Goal: Information Seeking & Learning: Check status

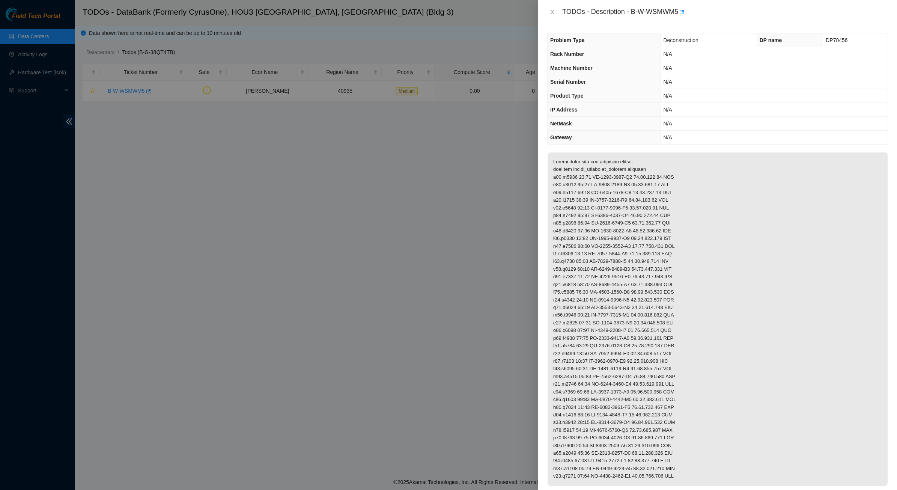
scroll to position [188, 0]
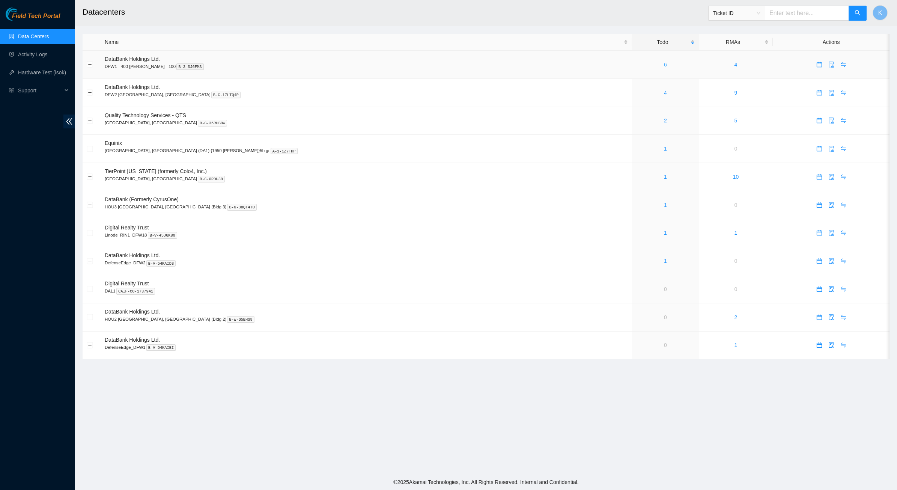
click at [664, 65] on link "6" at bounding box center [665, 65] width 3 height 6
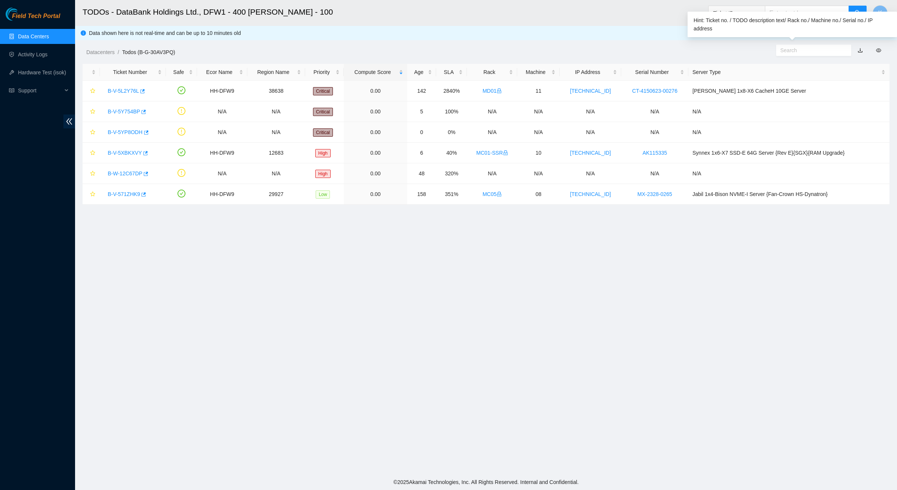
click at [787, 50] on input "text" at bounding box center [810, 50] width 61 height 8
paste input "B-V-5YP8ODH"
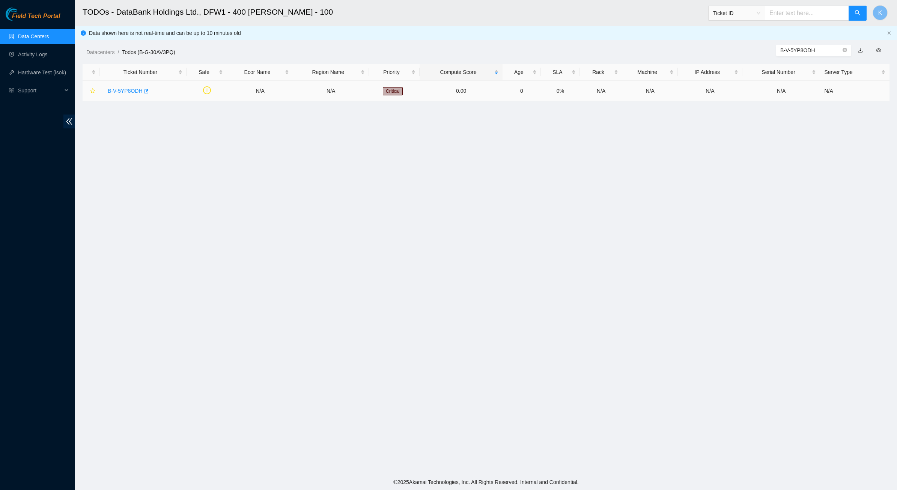
type input "B-V-5YP8ODH"
click at [120, 91] on link "B-V-5YP8ODH" at bounding box center [125, 91] width 35 height 6
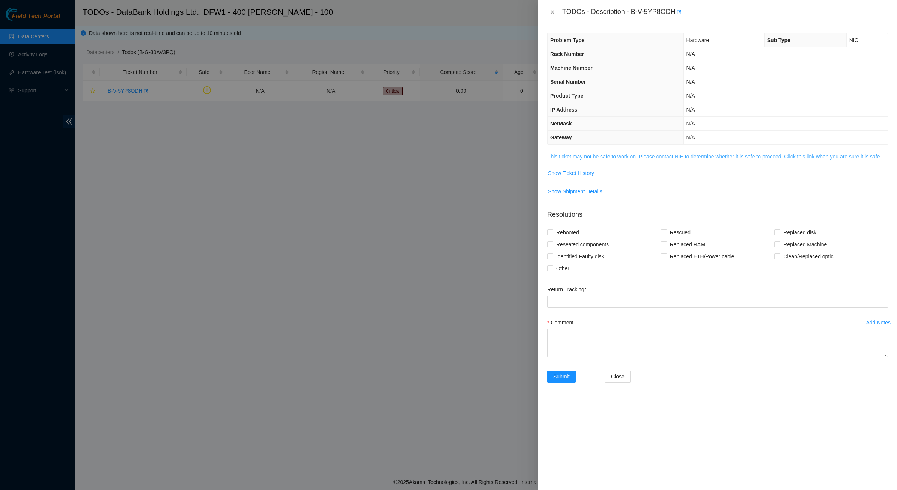
click at [596, 156] on link "This ticket may not be safe to work on. Please contact NIE to determine whether…" at bounding box center [714, 156] width 334 height 6
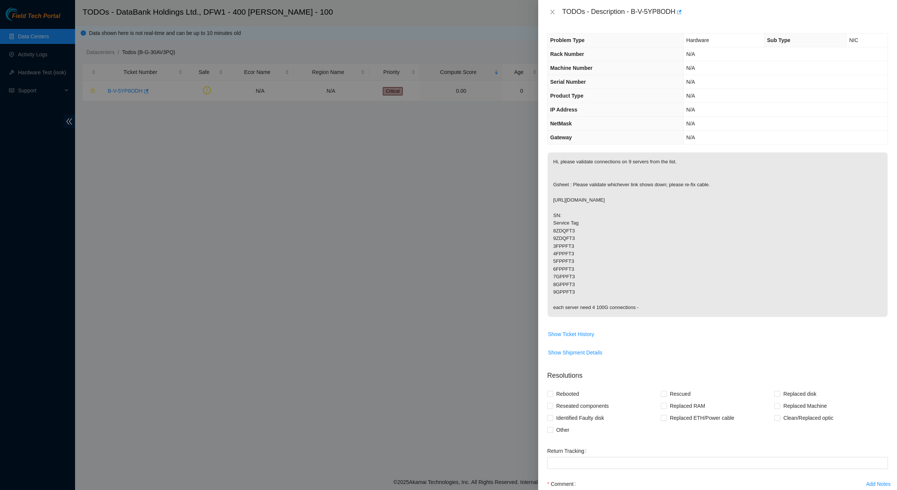
drag, startPoint x: 592, startPoint y: 176, endPoint x: 730, endPoint y: 313, distance: 194.5
click at [730, 313] on p "Hi, please validate connections on 9 servers from the list. Gsheet : Please val…" at bounding box center [717, 234] width 340 height 164
drag, startPoint x: 730, startPoint y: 313, endPoint x: 644, endPoint y: 248, distance: 108.1
click at [644, 248] on p "Hi, please validate connections on 9 servers from the list. Gsheet : Please val…" at bounding box center [717, 234] width 340 height 164
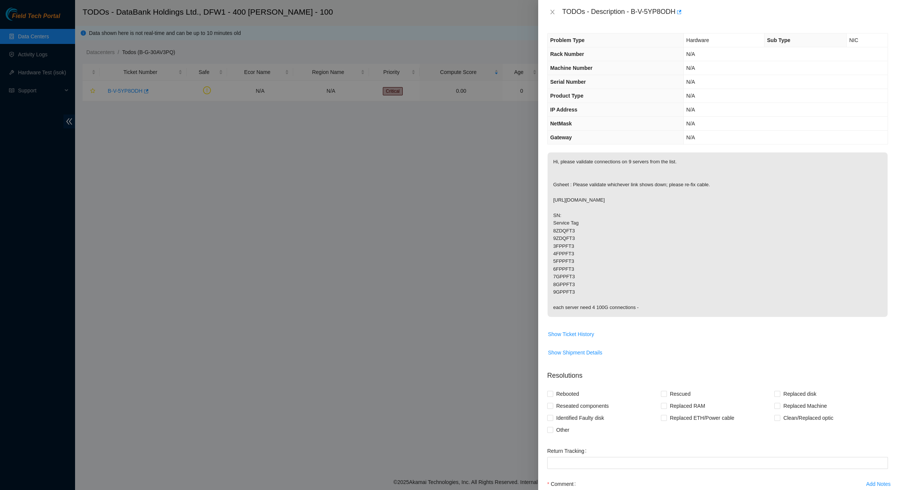
click at [644, 248] on p "Hi, please validate connections on 9 servers from the list. Gsheet : Please val…" at bounding box center [717, 234] width 340 height 164
click at [553, 14] on icon "close" at bounding box center [552, 12] width 6 height 6
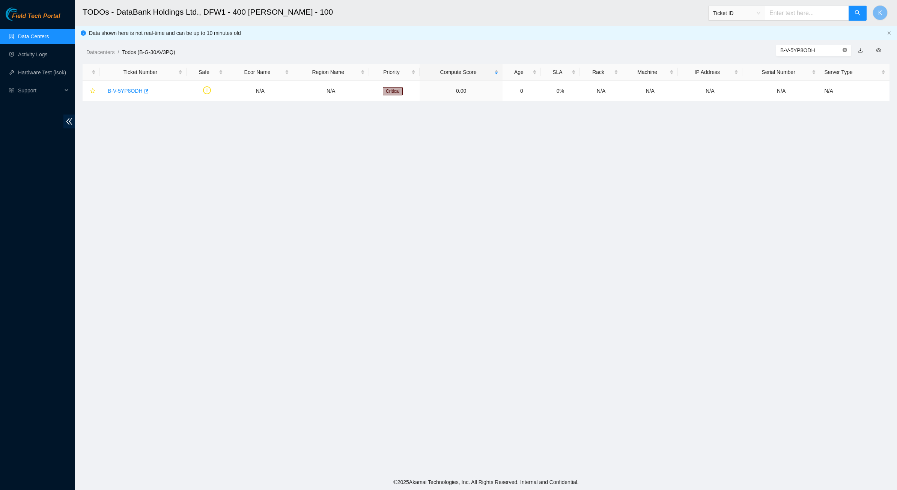
click at [844, 50] on icon "close-circle" at bounding box center [844, 50] width 5 height 5
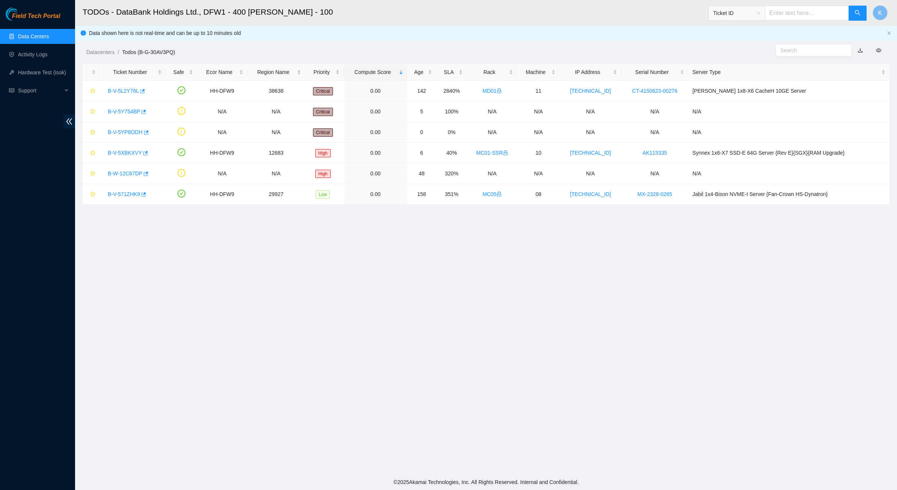
click at [9, 27] on ul "Data Centers Activity Logs Hardware Test (isok) Support" at bounding box center [37, 63] width 75 height 72
click at [18, 33] on link "Data Centers" at bounding box center [33, 36] width 31 height 6
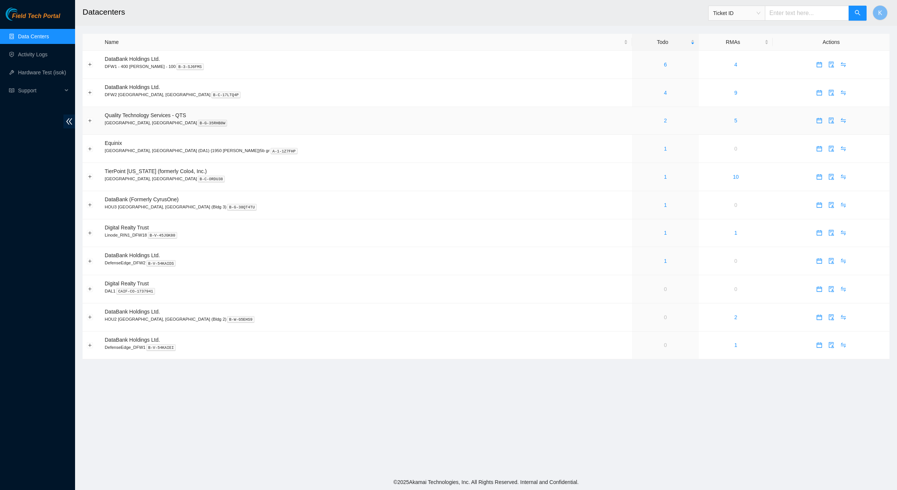
click at [636, 119] on div "2" at bounding box center [665, 120] width 58 height 8
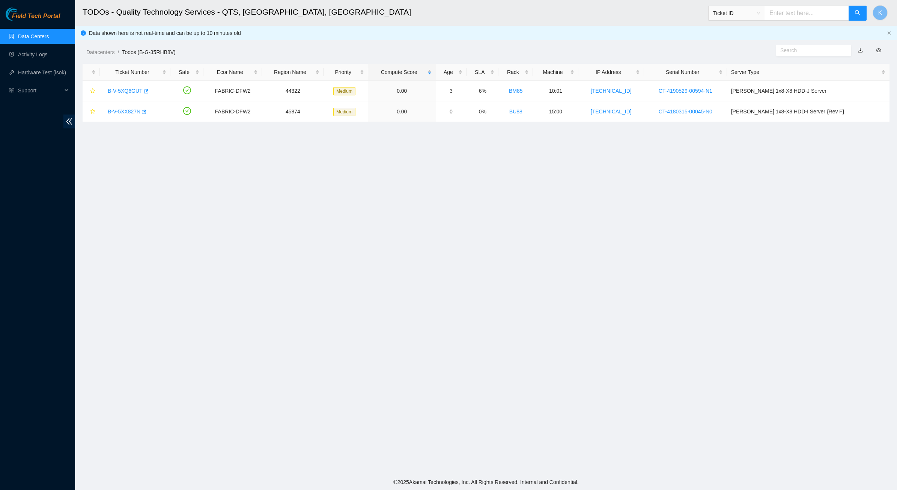
click at [29, 38] on link "Data Centers" at bounding box center [33, 36] width 31 height 6
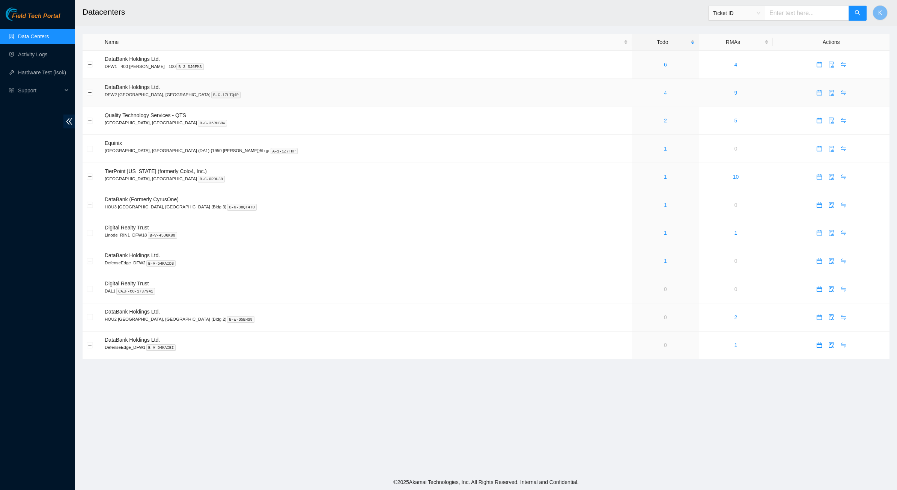
click at [664, 95] on link "4" at bounding box center [665, 93] width 3 height 6
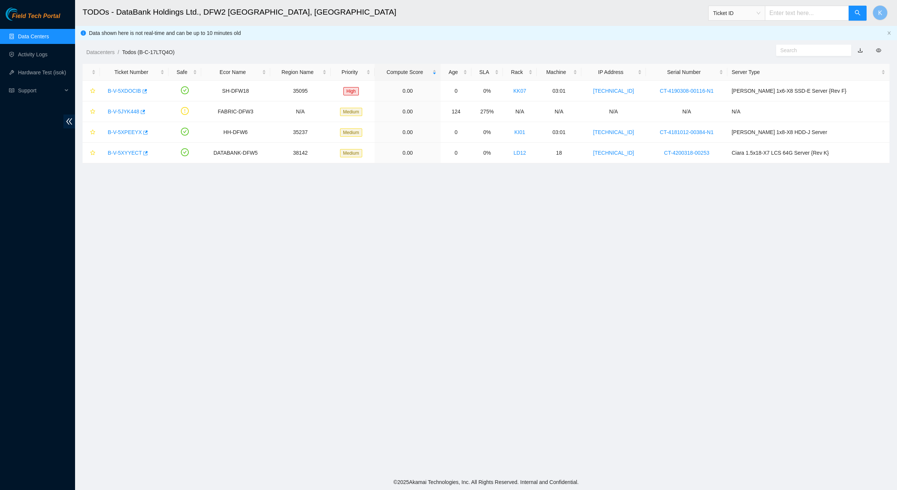
click at [32, 34] on link "Data Centers" at bounding box center [33, 36] width 31 height 6
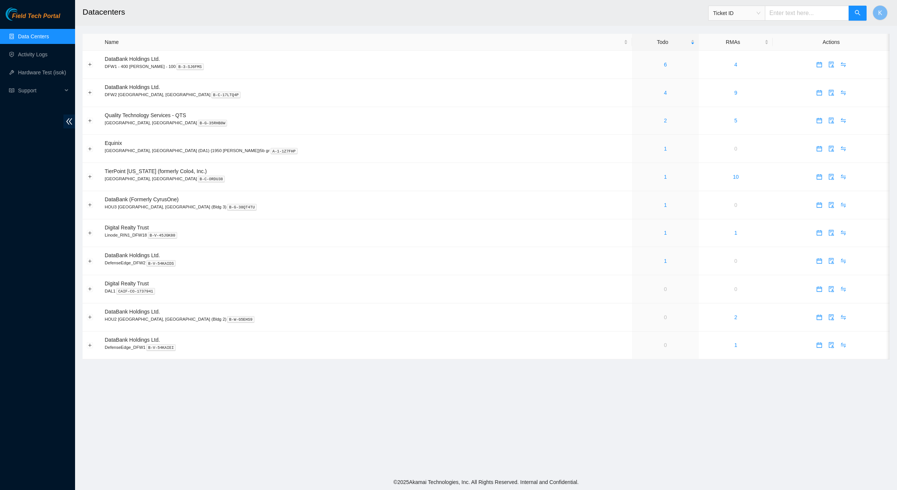
click at [595, 378] on main "Datacenters Ticket ID K Name Todo RMAs Actions DataBank Holdings Ltd. DFW1 - 40…" at bounding box center [486, 237] width 822 height 474
click at [664, 320] on link "0" at bounding box center [665, 317] width 3 height 6
click at [513, 387] on main "Datacenters Ticket ID K Name Todo RMAs Actions DataBank Holdings Ltd. DFW1 - 40…" at bounding box center [486, 237] width 822 height 474
click at [664, 64] on link "6" at bounding box center [665, 65] width 3 height 6
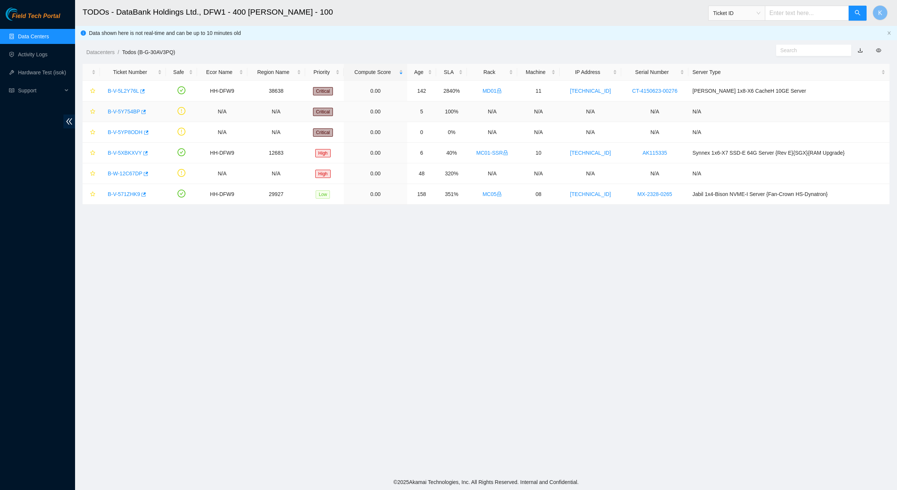
click at [135, 109] on link "B-V-5Y754BP" at bounding box center [124, 111] width 32 height 6
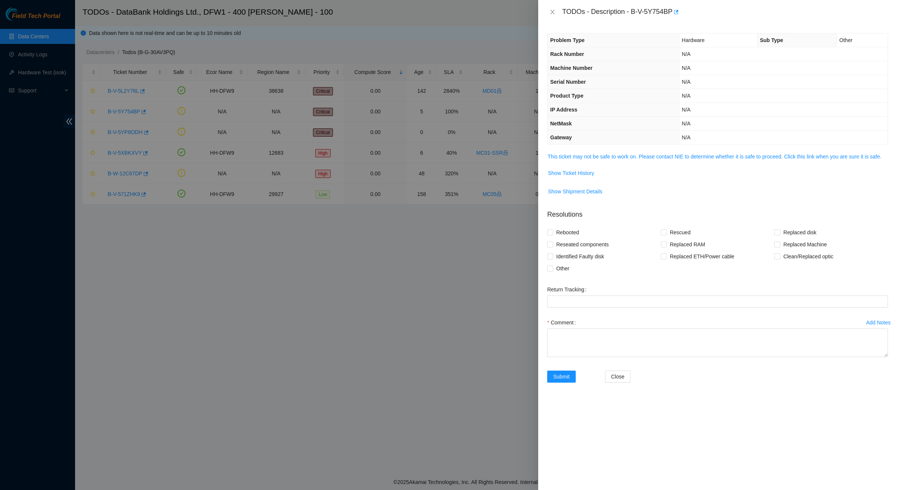
click at [628, 152] on div "Problem Type Hardware Sub Type Other Rack Number N/A Machine Number N/A Serial …" at bounding box center [717, 257] width 359 height 466
click at [628, 153] on link "This ticket may not be safe to work on. Please contact NIE to determine whether…" at bounding box center [714, 156] width 334 height 6
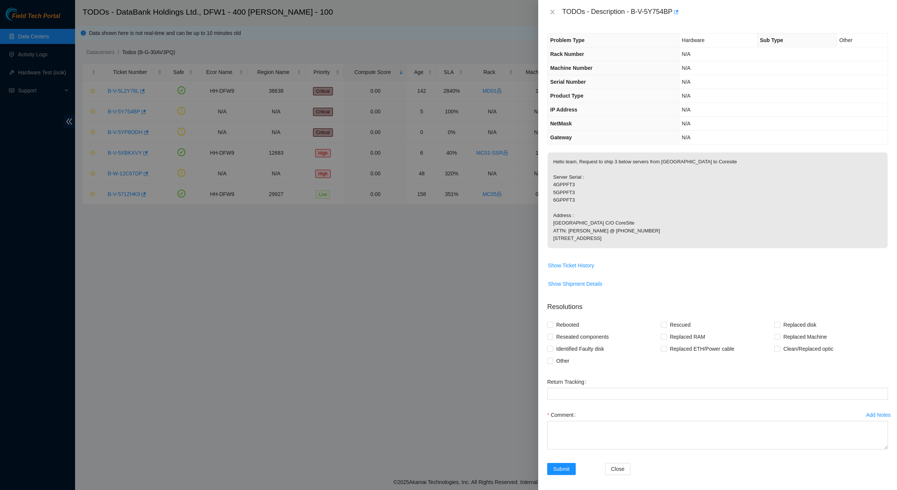
drag, startPoint x: 599, startPoint y: 171, endPoint x: 638, endPoint y: 253, distance: 91.3
click at [638, 248] on p "Hello team, Request to ship 3 below servers from Dallas to Coresite Server Seri…" at bounding box center [717, 200] width 340 height 96
drag, startPoint x: 599, startPoint y: 207, endPoint x: 561, endPoint y: 164, distance: 57.7
click at [563, 167] on p "Hello team, Request to ship 3 below servers from Dallas to Coresite Server Seri…" at bounding box center [717, 200] width 340 height 96
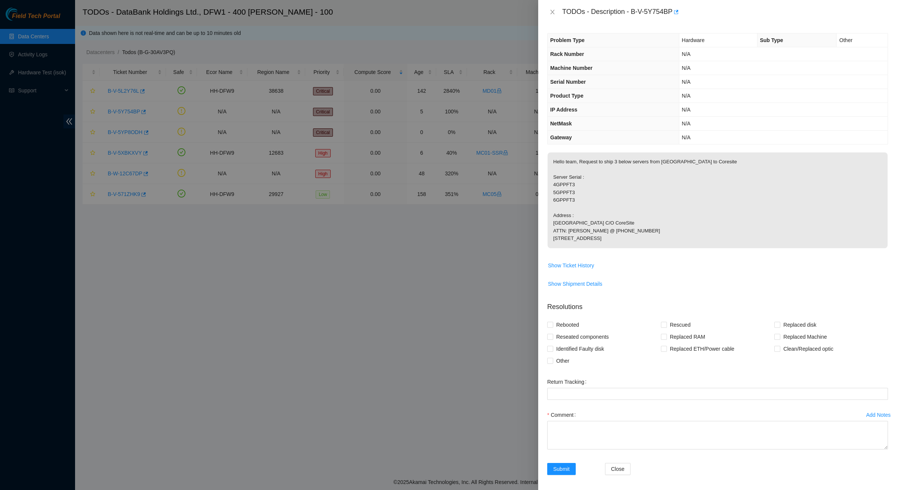
click at [561, 162] on p "Hello team, Request to ship 3 below servers from Dallas to Coresite Server Seri…" at bounding box center [717, 200] width 340 height 96
drag, startPoint x: 561, startPoint y: 162, endPoint x: 573, endPoint y: 164, distance: 11.8
click at [573, 164] on p "Hello team, Request to ship 3 below servers from Dallas to Coresite Server Seri…" at bounding box center [717, 200] width 340 height 96
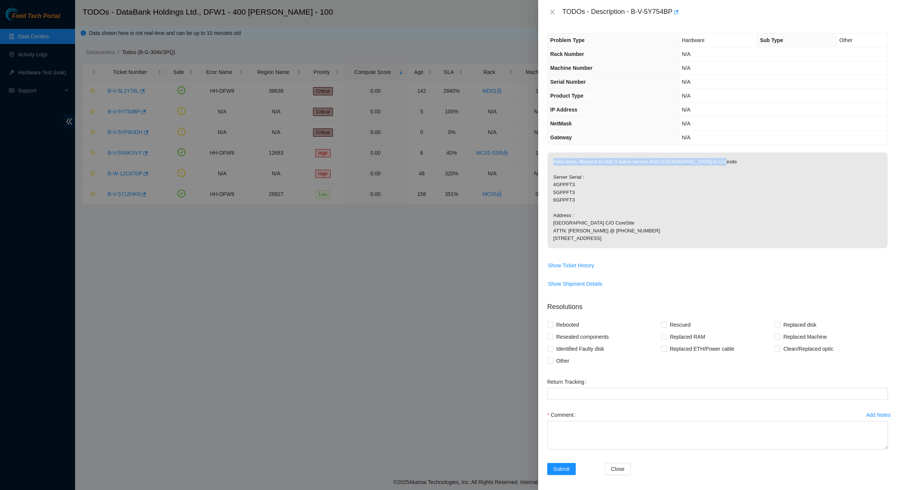
drag, startPoint x: 573, startPoint y: 164, endPoint x: 579, endPoint y: 179, distance: 16.7
click at [573, 165] on p "Hello team, Request to ship 3 below servers from Dallas to Coresite Server Seri…" at bounding box center [717, 200] width 340 height 96
click at [585, 195] on p "Hello team, Request to ship 3 below servers from Dallas to Coresite Server Seri…" at bounding box center [717, 200] width 340 height 96
drag, startPoint x: 585, startPoint y: 195, endPoint x: 570, endPoint y: 164, distance: 34.6
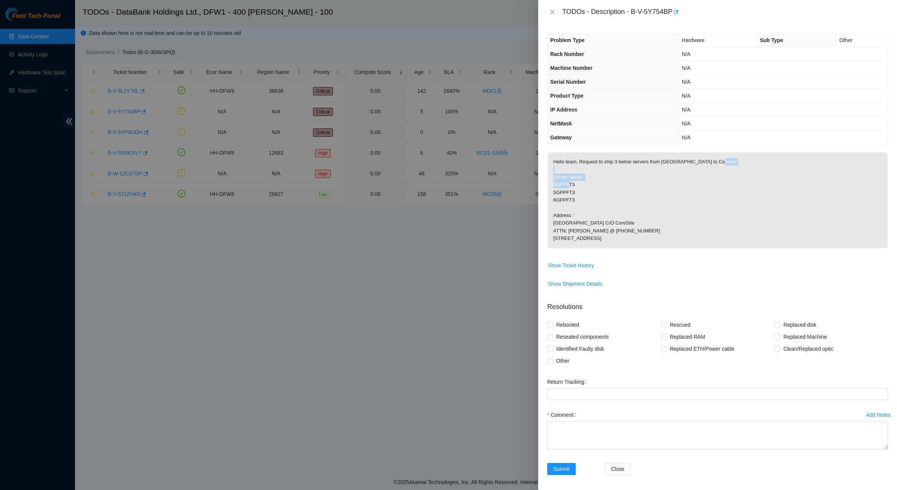
click at [570, 165] on p "Hello team, Request to ship 3 below servers from Dallas to Coresite Server Seri…" at bounding box center [717, 200] width 340 height 96
click at [570, 164] on p "Hello team, Request to ship 3 below servers from Dallas to Coresite Server Seri…" at bounding box center [717, 200] width 340 height 96
drag, startPoint x: 570, startPoint y: 164, endPoint x: 619, endPoint y: 255, distance: 103.1
click at [619, 248] on p "Hello team, Request to ship 3 below servers from Dallas to Coresite Server Seri…" at bounding box center [717, 200] width 340 height 96
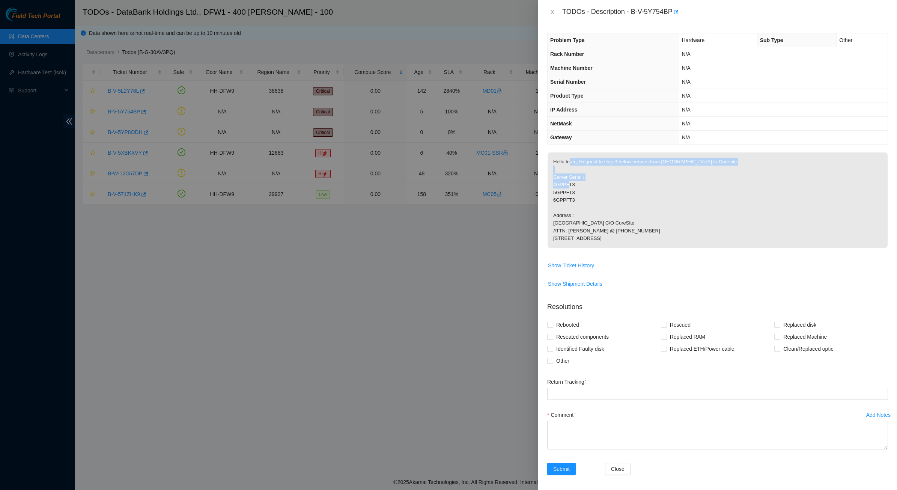
drag, startPoint x: 619, startPoint y: 255, endPoint x: 568, endPoint y: 145, distance: 121.5
click at [568, 145] on div "Problem Type Hardware Sub Type Other Rack Number N/A Machine Number N/A Serial …" at bounding box center [717, 257] width 359 height 466
click at [554, 8] on div "TODOs - Description - B-V-5Y754BP" at bounding box center [717, 12] width 341 height 12
click at [552, 10] on icon "close" at bounding box center [552, 12] width 6 height 6
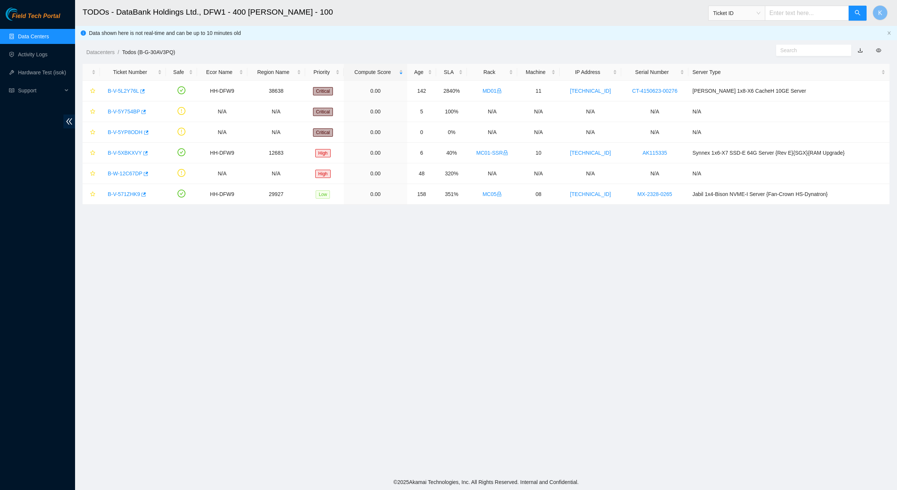
click at [267, 351] on main "TODOs - DataBank Holdings Ltd., DFW1 - 400 S. Akard - 100 Ticket ID K Data show…" at bounding box center [486, 237] width 822 height 474
click at [129, 174] on div "Open Ticket Details" at bounding box center [142, 177] width 51 height 13
click at [118, 168] on div "B-W-12C67DP" at bounding box center [133, 173] width 58 height 12
click at [119, 171] on link "B-W-12C67DP" at bounding box center [125, 173] width 35 height 6
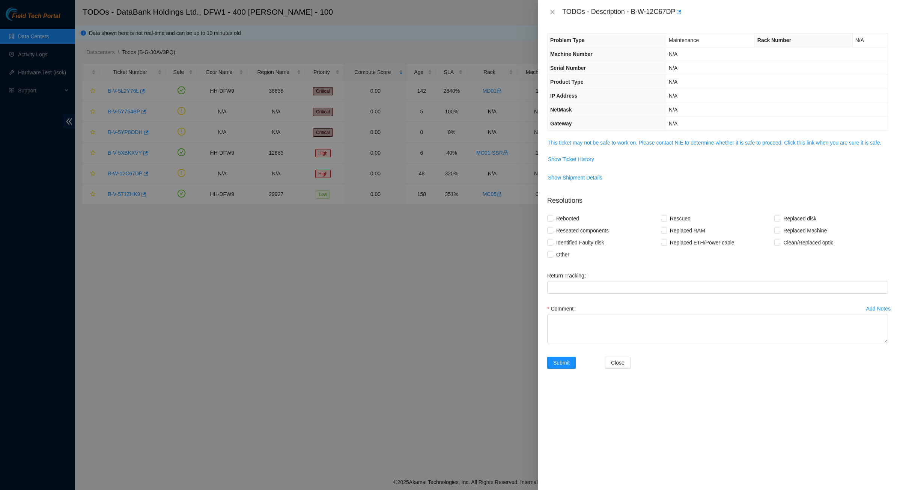
click at [563, 147] on span "This ticket may not be safe to work on. Please contact NIE to determine whether…" at bounding box center [717, 142] width 340 height 8
click at [582, 140] on link "This ticket may not be safe to work on. Please contact NIE to determine whether…" at bounding box center [714, 143] width 334 height 6
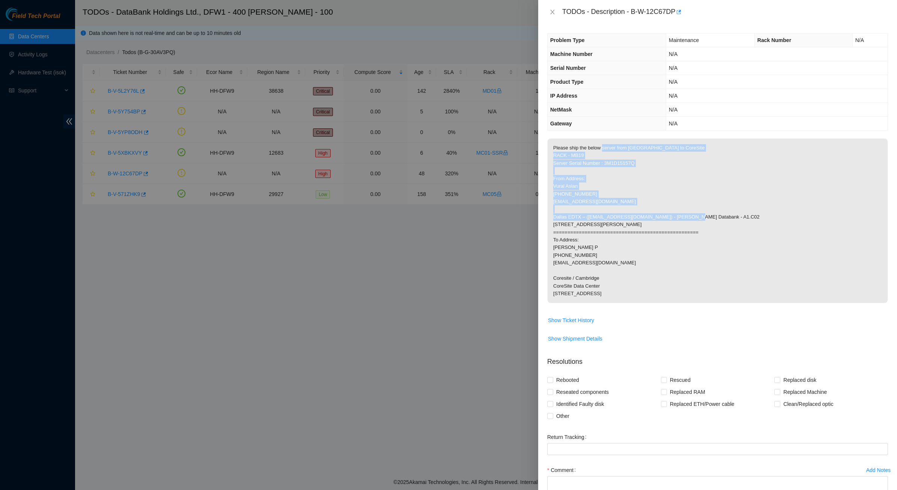
drag, startPoint x: 623, startPoint y: 204, endPoint x: 636, endPoint y: 233, distance: 31.7
click at [636, 232] on p "Please ship the below server from Dallas to CoreSite RACK - MB19 Server Serial …" at bounding box center [717, 220] width 340 height 164
click at [636, 234] on p "Please ship the below server from Dallas to CoreSite RACK - MB19 Server Serial …" at bounding box center [717, 220] width 340 height 164
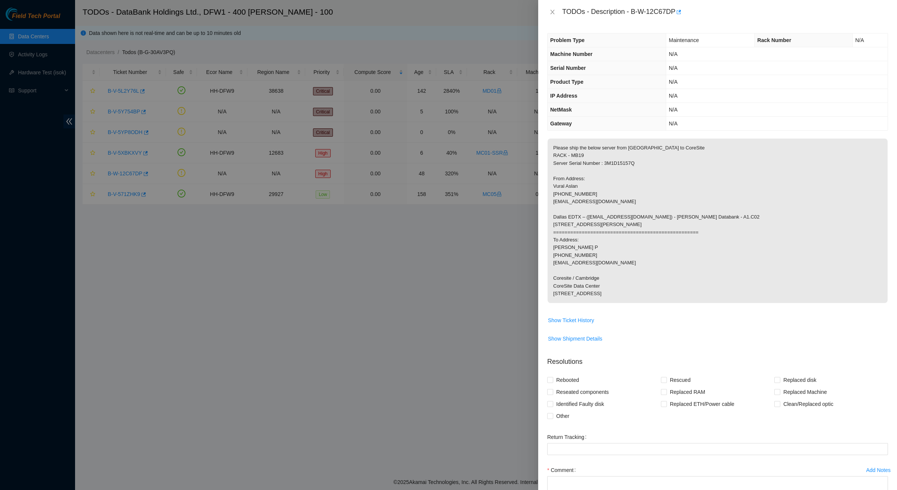
click at [615, 239] on p "Please ship the below server from Dallas to CoreSite RACK - MB19 Server Serial …" at bounding box center [717, 220] width 340 height 164
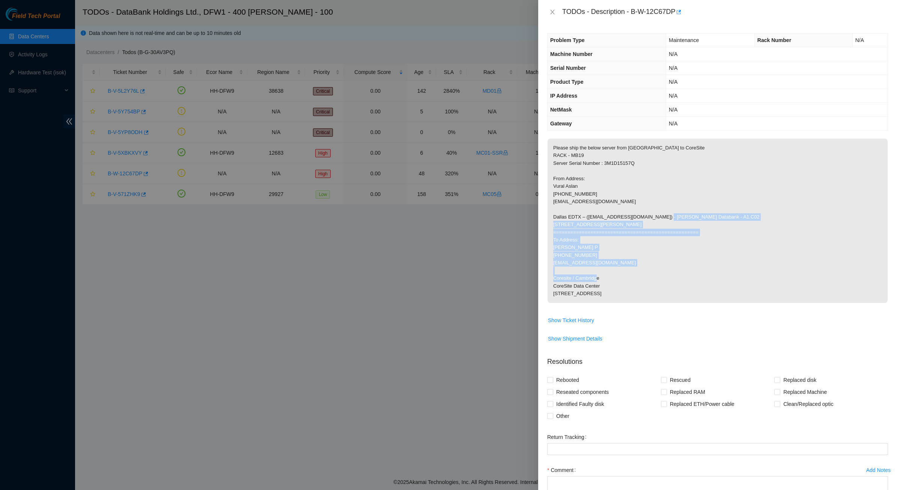
drag, startPoint x: 584, startPoint y: 222, endPoint x: 615, endPoint y: 301, distance: 84.2
click at [615, 301] on p "Please ship the below server from Dallas to CoreSite RACK - MB19 Server Serial …" at bounding box center [717, 220] width 340 height 164
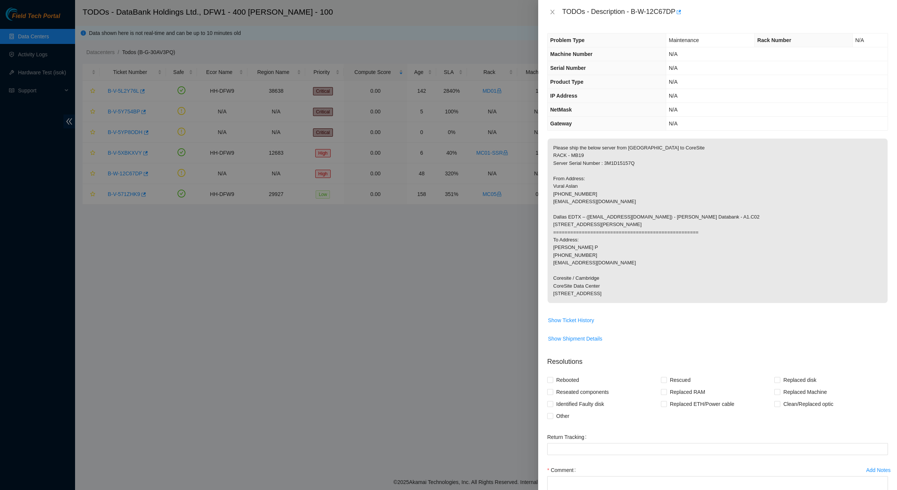
click at [624, 303] on p "Please ship the below server from Dallas to CoreSite RACK - MB19 Server Serial …" at bounding box center [717, 220] width 340 height 164
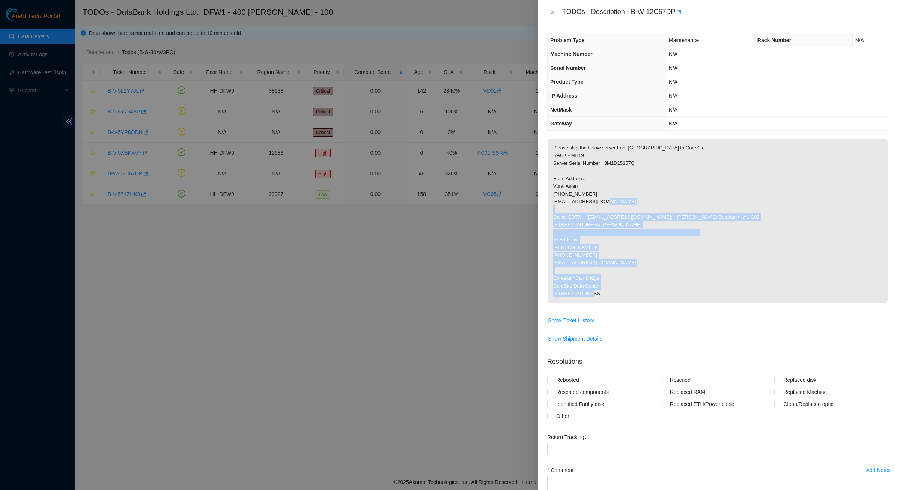
drag, startPoint x: 624, startPoint y: 317, endPoint x: 574, endPoint y: 210, distance: 118.2
click at [575, 211] on p "Please ship the below server from Dallas to CoreSite RACK - MB19 Server Serial …" at bounding box center [717, 220] width 340 height 164
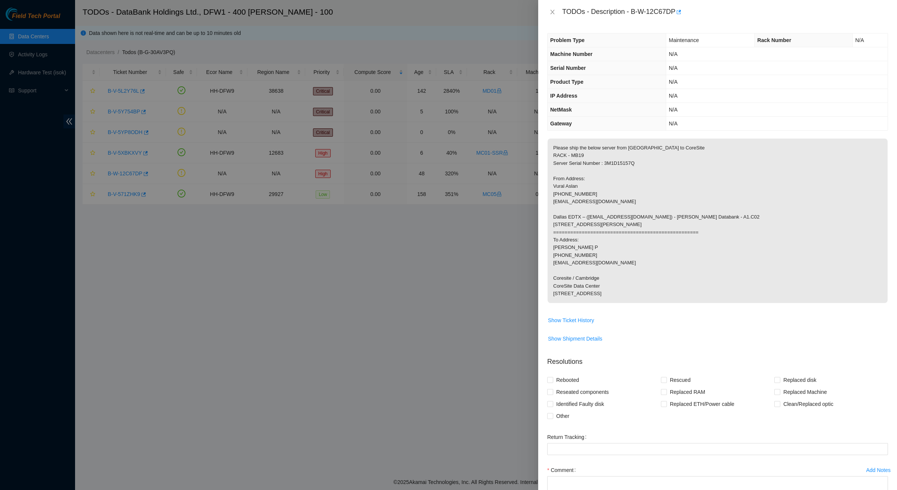
click at [574, 209] on p "Please ship the below server from Dallas to CoreSite RACK - MB19 Server Serial …" at bounding box center [717, 220] width 340 height 164
drag, startPoint x: 574, startPoint y: 209, endPoint x: 597, endPoint y: 263, distance: 59.2
click at [596, 263] on p "Please ship the below server from Dallas to CoreSite RACK - MB19 Server Serial …" at bounding box center [717, 220] width 340 height 164
click at [597, 263] on p "Please ship the below server from Dallas to CoreSite RACK - MB19 Server Serial …" at bounding box center [717, 220] width 340 height 164
drag, startPoint x: 597, startPoint y: 263, endPoint x: 580, endPoint y: 210, distance: 55.8
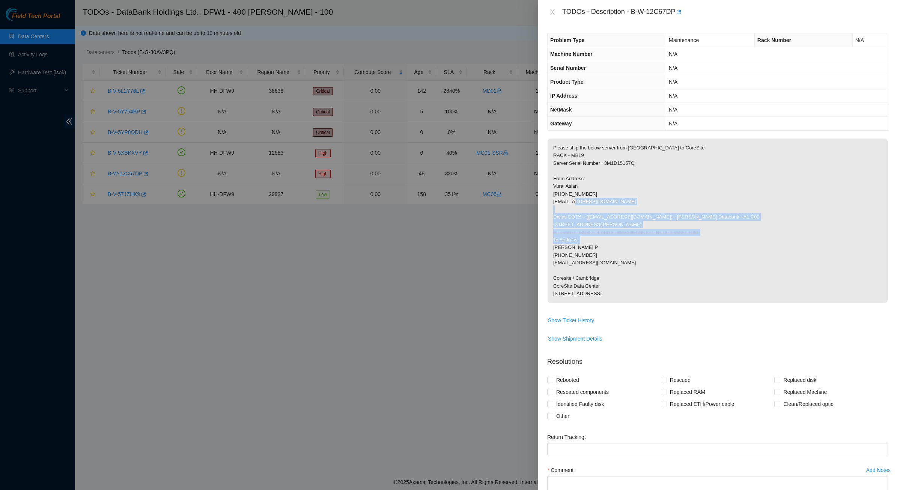
click at [581, 211] on p "Please ship the below server from Dallas to CoreSite RACK - MB19 Server Serial …" at bounding box center [717, 220] width 340 height 164
click at [580, 210] on p "Please ship the below server from Dallas to CoreSite RACK - MB19 Server Serial …" at bounding box center [717, 220] width 340 height 164
click at [553, 10] on icon "close" at bounding box center [552, 12] width 6 height 6
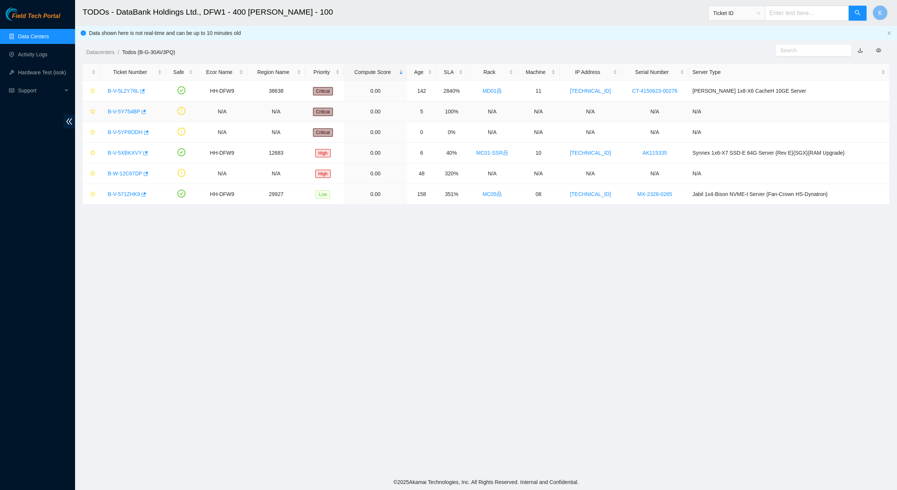
click at [125, 113] on link "B-V-5Y754BP" at bounding box center [124, 111] width 32 height 6
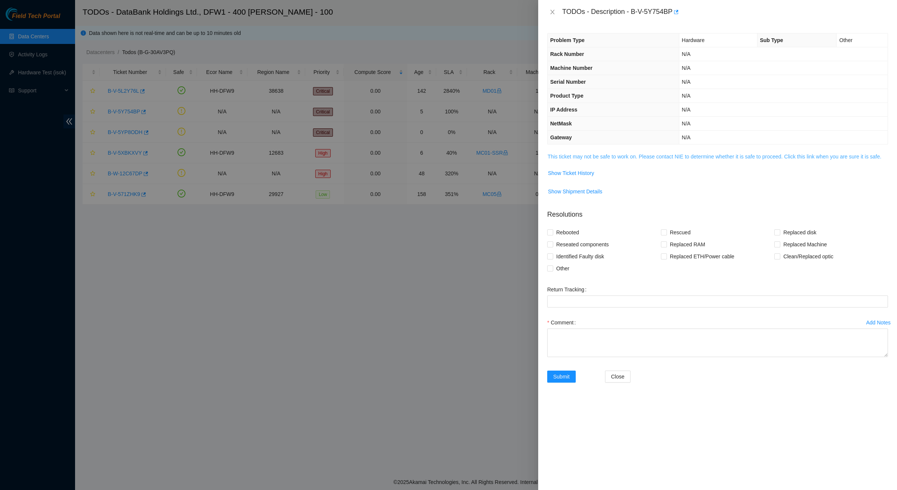
click at [590, 156] on link "This ticket may not be safe to work on. Please contact NIE to determine whether…" at bounding box center [714, 156] width 334 height 6
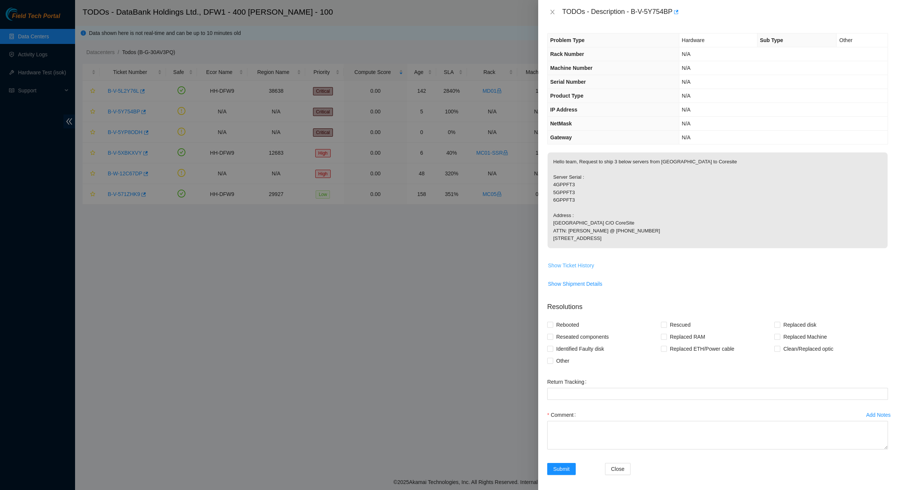
click at [588, 269] on span "Show Ticket History" at bounding box center [571, 265] width 46 height 8
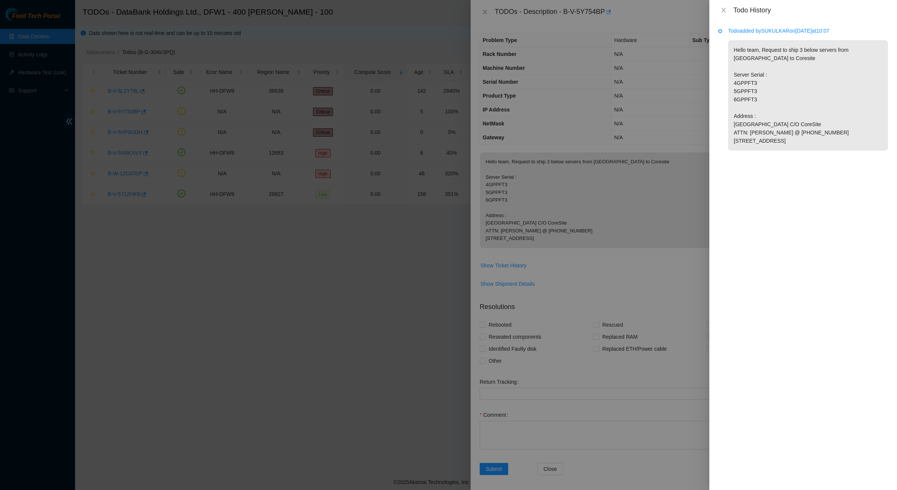
click at [744, 34] on p "Todo added by SUKULKAR on 2025-10-09 at 10:07" at bounding box center [808, 31] width 160 height 8
click at [718, 10] on button "Close" at bounding box center [723, 10] width 11 height 7
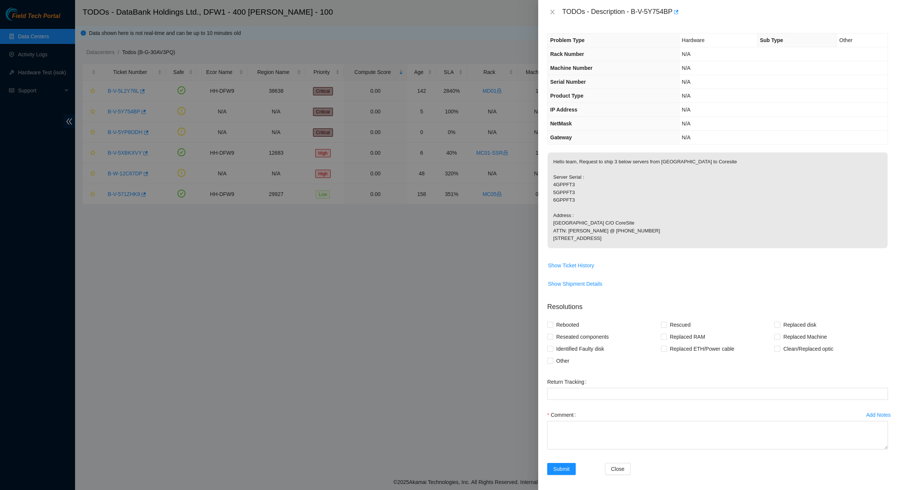
click at [545, 12] on div "TODOs - Description - B-V-5Y754BP" at bounding box center [717, 12] width 359 height 24
click at [553, 11] on icon "close" at bounding box center [552, 12] width 4 height 5
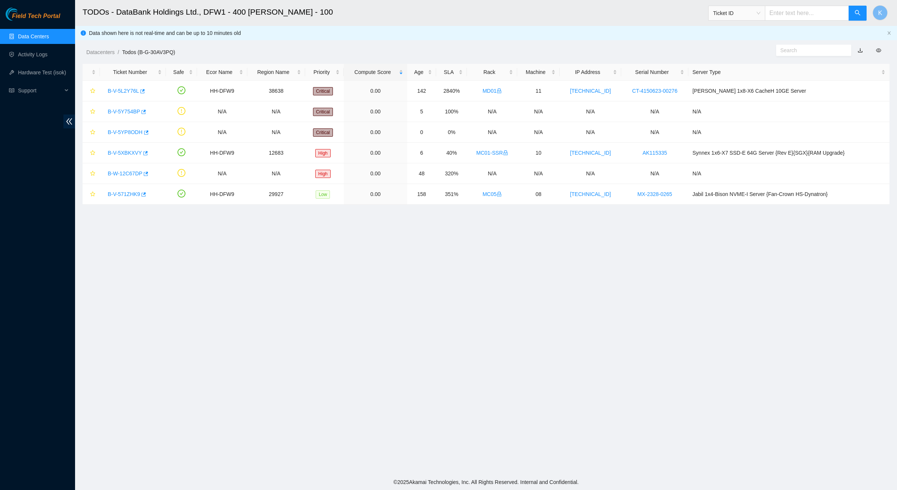
click at [896, 20] on div "TODOs - Description - undefined Problem Type N/A Rack Number N/A Machine Number…" at bounding box center [897, 245] width 0 height 490
click at [363, 288] on main "TODOs - DataBank Holdings Ltd., DFW1 - 400 S. Akard - 100 Ticket ID K Data show…" at bounding box center [486, 237] width 822 height 474
click at [254, 251] on main "TODOs - DataBank Holdings Ltd., DFW1 - 400 S. Akard - 100 Ticket ID K Data show…" at bounding box center [486, 237] width 822 height 474
click at [454, 289] on main "TODOs - DataBank Holdings Ltd., DFW1 - 400 S. Akard - 100 Ticket ID K Data show…" at bounding box center [486, 237] width 822 height 474
click at [447, 278] on main "TODOs - DataBank Holdings Ltd., DFW1 - 400 S. Akard - 100 Ticket ID K Data show…" at bounding box center [486, 237] width 822 height 474
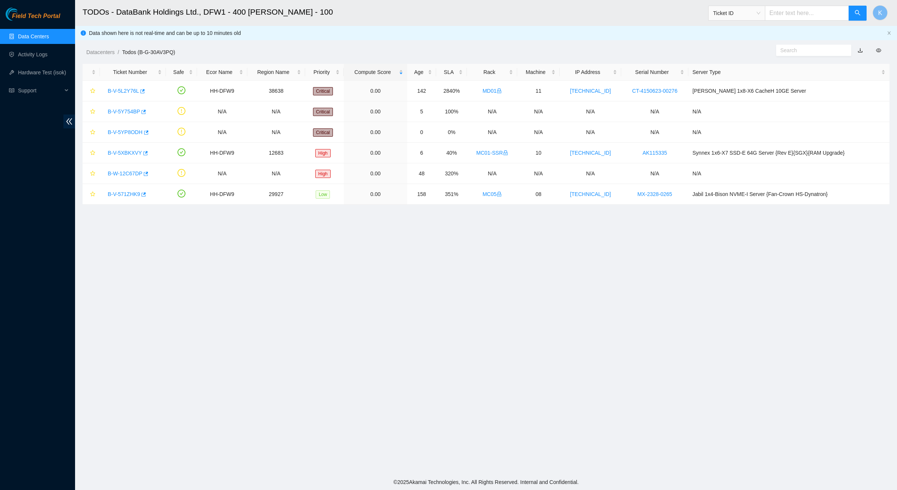
drag, startPoint x: 434, startPoint y: 258, endPoint x: 425, endPoint y: 258, distance: 9.4
click at [433, 258] on main "TODOs - DataBank Holdings Ltd., DFW1 - 400 S. Akard - 100 Ticket ID K Data show…" at bounding box center [486, 237] width 822 height 474
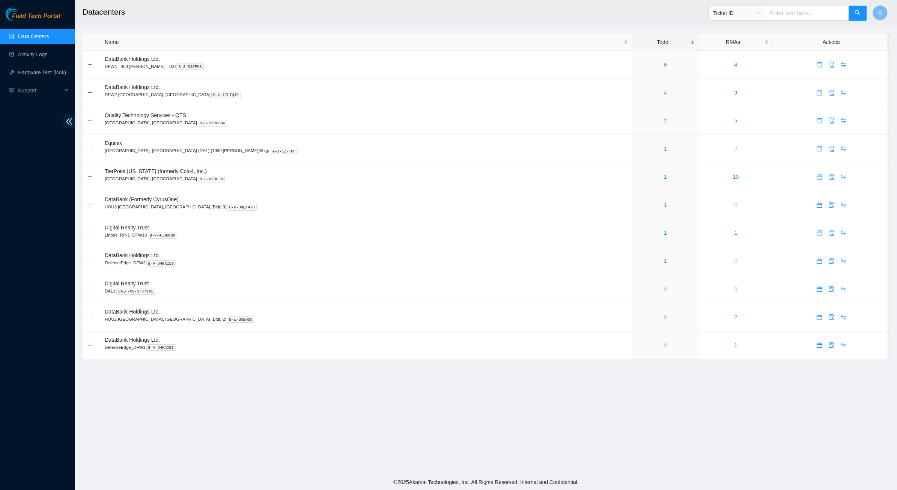
click at [45, 10] on div "Field Tech Portal" at bounding box center [37, 14] width 75 height 13
click at [41, 19] on span "Field Tech Portal" at bounding box center [36, 16] width 48 height 7
click at [664, 91] on link "4" at bounding box center [665, 93] width 3 height 6
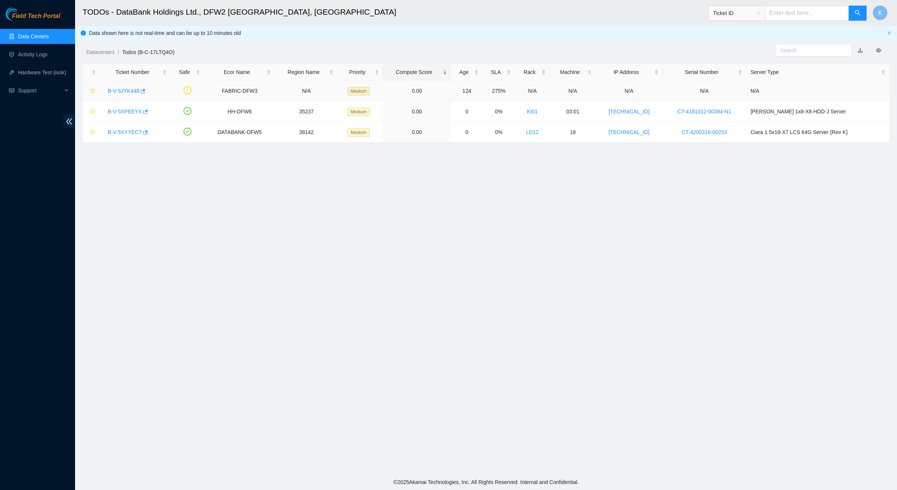
click at [114, 92] on link "B-V-5JYK448" at bounding box center [124, 91] width 32 height 6
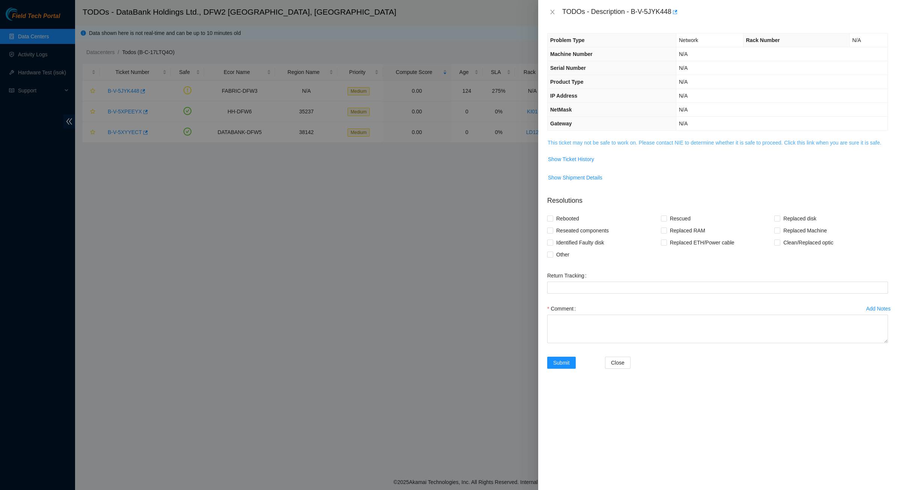
click at [556, 146] on link "This ticket may not be safe to work on. Please contact NIE to determine whether…" at bounding box center [714, 143] width 334 height 6
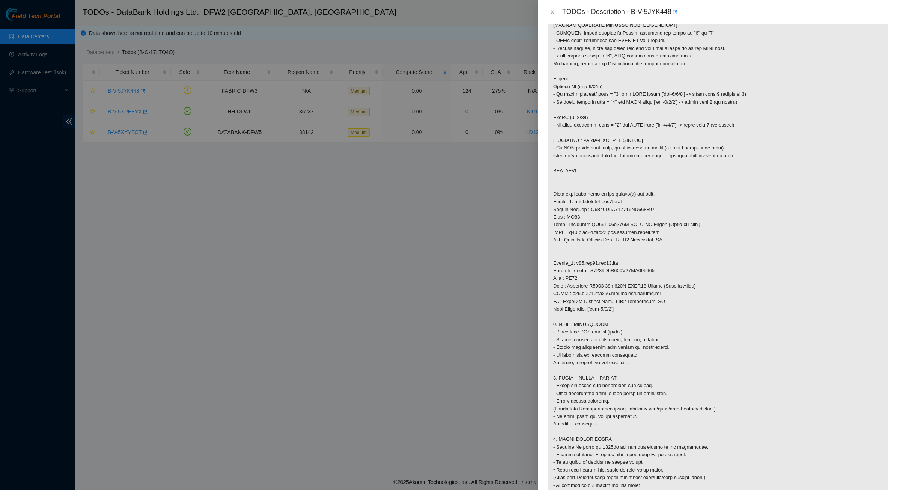
scroll to position [281, 0]
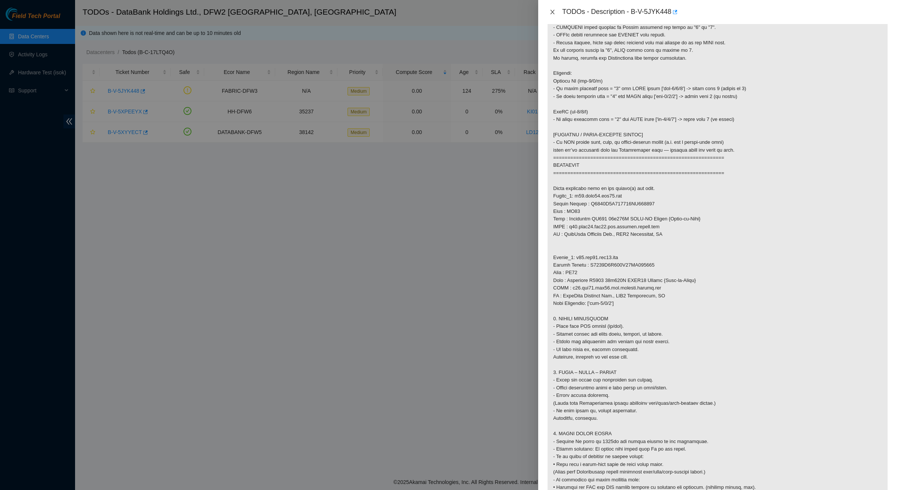
click at [547, 10] on button "Close" at bounding box center [552, 12] width 11 height 7
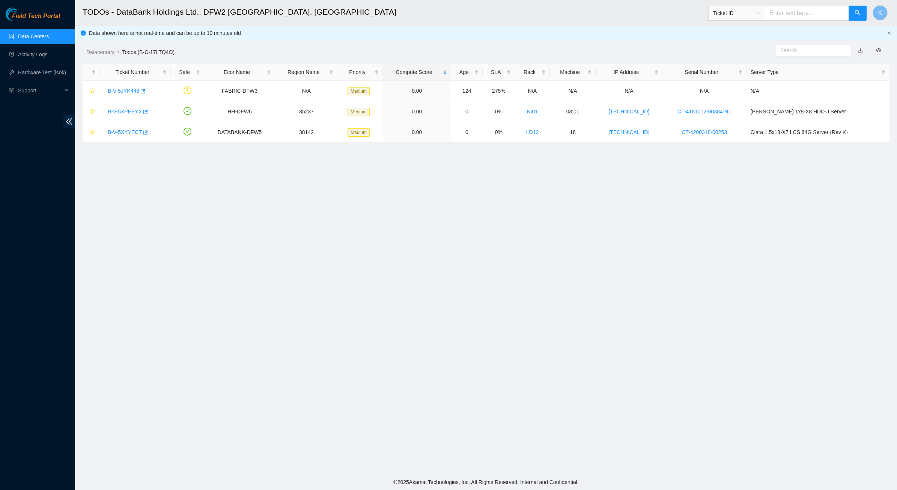
scroll to position [0, 0]
click at [38, 35] on link "Data Centers" at bounding box center [33, 36] width 31 height 6
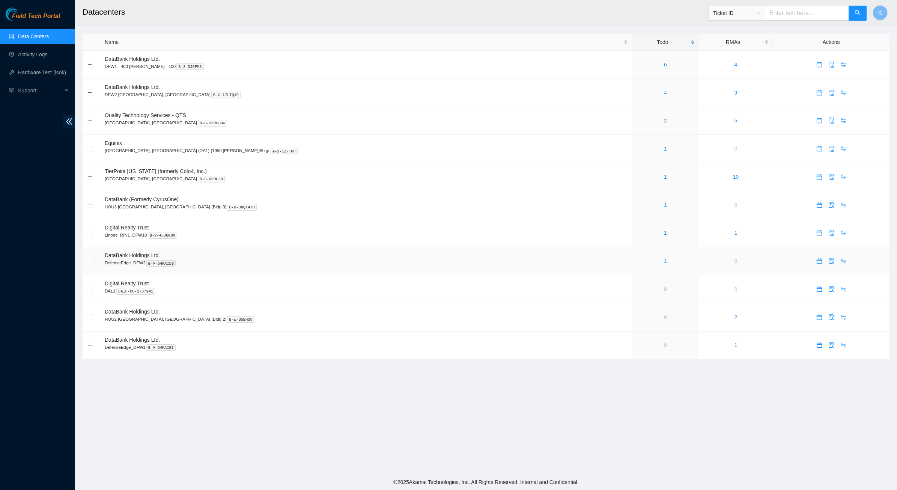
click at [664, 263] on link "1" at bounding box center [665, 261] width 3 height 6
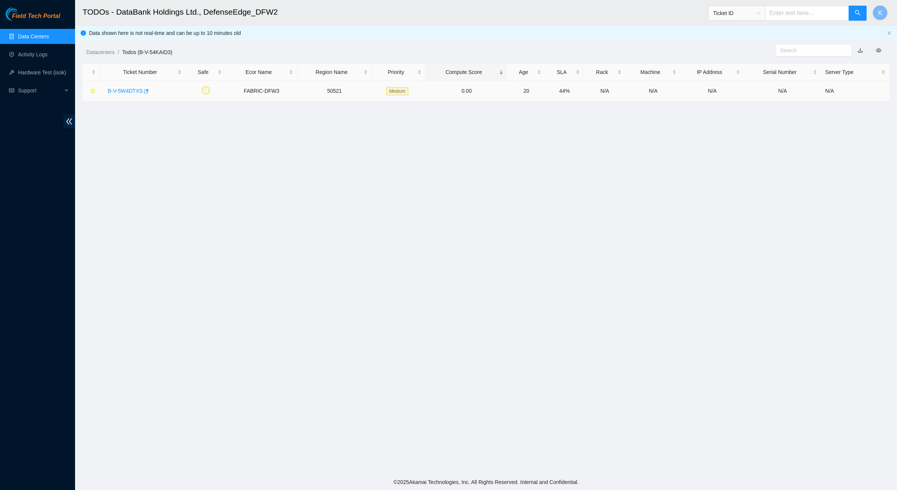
click at [129, 90] on link "B-V-5W4DTXS" at bounding box center [125, 91] width 35 height 6
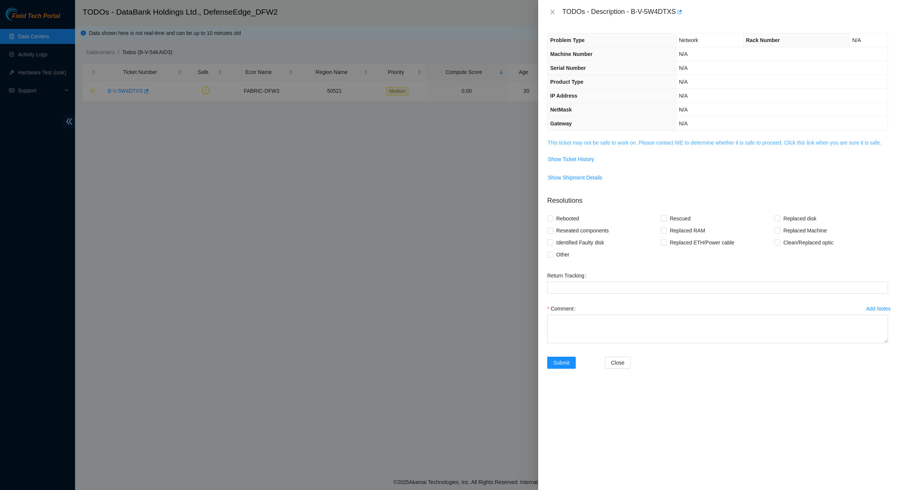
click at [593, 141] on link "This ticket may not be safe to work on. Please contact NIE to determine whether…" at bounding box center [714, 143] width 334 height 6
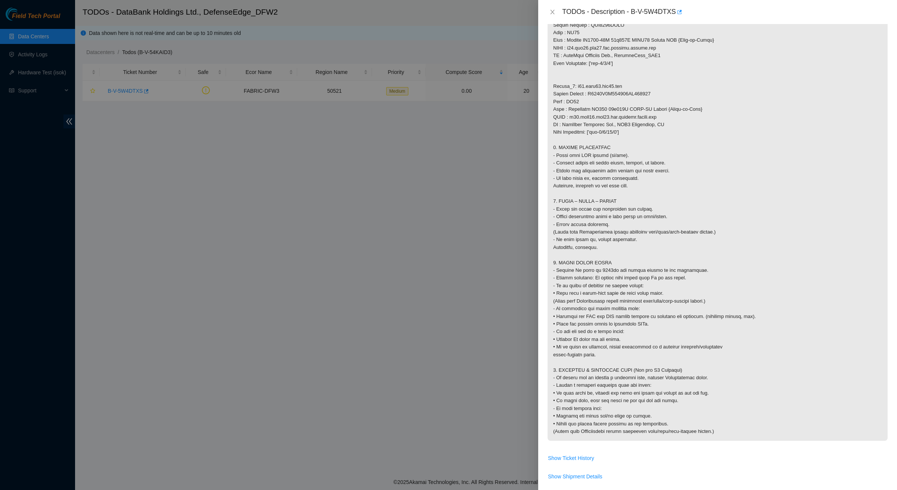
scroll to position [375, 0]
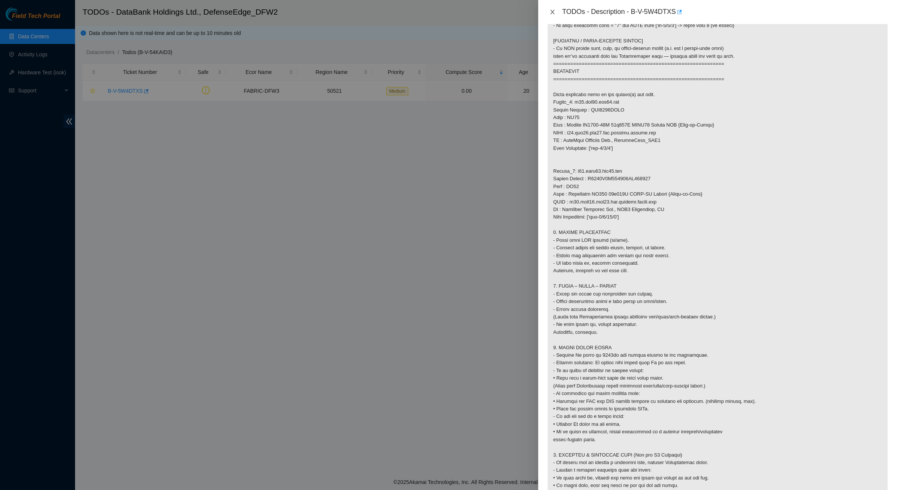
drag, startPoint x: 554, startPoint y: 12, endPoint x: 50, endPoint y: 75, distance: 508.2
click at [554, 12] on icon "close" at bounding box center [552, 12] width 6 height 6
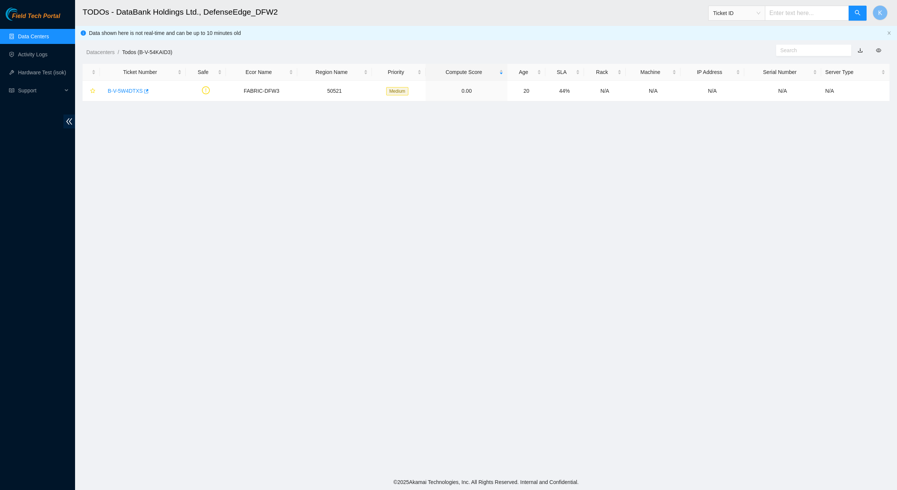
click at [38, 27] on ul "Data Centers Activity Logs Hardware Test (isok) Support" at bounding box center [37, 63] width 75 height 72
click at [35, 33] on link "Data Centers" at bounding box center [33, 36] width 31 height 6
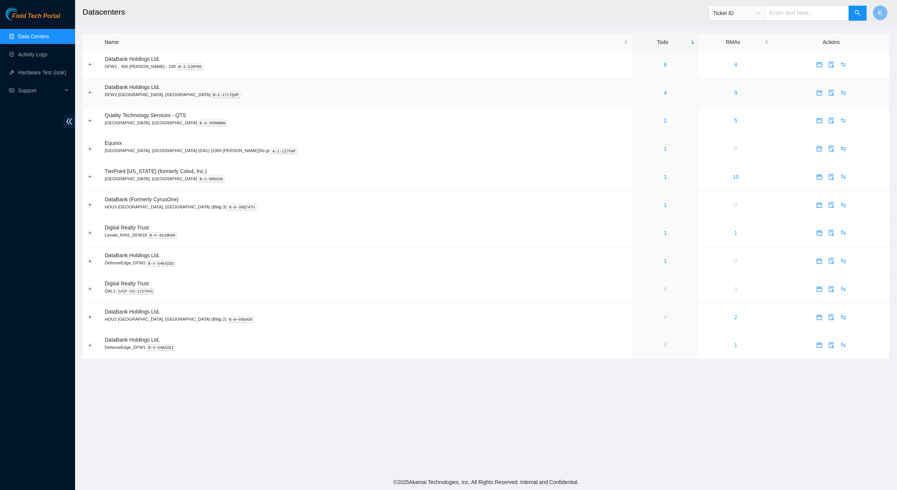
click at [636, 93] on div "4" at bounding box center [665, 93] width 58 height 8
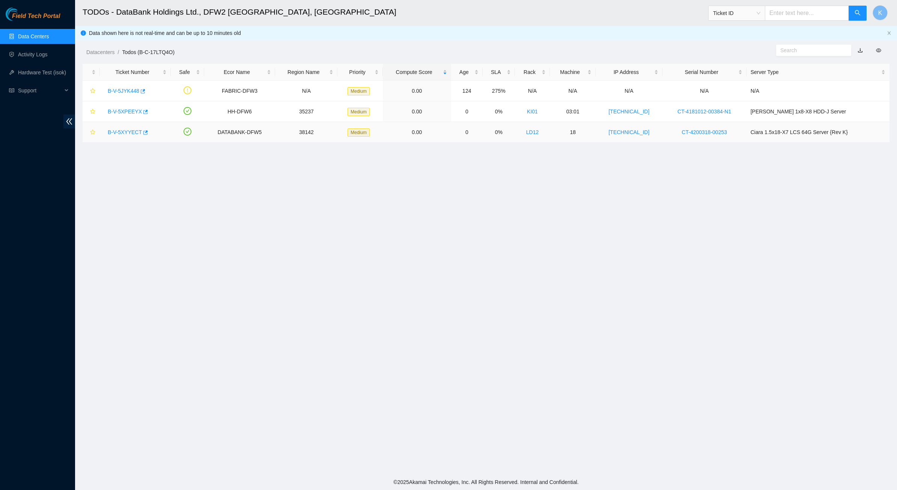
click at [119, 129] on link "B-V-5XYYECT" at bounding box center [125, 132] width 34 height 6
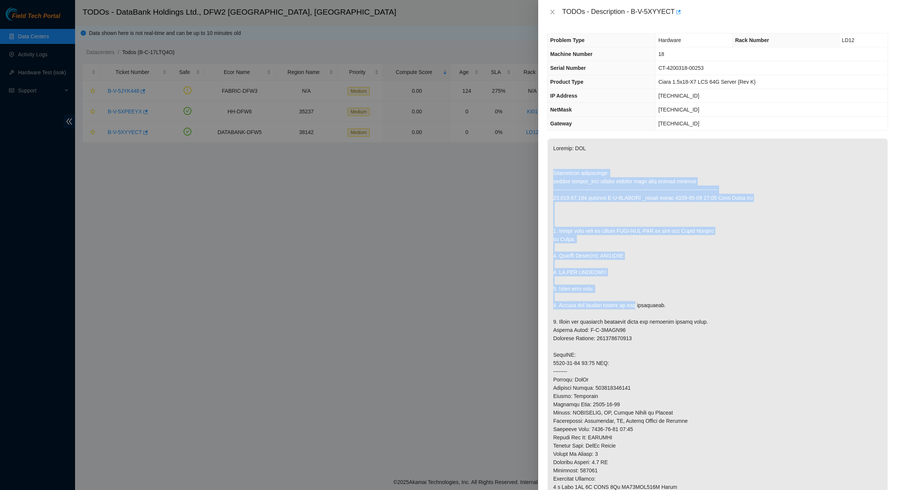
drag, startPoint x: 570, startPoint y: 165, endPoint x: 633, endPoint y: 302, distance: 150.9
click at [633, 302] on p at bounding box center [717, 350] width 340 height 424
drag, startPoint x: 633, startPoint y: 302, endPoint x: 567, endPoint y: 180, distance: 138.8
click at [567, 180] on p at bounding box center [717, 350] width 340 height 424
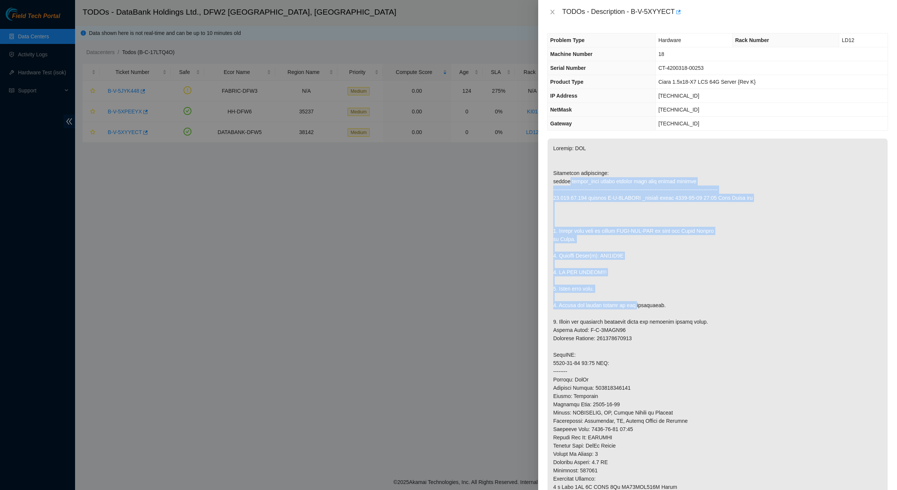
click at [567, 180] on p at bounding box center [717, 350] width 340 height 424
drag, startPoint x: 567, startPoint y: 180, endPoint x: 709, endPoint y: 341, distance: 215.0
click at [709, 341] on p at bounding box center [717, 350] width 340 height 424
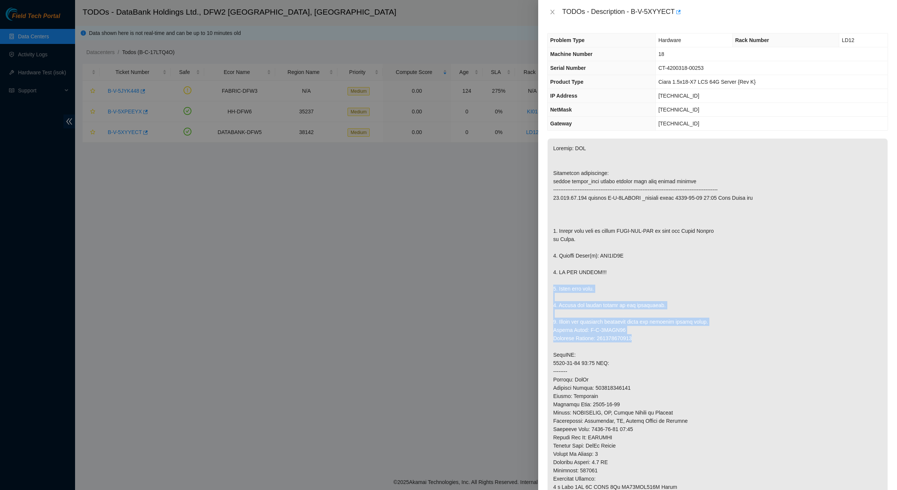
drag, startPoint x: 709, startPoint y: 341, endPoint x: 631, endPoint y: 252, distance: 118.3
click at [631, 252] on p at bounding box center [717, 350] width 340 height 424
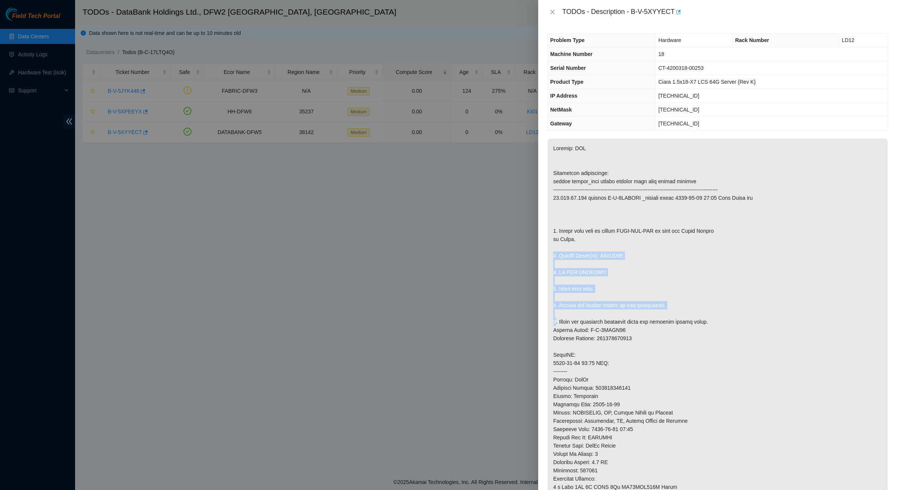
drag, startPoint x: 631, startPoint y: 252, endPoint x: 672, endPoint y: 316, distance: 76.0
click at [672, 316] on p at bounding box center [717, 350] width 340 height 424
drag, startPoint x: 672, startPoint y: 316, endPoint x: 628, endPoint y: 285, distance: 53.8
click at [631, 288] on p at bounding box center [717, 350] width 340 height 424
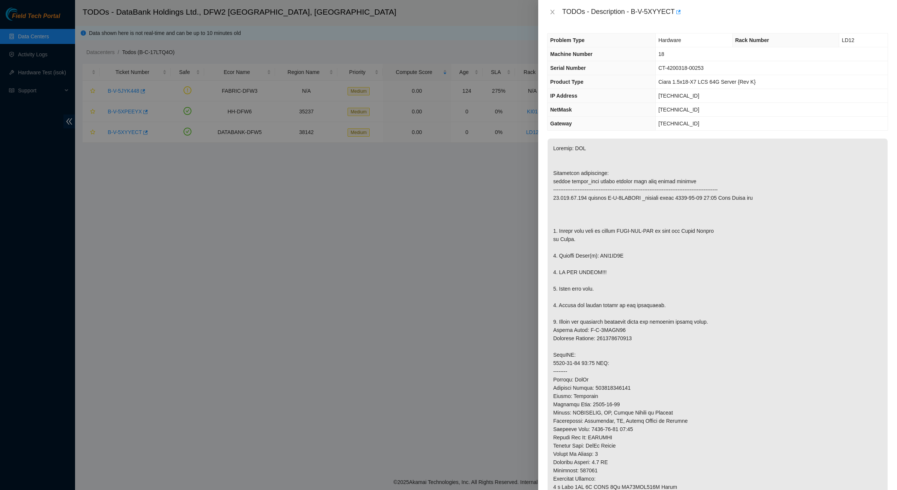
click at [627, 284] on p at bounding box center [717, 350] width 340 height 424
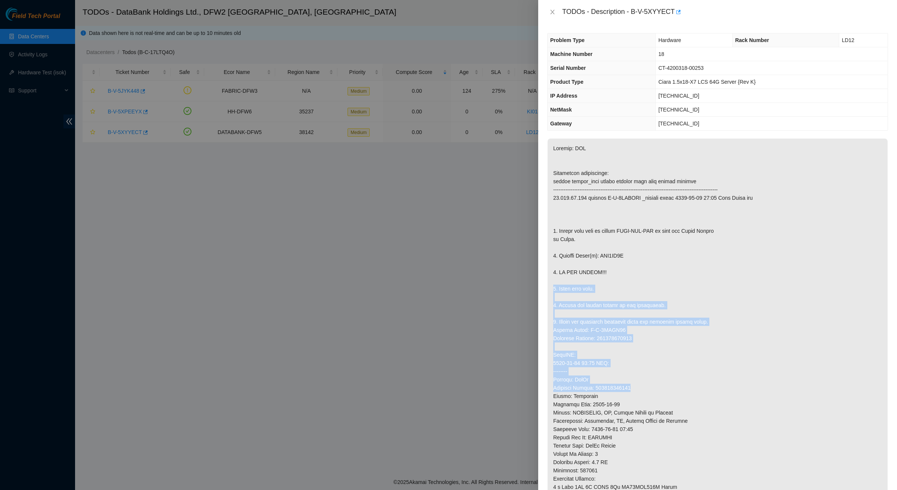
drag, startPoint x: 627, startPoint y: 284, endPoint x: 718, endPoint y: 391, distance: 140.0
click at [718, 391] on p at bounding box center [717, 350] width 340 height 424
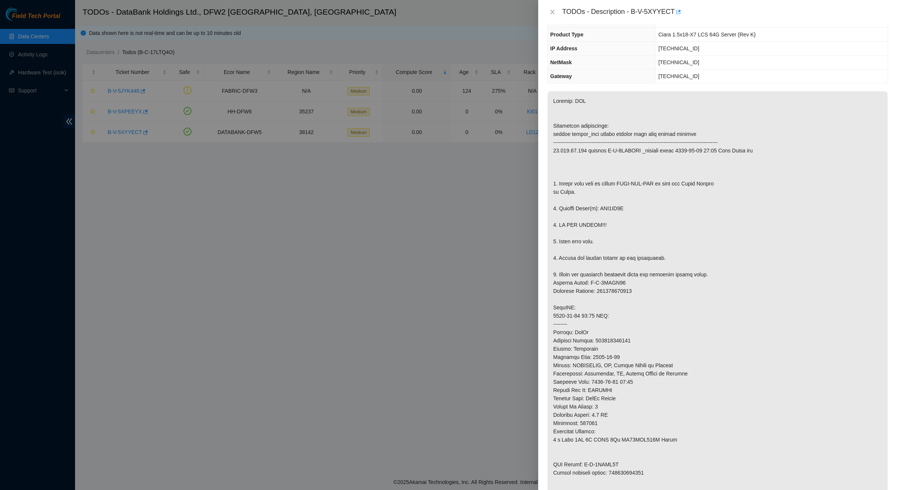
scroll to position [141, 0]
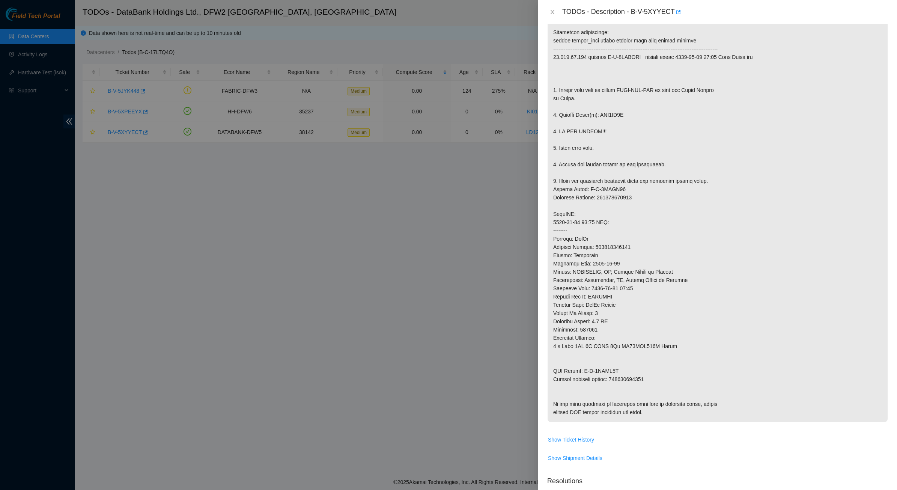
drag, startPoint x: 618, startPoint y: 271, endPoint x: 706, endPoint y: 424, distance: 176.7
click at [706, 422] on p at bounding box center [717, 210] width 340 height 424
drag, startPoint x: 706, startPoint y: 425, endPoint x: 608, endPoint y: 312, distance: 149.4
click at [608, 313] on p at bounding box center [717, 210] width 340 height 424
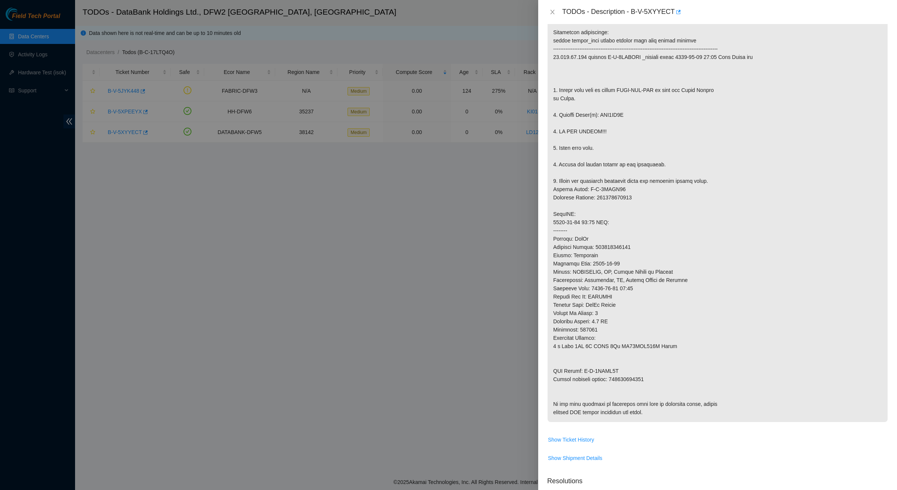
click at [608, 312] on p at bounding box center [717, 210] width 340 height 424
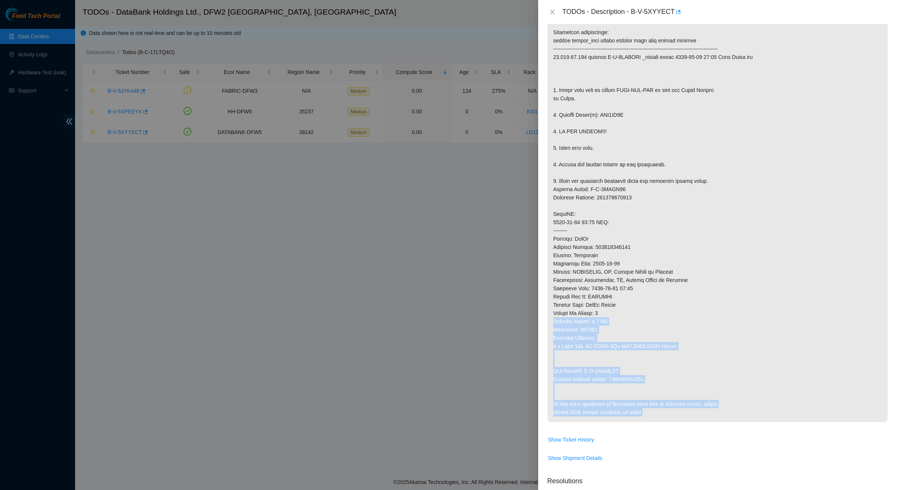
drag, startPoint x: 666, startPoint y: 399, endPoint x: 676, endPoint y: 411, distance: 15.7
click at [676, 411] on p at bounding box center [717, 210] width 340 height 424
drag, startPoint x: 676, startPoint y: 411, endPoint x: 652, endPoint y: 387, distance: 34.2
click at [653, 388] on p at bounding box center [717, 210] width 340 height 424
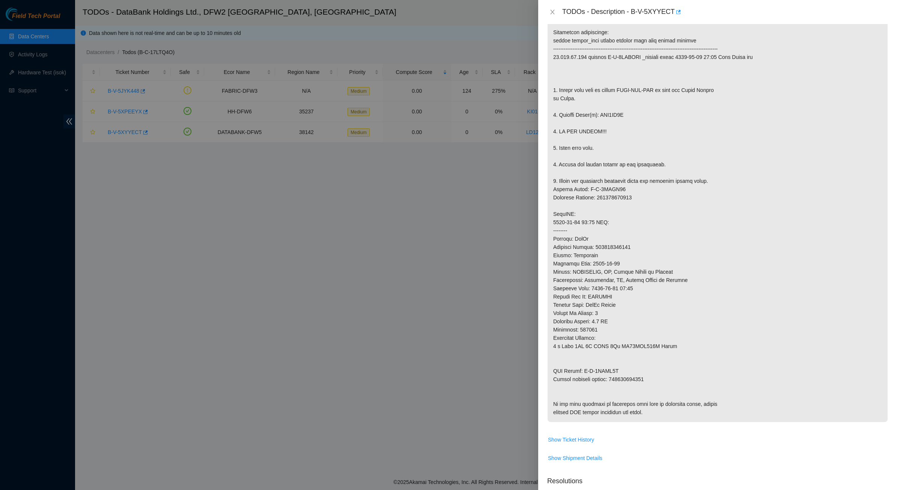
click at [652, 387] on p at bounding box center [717, 210] width 340 height 424
click at [612, 348] on p at bounding box center [717, 210] width 340 height 424
drag, startPoint x: 612, startPoint y: 348, endPoint x: 653, endPoint y: 409, distance: 74.1
click at [652, 408] on p at bounding box center [717, 210] width 340 height 424
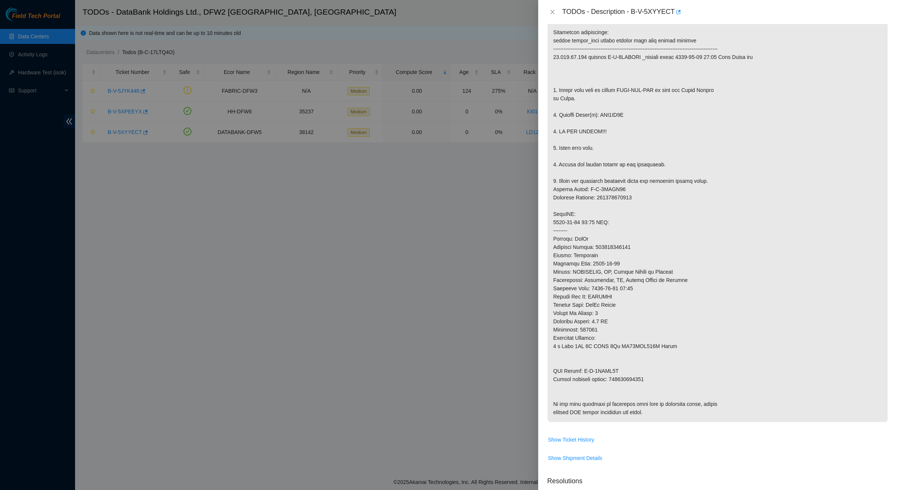
click at [580, 272] on p at bounding box center [717, 210] width 340 height 424
click at [555, 9] on button "Close" at bounding box center [552, 12] width 11 height 7
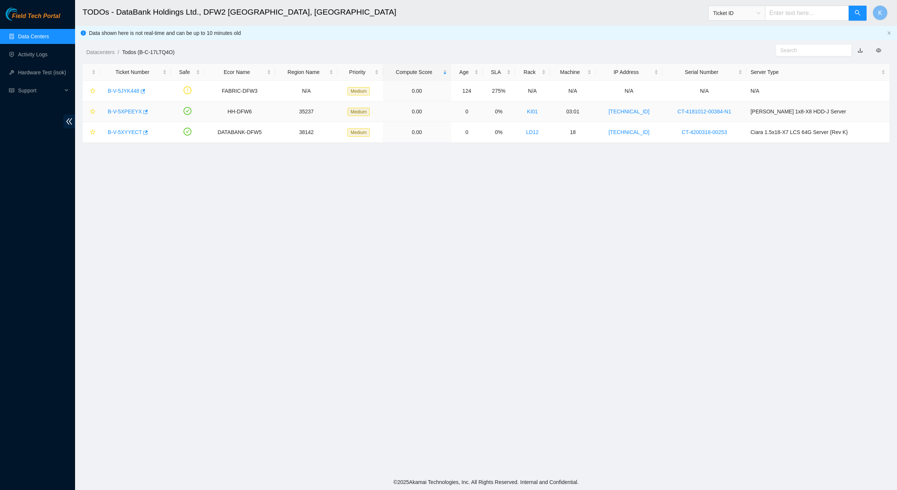
click at [126, 111] on link "B-V-5XPEEYX" at bounding box center [125, 111] width 34 height 6
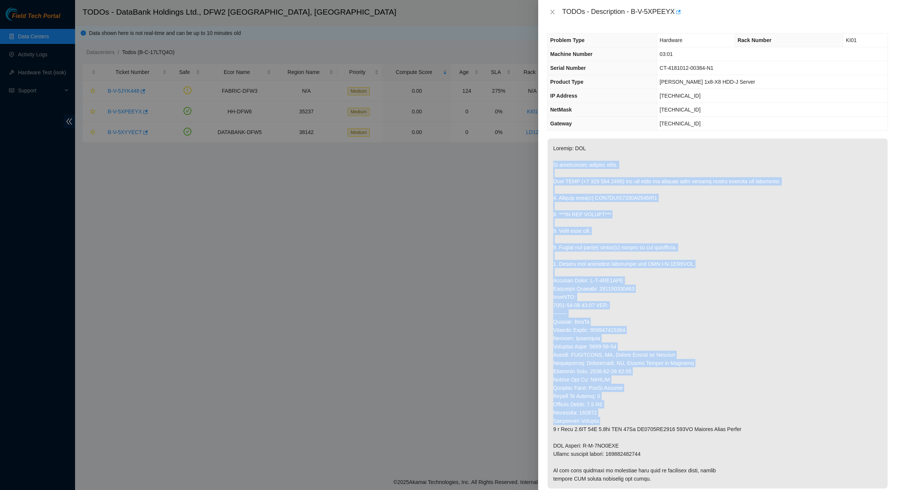
drag, startPoint x: 579, startPoint y: 160, endPoint x: 740, endPoint y: 418, distance: 303.8
click at [740, 418] on p at bounding box center [717, 313] width 340 height 350
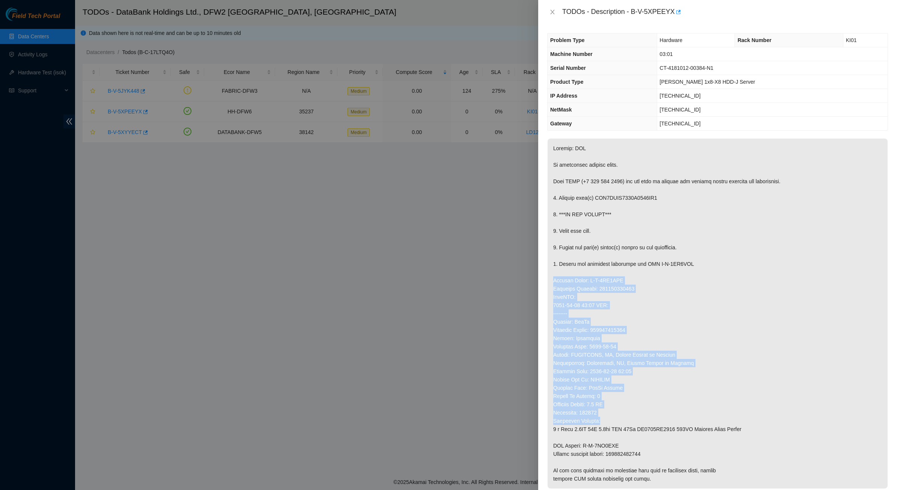
drag, startPoint x: 628, startPoint y: 283, endPoint x: 619, endPoint y: 269, distance: 17.1
click at [619, 269] on p at bounding box center [717, 313] width 340 height 350
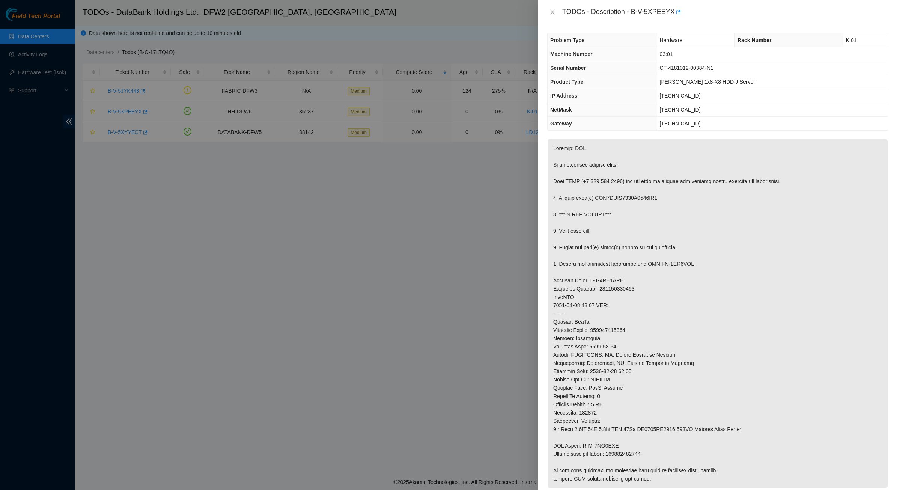
click at [619, 269] on p at bounding box center [717, 313] width 340 height 350
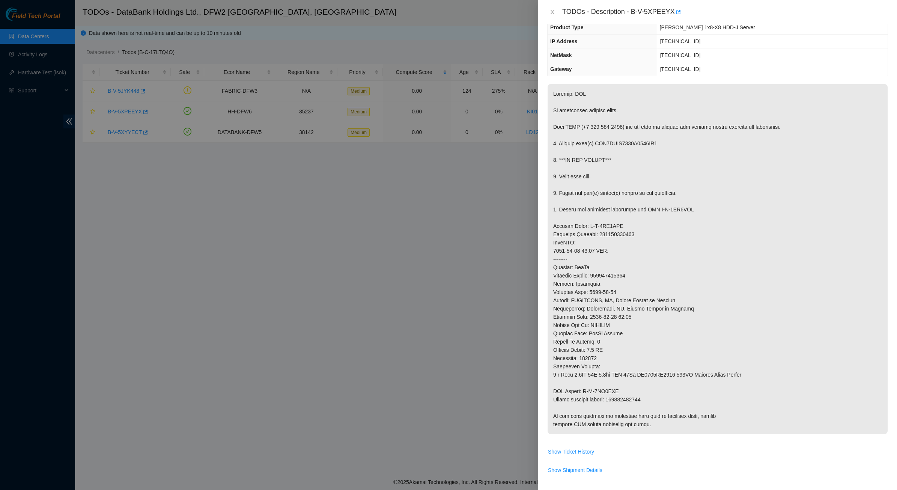
scroll to position [141, 0]
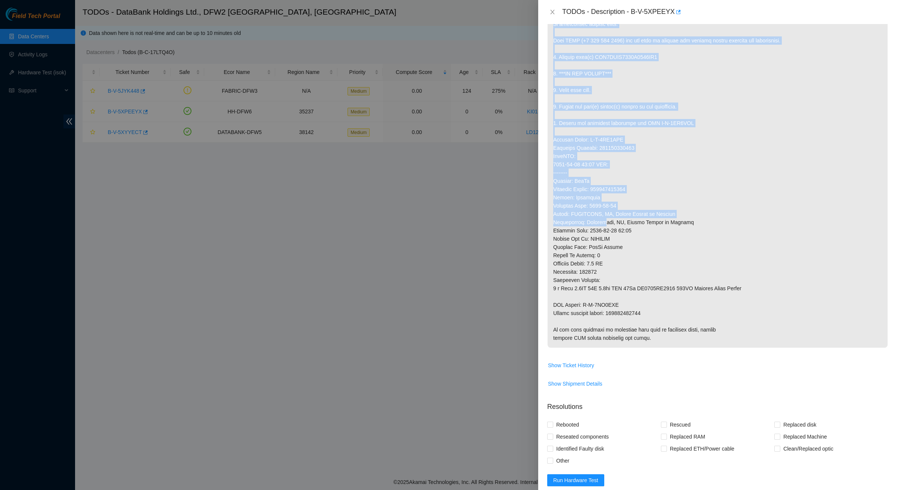
drag, startPoint x: 659, startPoint y: 308, endPoint x: 711, endPoint y: 373, distance: 82.4
click at [711, 373] on tbody "Show Ticket History Show Shipment Details" at bounding box center [717, 196] width 341 height 398
click at [717, 320] on p at bounding box center [717, 173] width 340 height 350
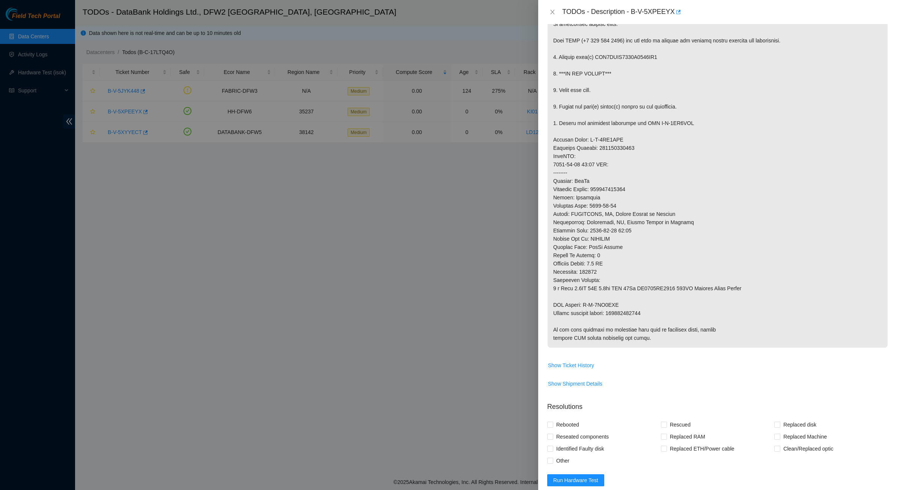
scroll to position [375, 0]
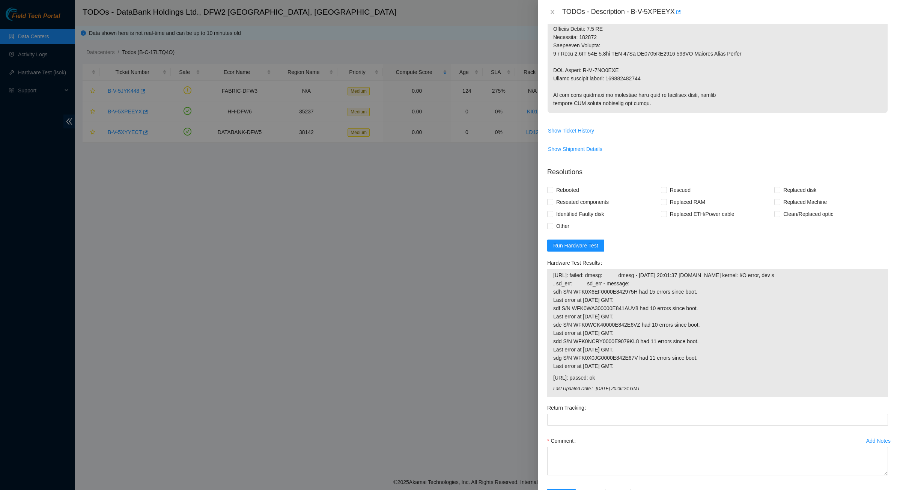
drag, startPoint x: 683, startPoint y: 362, endPoint x: 552, endPoint y: 293, distance: 148.4
click at [552, 293] on div "23.32.18.83: failed: dmesg: dmesg - Oct 13 20:01:37 s83t.ddc.akamai.com kernel:…" at bounding box center [717, 333] width 341 height 128
click at [551, 293] on div "23.32.18.83: failed: dmesg: dmesg - Oct 13 20:01:37 s83t.ddc.akamai.com kernel:…" at bounding box center [717, 333] width 341 height 128
click at [639, 240] on form "Resolutions Rebooted Rescued Replaced disk Reseated components Replaced RAM Rep…" at bounding box center [717, 335] width 341 height 349
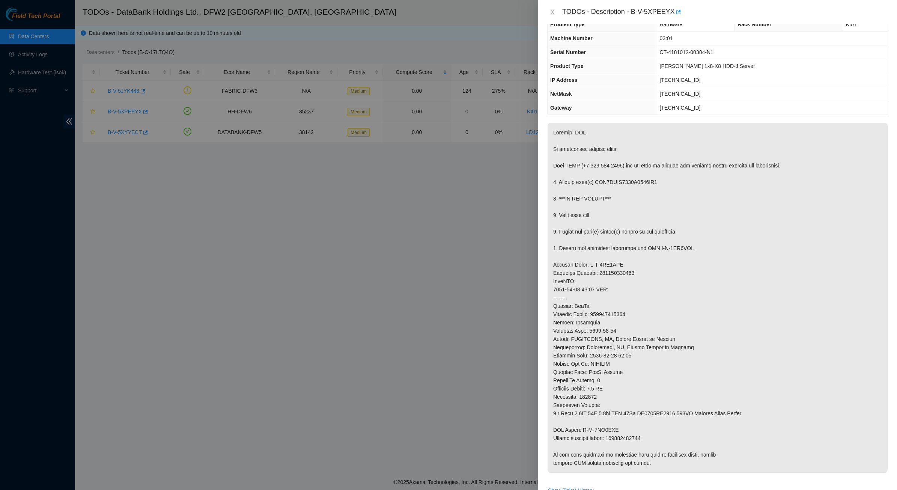
scroll to position [0, 0]
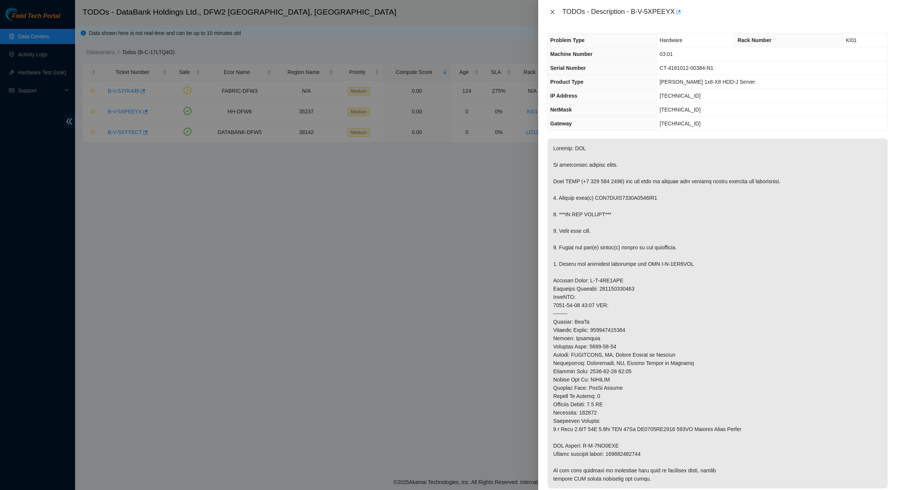
click at [552, 9] on icon "close" at bounding box center [552, 12] width 6 height 6
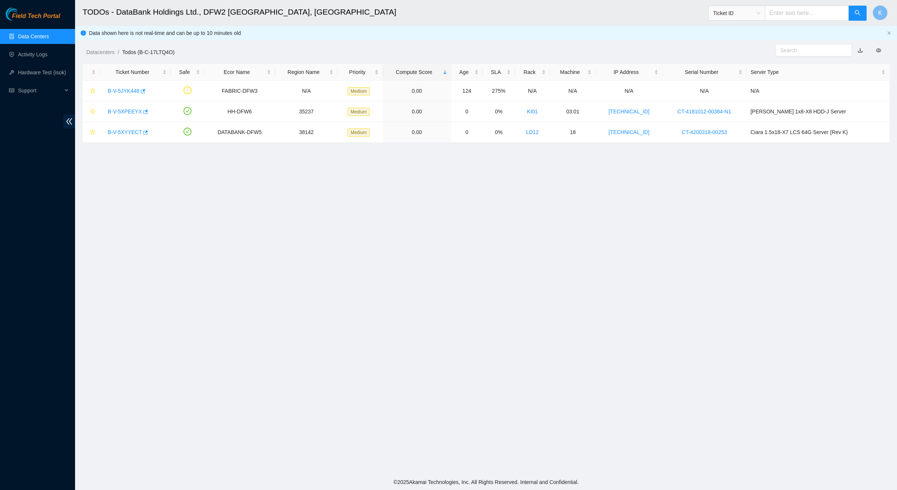
drag, startPoint x: 458, startPoint y: 254, endPoint x: 416, endPoint y: 213, distance: 58.1
click at [458, 254] on main "TODOs - DataBank Holdings Ltd., DFW2 Richardson, TX Ticket ID K Data shown here…" at bounding box center [486, 237] width 822 height 474
click at [44, 38] on link "Data Centers" at bounding box center [33, 36] width 31 height 6
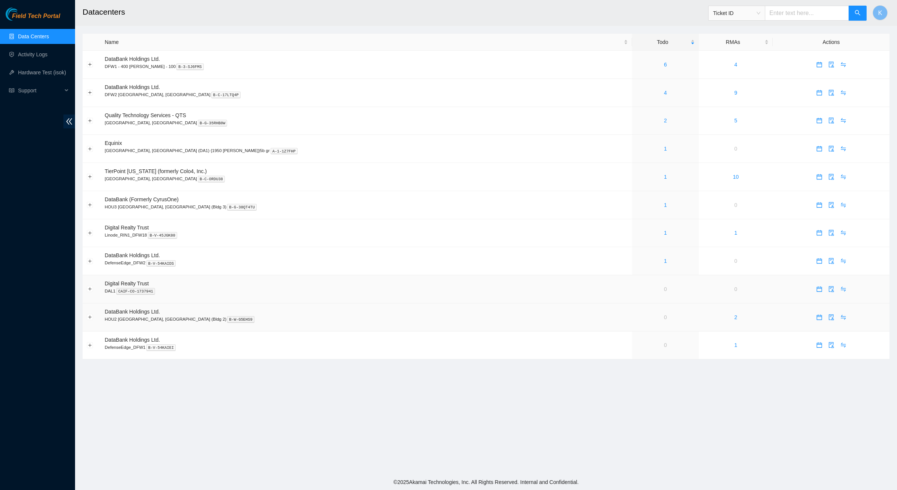
click at [516, 312] on td "DataBank Holdings Ltd. HOU2 Houston, TX (Bldg 2) B-W-G5EHS9" at bounding box center [366, 317] width 531 height 28
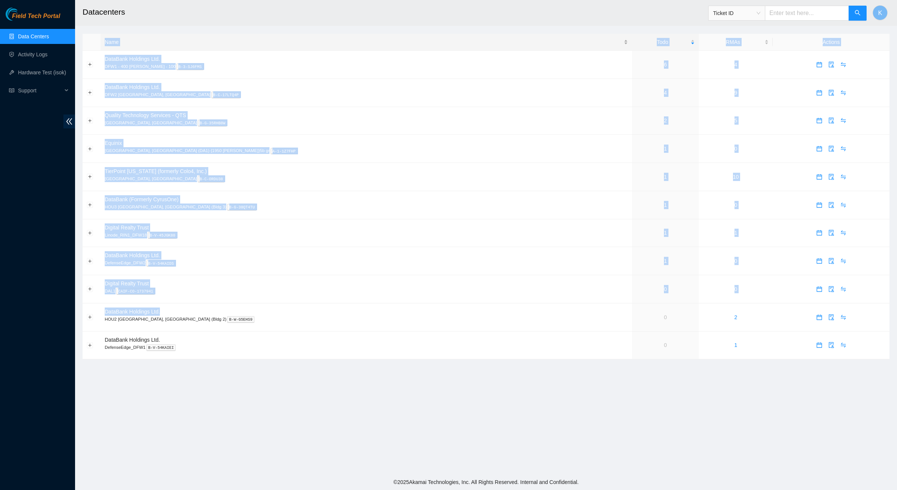
drag, startPoint x: 516, startPoint y: 312, endPoint x: 316, endPoint y: 45, distance: 333.5
click at [373, 11] on main "Datacenters Ticket ID K Name Todo RMAs Actions DataBank Holdings Ltd. DFW1 - 40…" at bounding box center [486, 237] width 822 height 474
click at [267, 8] on h2 "Datacenters" at bounding box center [391, 12] width 617 height 24
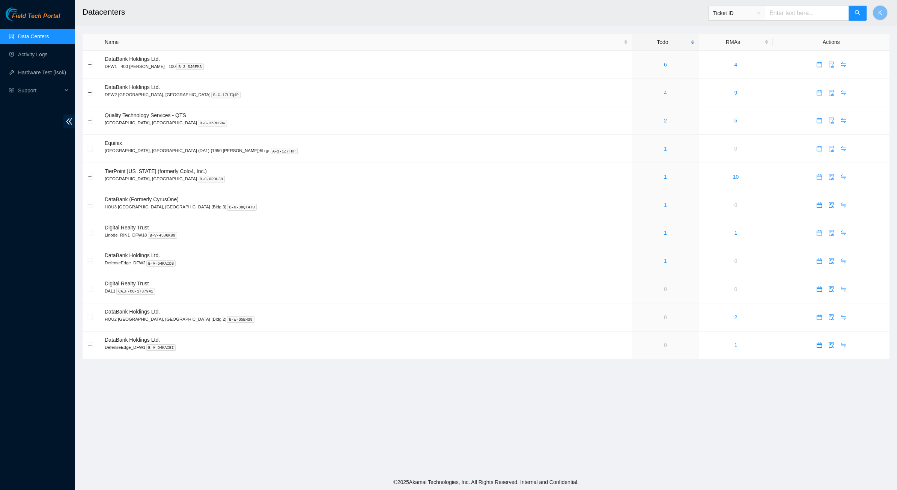
click at [42, 135] on div "Field Tech Portal Data Centers Activity Logs Hardware Test (isok) Support" at bounding box center [37, 249] width 75 height 482
click at [636, 120] on div "2" at bounding box center [665, 120] width 58 height 8
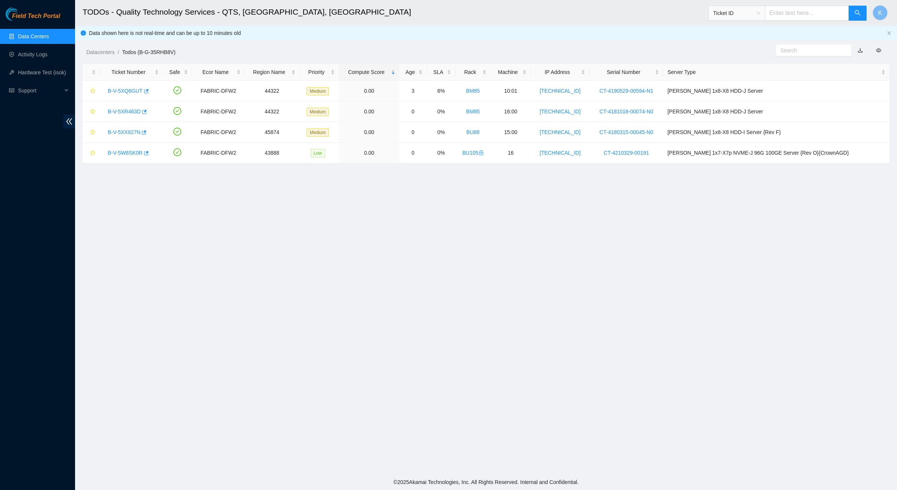
click at [544, 230] on main "TODOs - Quality Technology Services - QTS, Irving, TX Ticket ID K Data shown he…" at bounding box center [486, 237] width 822 height 474
click at [40, 33] on link "Data Centers" at bounding box center [33, 36] width 31 height 6
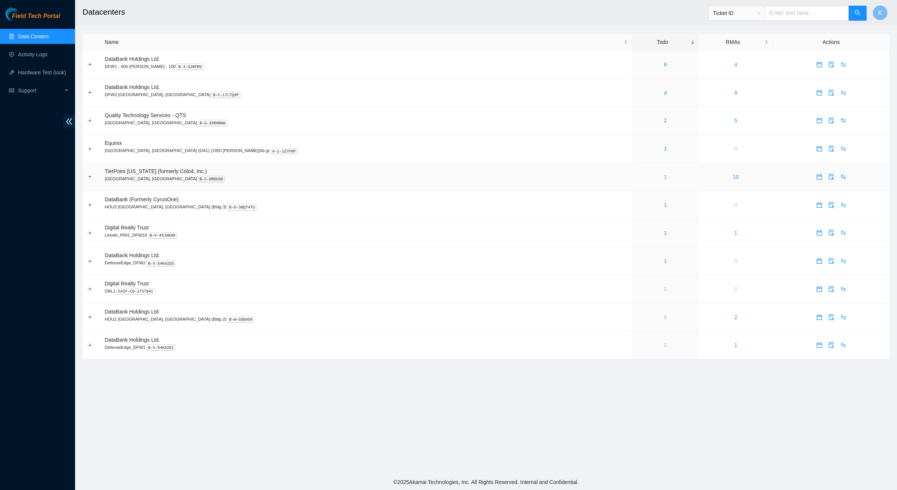
click at [664, 175] on link "1" at bounding box center [665, 177] width 3 height 6
click at [42, 33] on link "Data Centers" at bounding box center [33, 36] width 31 height 6
click at [475, 415] on main "Datacenters Ticket ID K Name Todo RMAs Actions DataBank Holdings Ltd. DFW2 [GEO…" at bounding box center [486, 237] width 822 height 474
click at [380, 370] on main "Datacenters Ticket ID K Name Todo RMAs Actions DataBank Holdings Ltd. DFW2 Rich…" at bounding box center [486, 237] width 822 height 474
click at [664, 65] on link "7" at bounding box center [665, 65] width 3 height 6
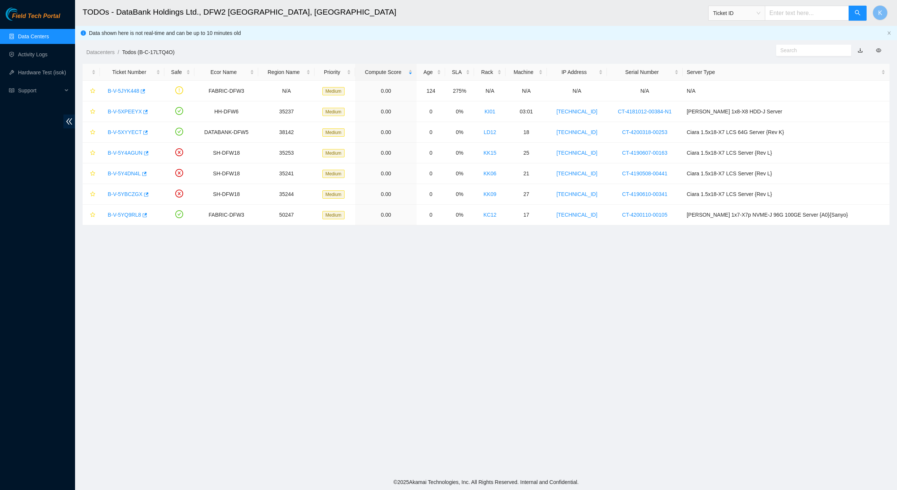
click at [20, 36] on link "Data Centers" at bounding box center [33, 36] width 31 height 6
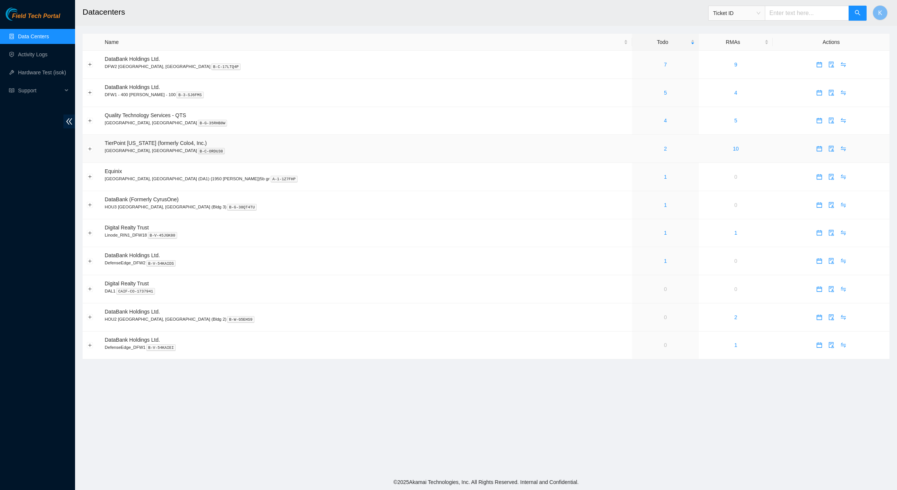
click at [636, 149] on div "2" at bounding box center [665, 148] width 58 height 8
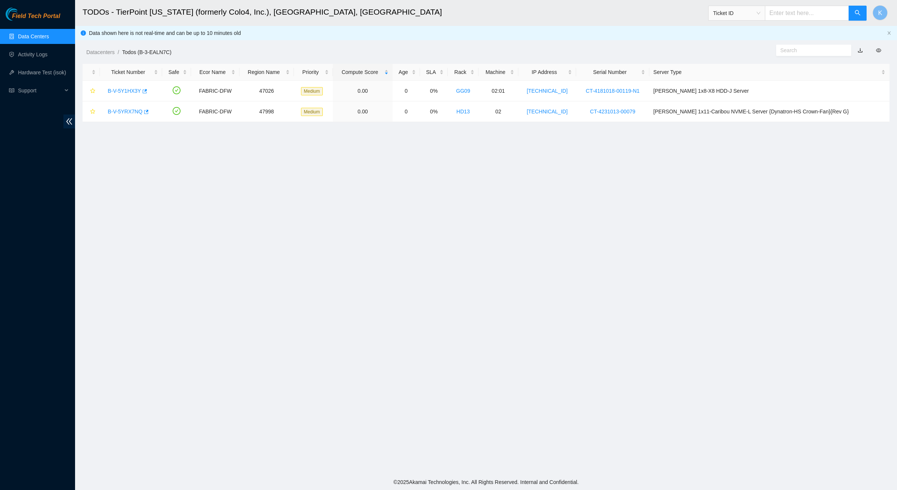
click at [31, 33] on link "Data Centers" at bounding box center [33, 36] width 31 height 6
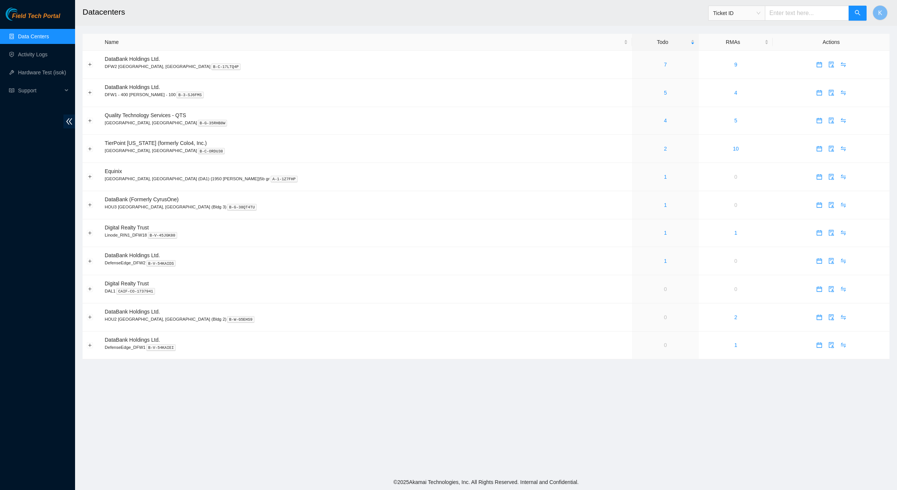
click at [534, 422] on main "Datacenters Ticket ID K Name Todo RMAs Actions DataBank Holdings Ltd. DFW2 [GEO…" at bounding box center [486, 237] width 822 height 474
drag, startPoint x: 395, startPoint y: 424, endPoint x: 436, endPoint y: 321, distance: 111.3
click at [395, 424] on main "Datacenters Ticket ID K Name Todo RMAs Actions DataBank Holdings Ltd. DFW2 Rich…" at bounding box center [486, 237] width 822 height 474
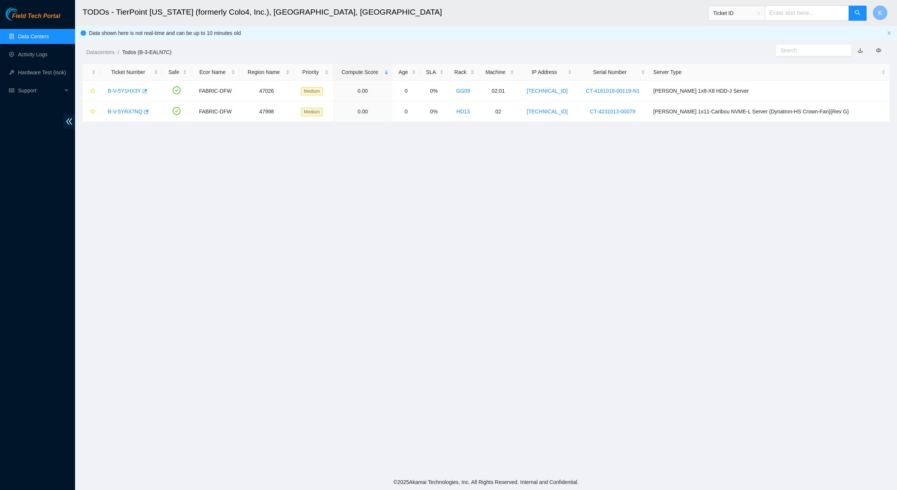
drag, startPoint x: 335, startPoint y: 164, endPoint x: 288, endPoint y: 132, distance: 56.0
click at [288, 132] on main "TODOs - TierPoint [US_STATE] (formerly Colo4, Inc.), [GEOGRAPHIC_DATA], [GEOGRA…" at bounding box center [486, 237] width 822 height 474
click at [288, 136] on main "TODOs - TierPoint [US_STATE] (formerly Colo4, Inc.), [GEOGRAPHIC_DATA], [GEOGRA…" at bounding box center [486, 237] width 822 height 474
click at [35, 33] on link "Data Centers" at bounding box center [33, 36] width 31 height 6
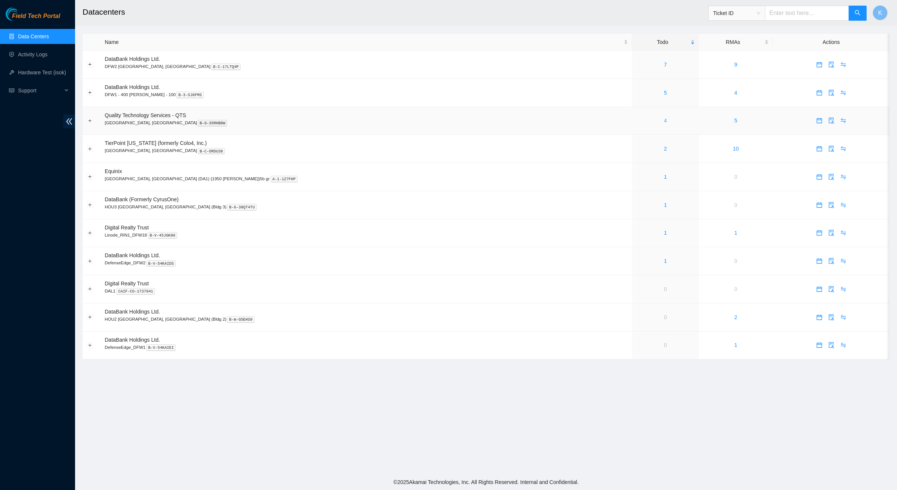
click at [664, 119] on link "4" at bounding box center [665, 120] width 3 height 6
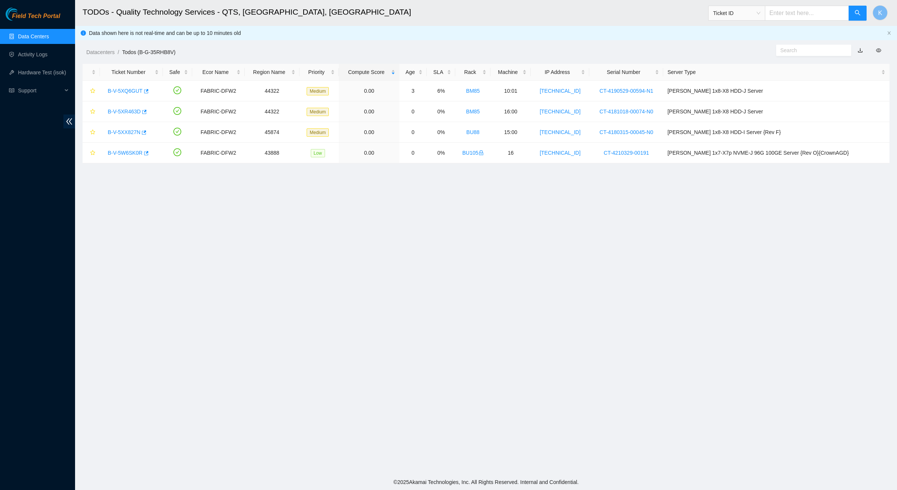
drag, startPoint x: 312, startPoint y: 202, endPoint x: 329, endPoint y: 185, distance: 24.1
click at [329, 185] on main "TODOs - Quality Technology Services - QTS, [GEOGRAPHIC_DATA], [GEOGRAPHIC_DATA]…" at bounding box center [486, 237] width 822 height 474
click at [41, 34] on link "Data Centers" at bounding box center [33, 36] width 31 height 6
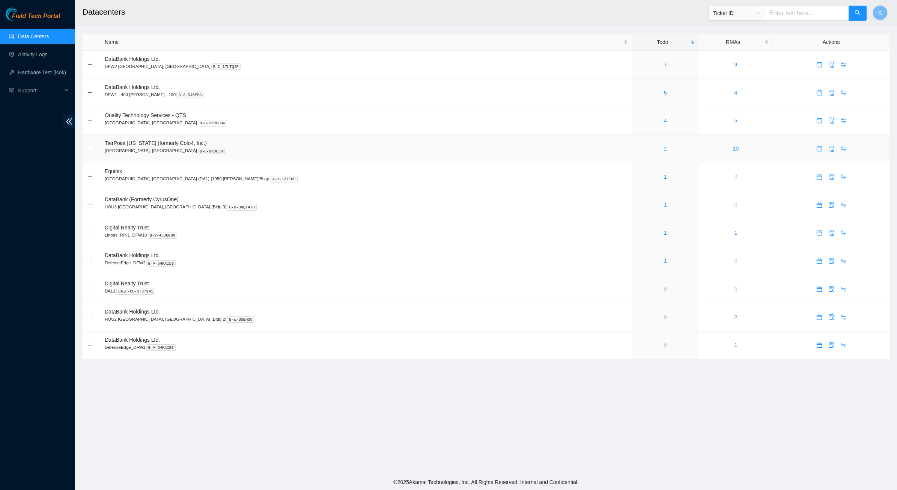
click at [664, 149] on link "2" at bounding box center [665, 149] width 3 height 6
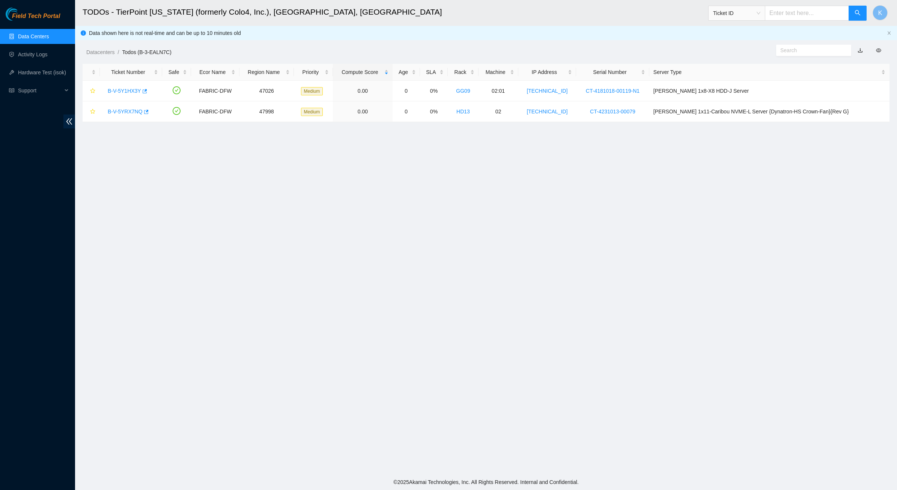
drag, startPoint x: 473, startPoint y: 193, endPoint x: 552, endPoint y: 158, distance: 86.0
click at [552, 158] on main "TODOs - TierPoint [US_STATE] (formerly Colo4, Inc.), [GEOGRAPHIC_DATA], [GEOGRA…" at bounding box center [486, 237] width 822 height 474
click at [552, 159] on main "TODOs - TierPoint [US_STATE] (formerly Colo4, Inc.), [GEOGRAPHIC_DATA], [GEOGRA…" at bounding box center [486, 237] width 822 height 474
click at [29, 36] on link "Data Centers" at bounding box center [33, 36] width 31 height 6
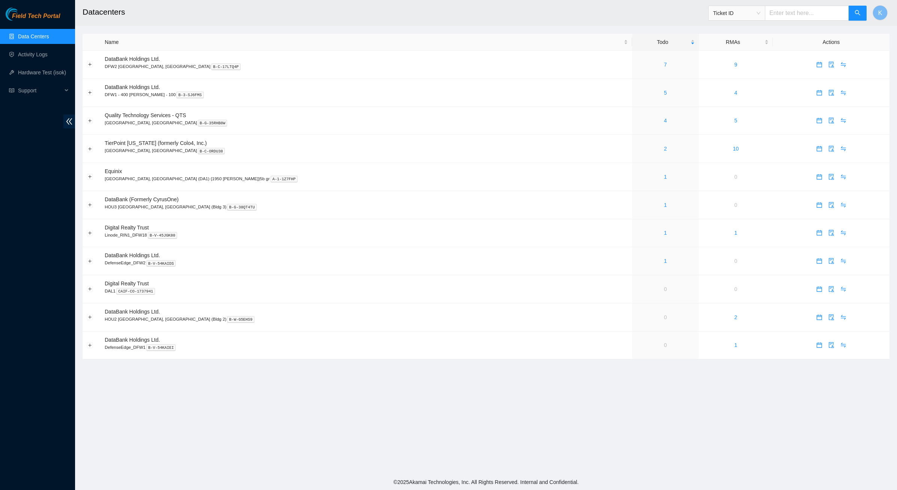
click at [172, 449] on main "Datacenters Ticket ID K Name Todo RMAs Actions DataBank Holdings Ltd. DFW2 [GEO…" at bounding box center [486, 237] width 822 height 474
drag, startPoint x: 218, startPoint y: 426, endPoint x: 214, endPoint y: 427, distance: 4.6
click at [218, 426] on main "Datacenters Ticket ID K Name Todo RMAs Actions DataBank Holdings Ltd. DFW2 Rich…" at bounding box center [486, 237] width 822 height 474
click at [664, 234] on link "1" at bounding box center [665, 233] width 3 height 6
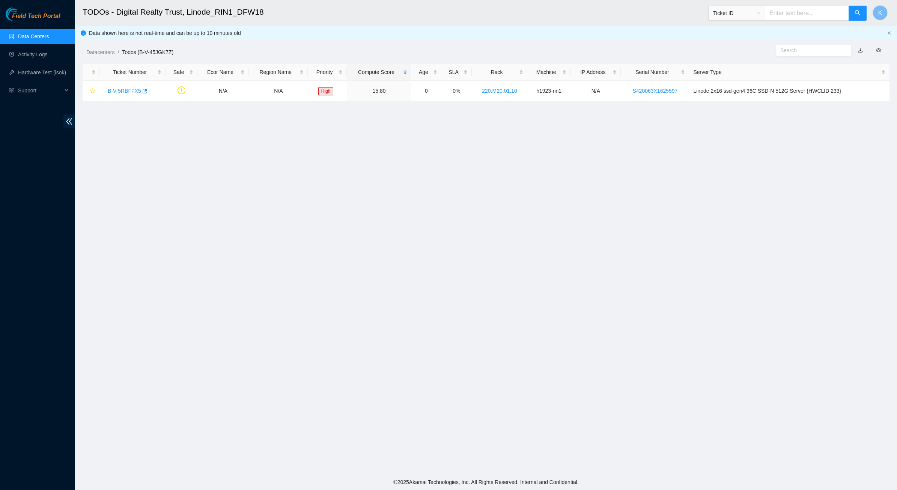
click at [402, 188] on main "TODOs - Digital Realty Trust, Linode_RIN1_DFW18 Ticket ID K Data shown here is …" at bounding box center [486, 237] width 822 height 474
drag, startPoint x: 837, startPoint y: 142, endPoint x: 158, endPoint y: 16, distance: 690.6
click at [138, 6] on main "TODOs - Digital Realty Trust, Linode_RIN1_DFW18 Ticket ID K Data shown here is …" at bounding box center [486, 237] width 822 height 474
click at [163, 21] on h2 "TODOs - Digital Realty Trust, Linode_RIN1_DFW18" at bounding box center [391, 12] width 617 height 24
click at [321, 189] on main "TODOs - Digital Realty Trust, Linode_RIN1_DFW18 Ticket ID K Data shown here is …" at bounding box center [486, 237] width 822 height 474
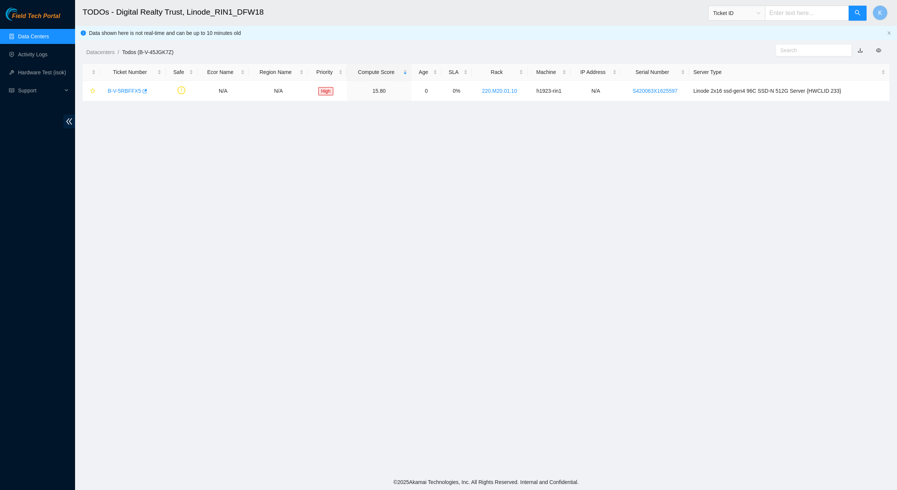
click at [34, 39] on link "Data Centers" at bounding box center [33, 36] width 31 height 6
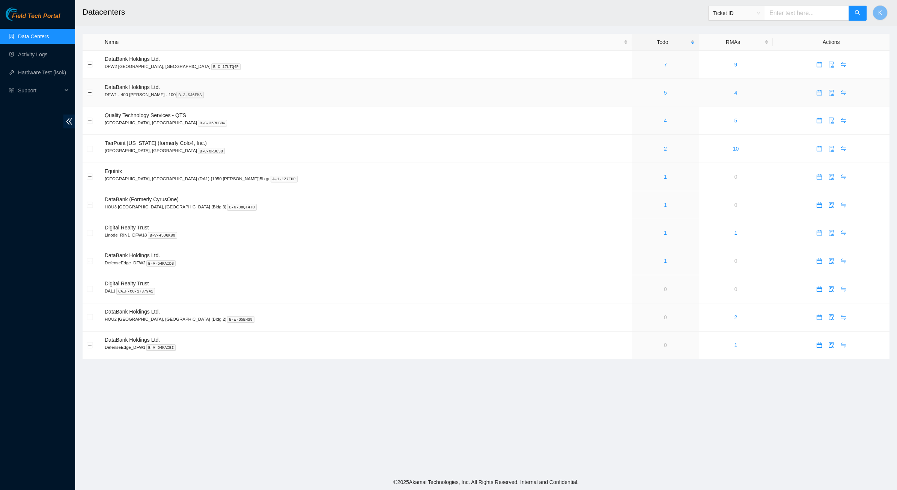
click at [664, 94] on link "5" at bounding box center [665, 93] width 3 height 6
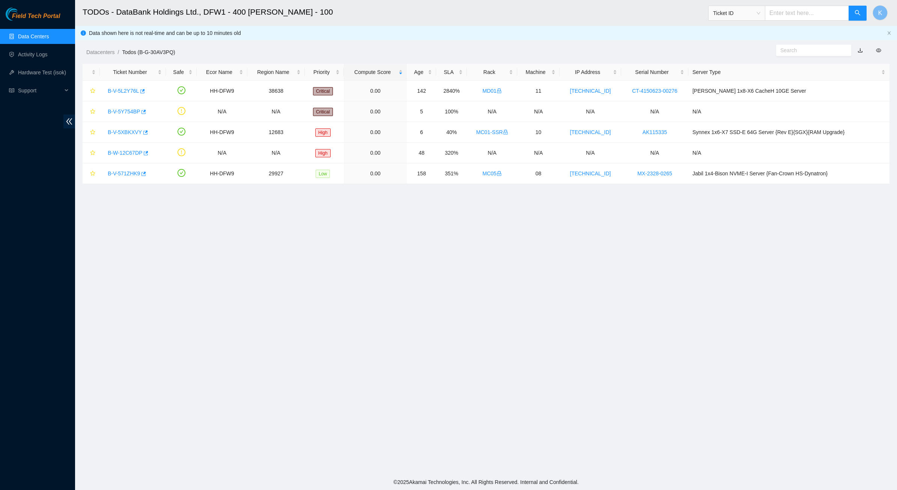
click at [44, 33] on link "Data Centers" at bounding box center [33, 36] width 31 height 6
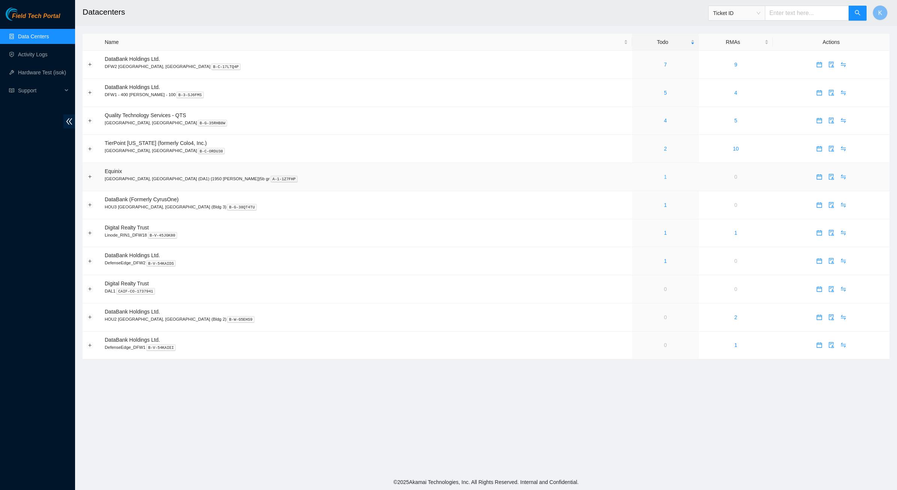
click at [664, 177] on link "1" at bounding box center [665, 177] width 3 height 6
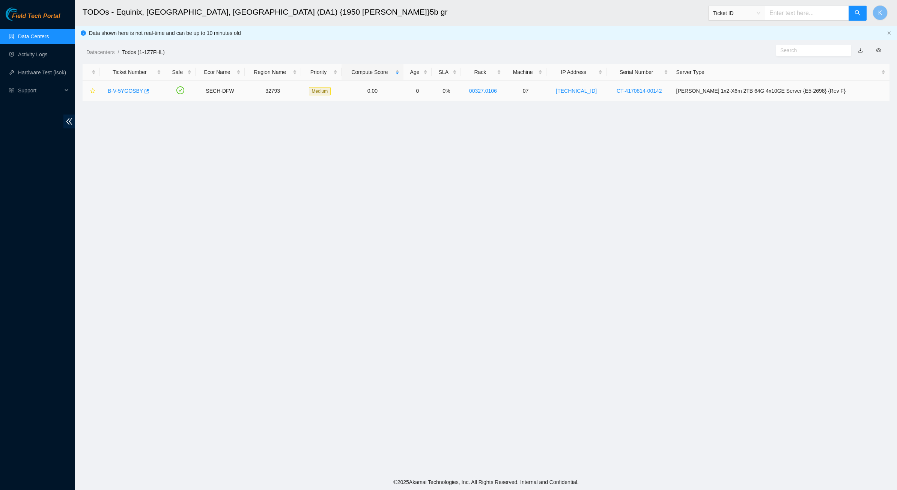
click at [129, 90] on link "B-V-5YGOSBY" at bounding box center [125, 91] width 35 height 6
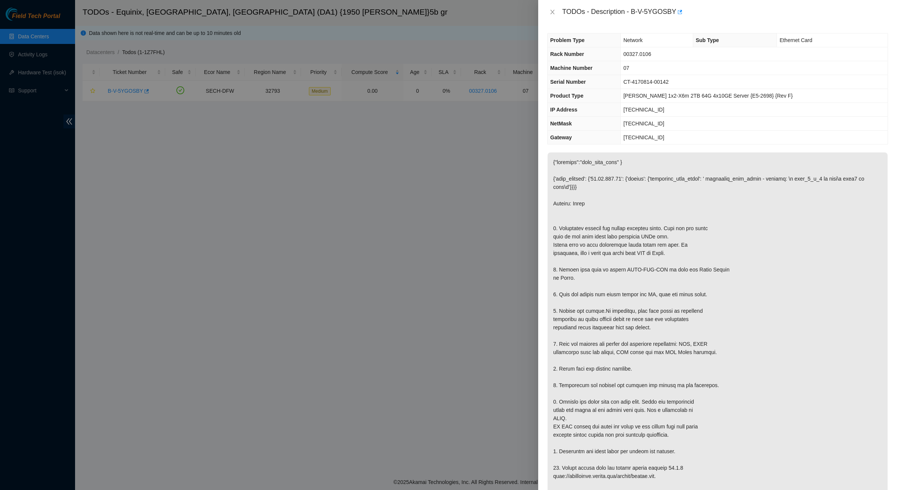
drag, startPoint x: 637, startPoint y: 214, endPoint x: 676, endPoint y: 339, distance: 130.9
click at [676, 339] on p at bounding box center [717, 388] width 340 height 473
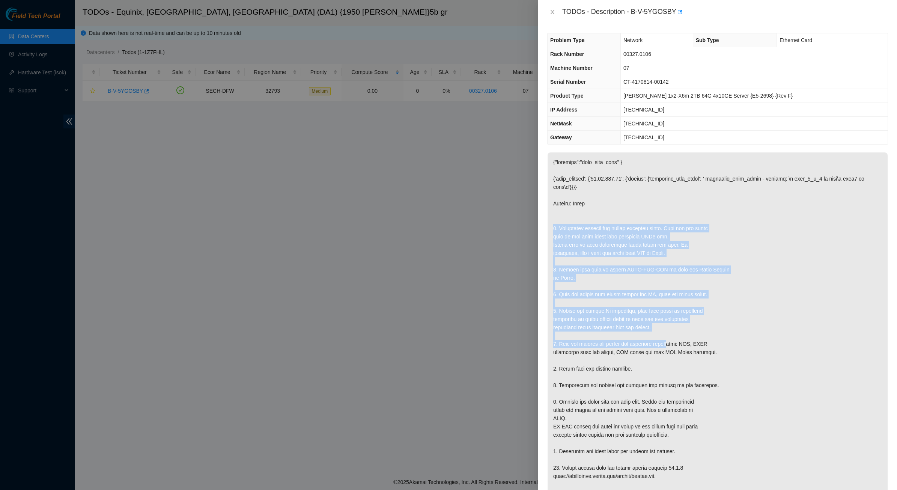
drag, startPoint x: 676, startPoint y: 339, endPoint x: 558, endPoint y: 205, distance: 178.4
click at [559, 208] on p at bounding box center [717, 388] width 340 height 473
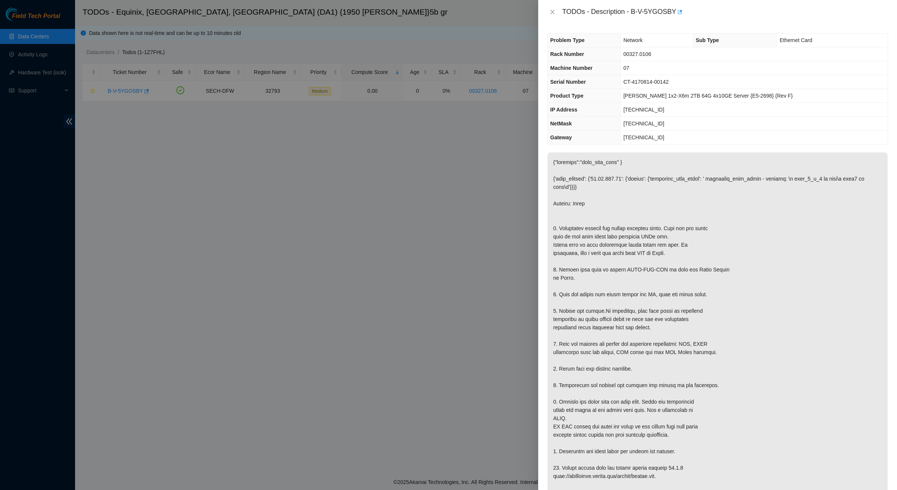
click at [558, 205] on p at bounding box center [717, 388] width 340 height 473
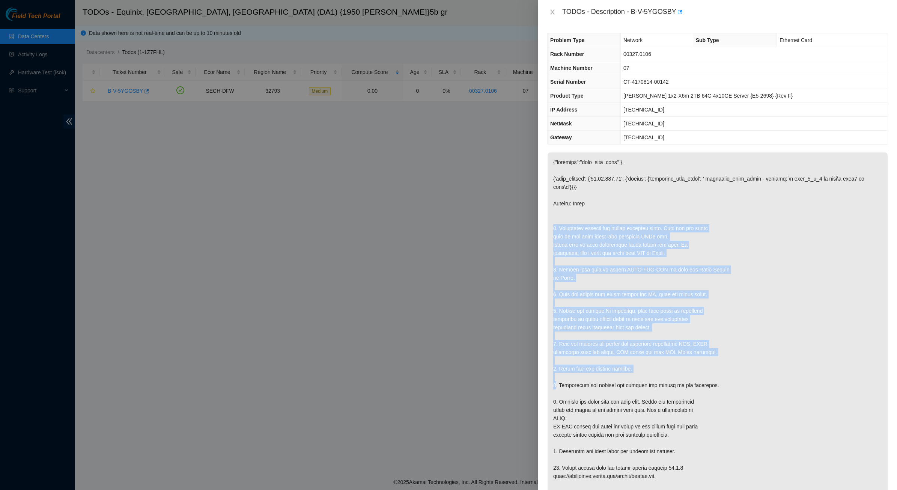
click at [723, 372] on p at bounding box center [717, 388] width 340 height 473
click at [724, 371] on p at bounding box center [717, 388] width 340 height 473
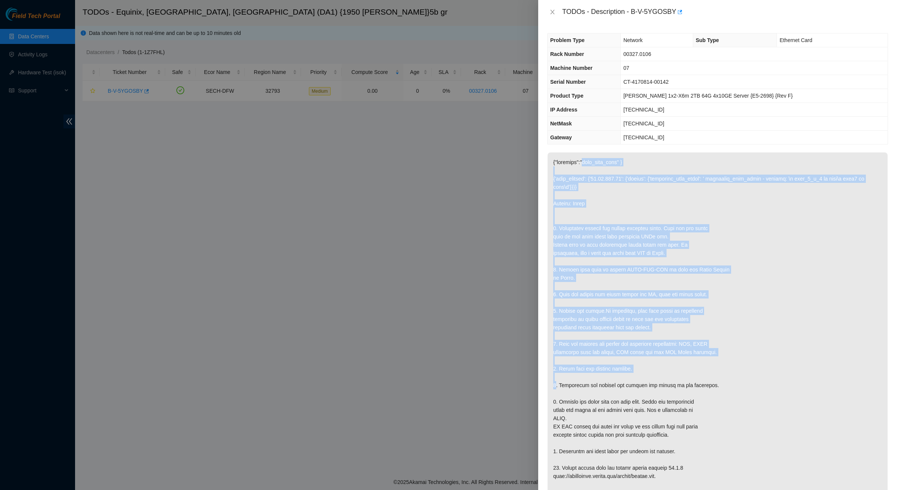
drag, startPoint x: 712, startPoint y: 340, endPoint x: 612, endPoint y: 162, distance: 204.0
click at [614, 163] on p at bounding box center [717, 388] width 340 height 473
click at [612, 162] on p at bounding box center [717, 388] width 340 height 473
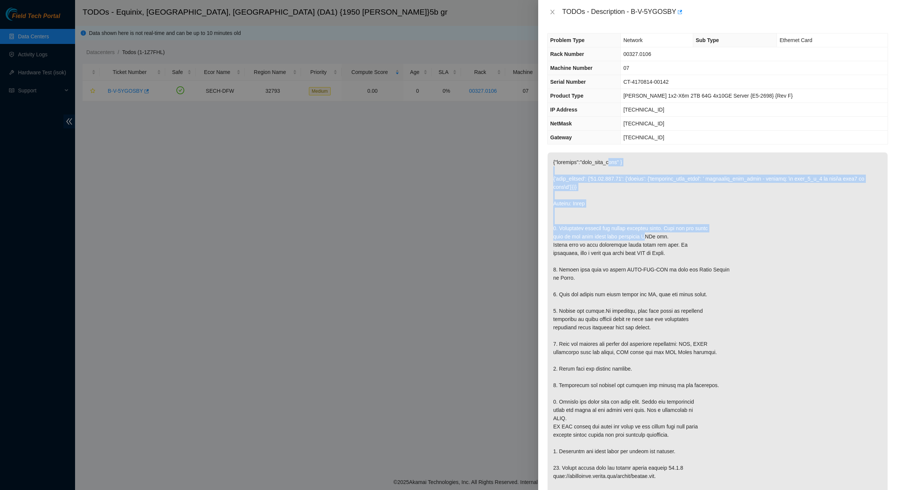
drag, startPoint x: 610, startPoint y: 165, endPoint x: 642, endPoint y: 243, distance: 84.3
click at [642, 242] on p at bounding box center [717, 388] width 340 height 473
click at [642, 243] on p at bounding box center [717, 388] width 340 height 473
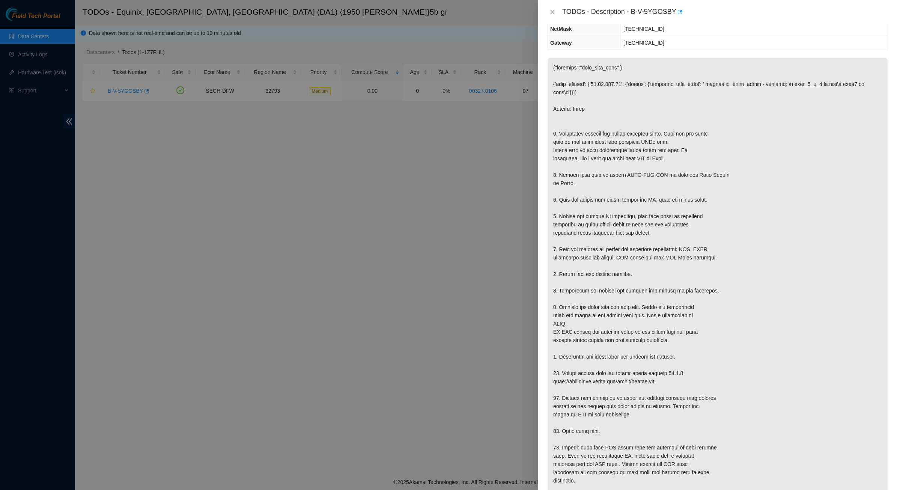
scroll to position [234, 0]
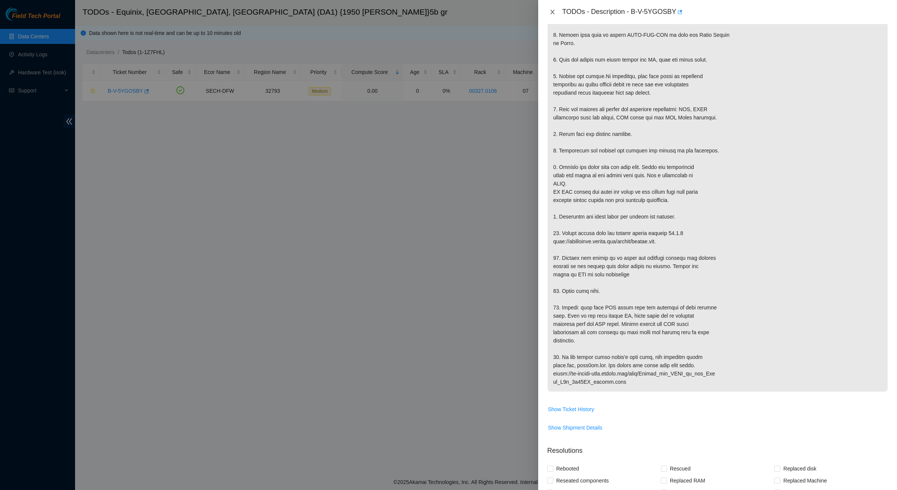
click at [552, 11] on icon "close" at bounding box center [552, 12] width 6 height 6
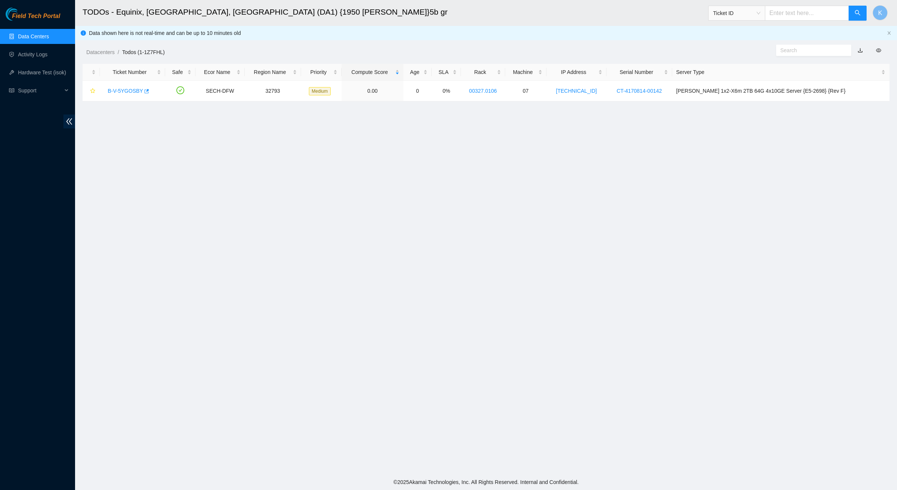
click at [25, 37] on link "Data Centers" at bounding box center [33, 36] width 31 height 6
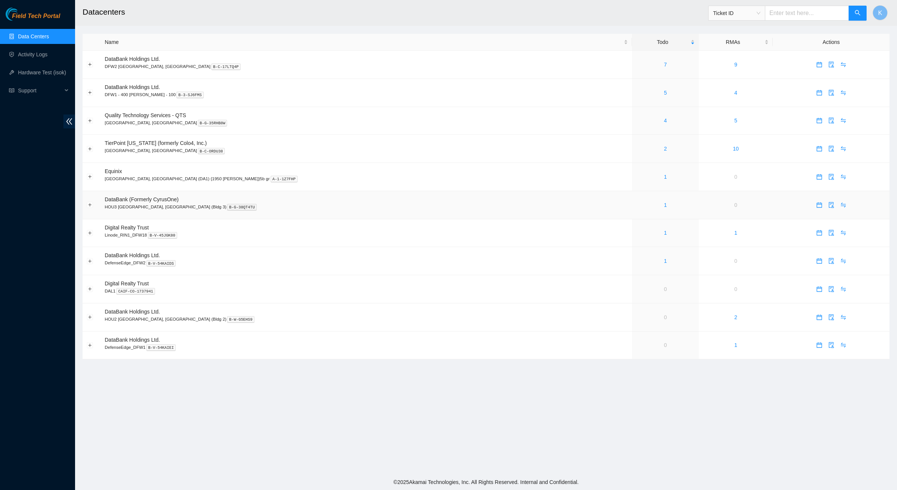
click at [636, 206] on div "1" at bounding box center [665, 205] width 58 height 8
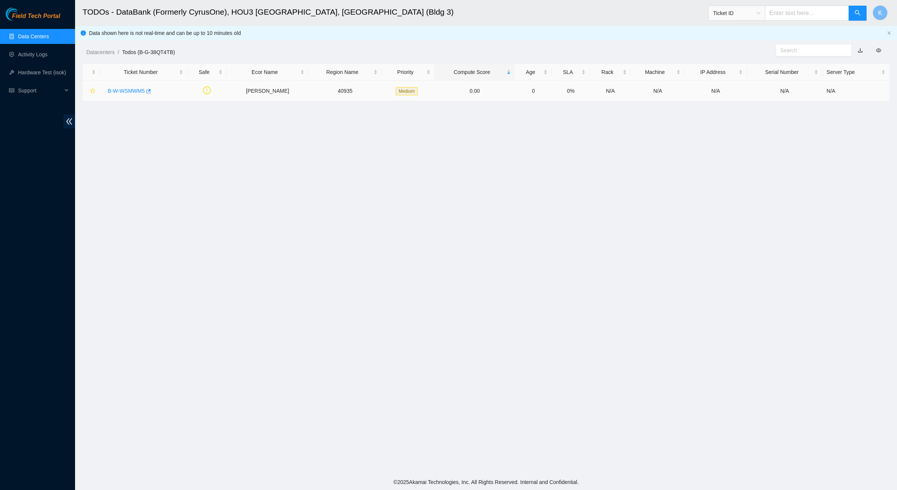
click at [138, 92] on link "B-W-WSMWM5" at bounding box center [126, 91] width 37 height 6
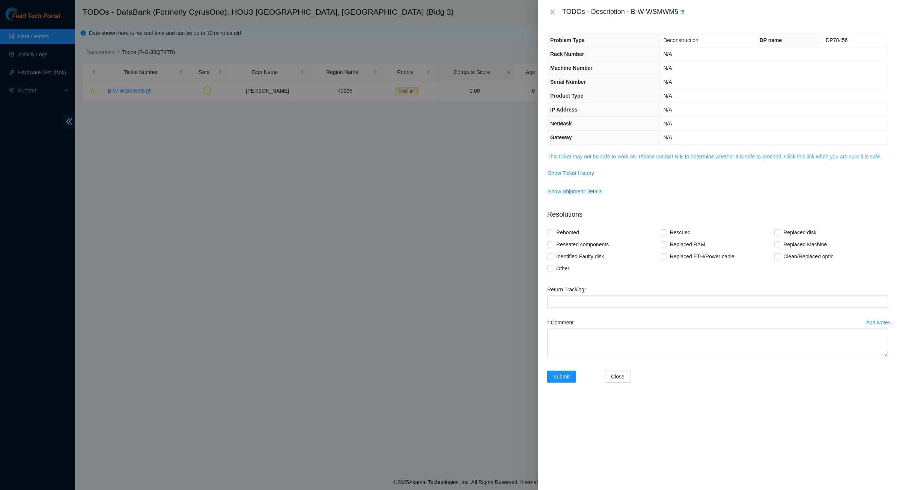
click at [595, 159] on link "This ticket may not be safe to work on. Please contact NIE to determine whether…" at bounding box center [714, 156] width 334 height 6
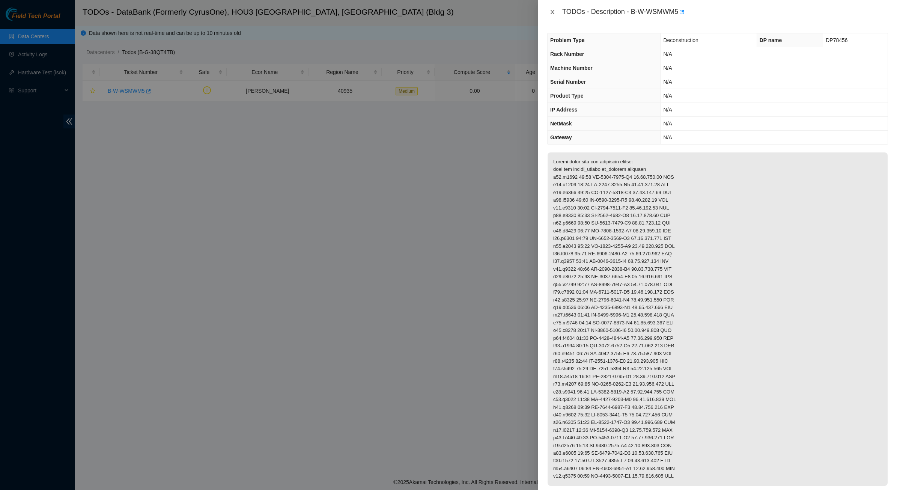
click at [550, 11] on icon "close" at bounding box center [552, 12] width 6 height 6
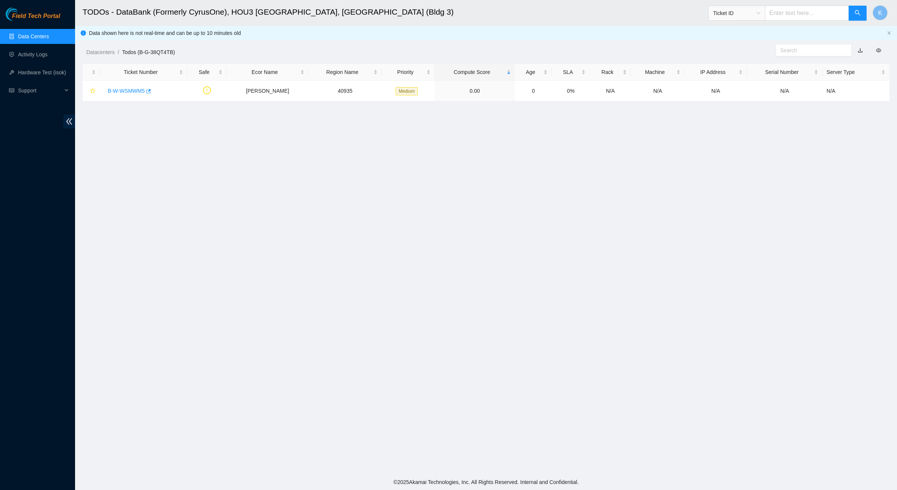
click at [40, 34] on link "Data Centers" at bounding box center [33, 36] width 31 height 6
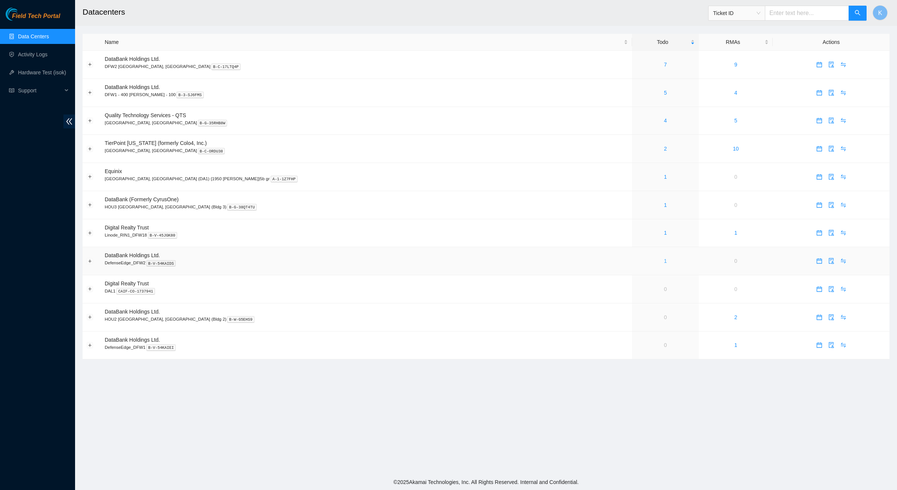
click at [664, 259] on link "1" at bounding box center [665, 261] width 3 height 6
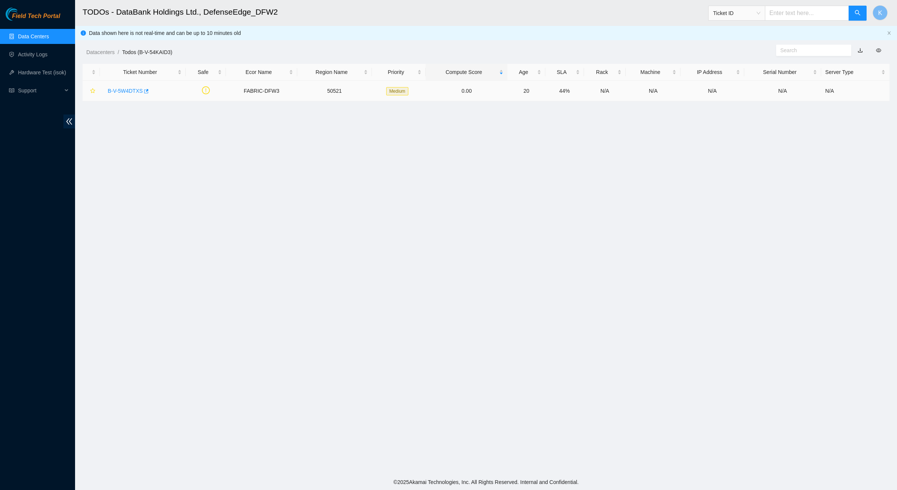
click at [124, 88] on link "B-V-5W4DTXS" at bounding box center [125, 91] width 35 height 6
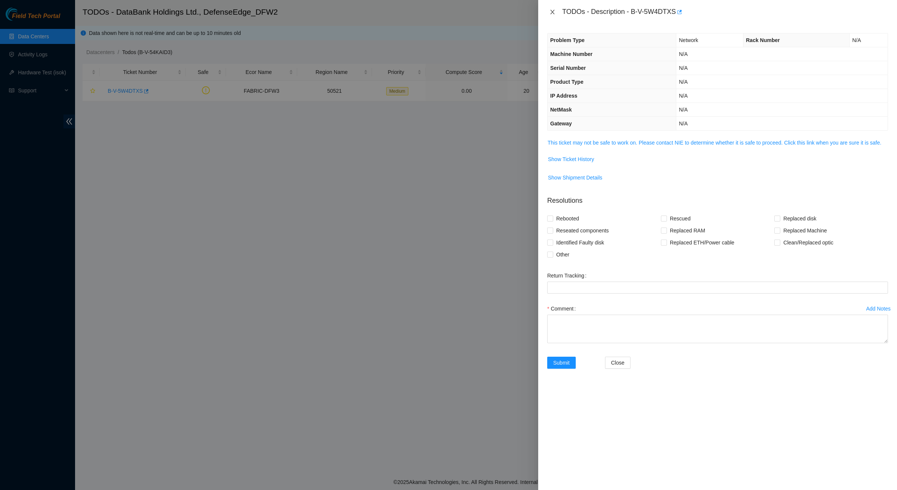
click at [550, 10] on icon "close" at bounding box center [552, 12] width 6 height 6
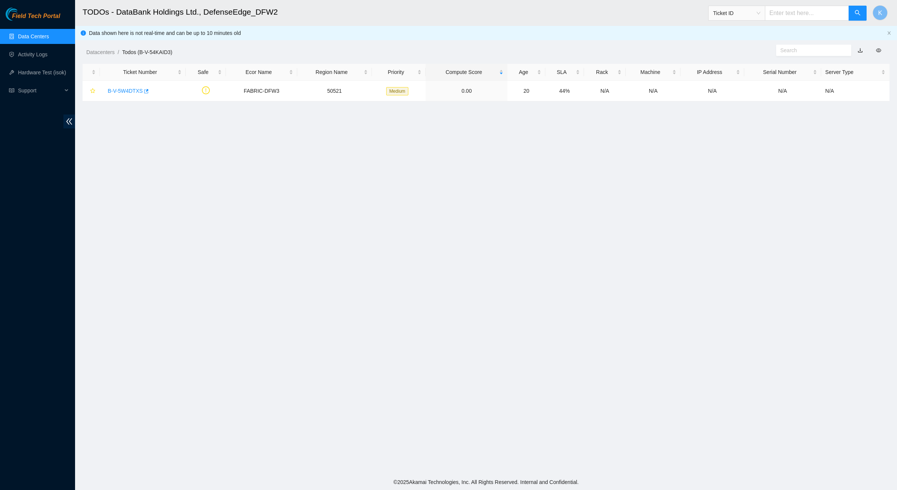
click at [21, 33] on link "Data Centers" at bounding box center [33, 36] width 31 height 6
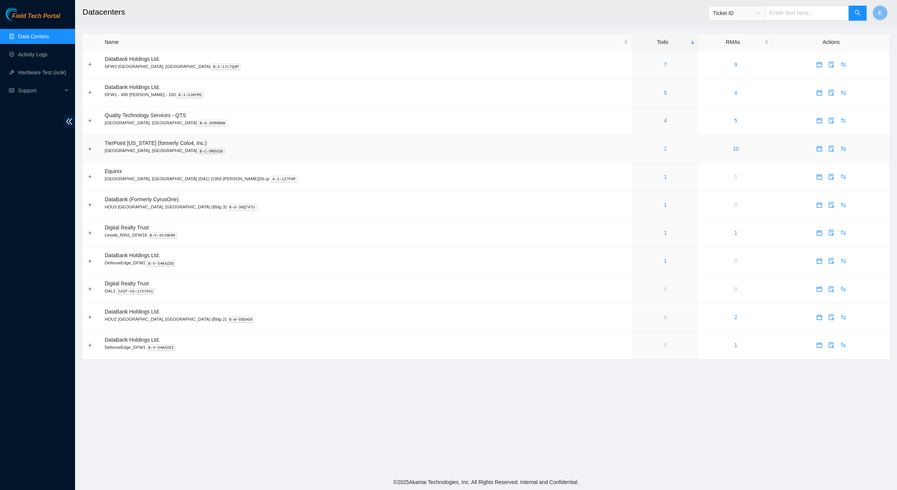
click at [664, 150] on link "2" at bounding box center [665, 149] width 3 height 6
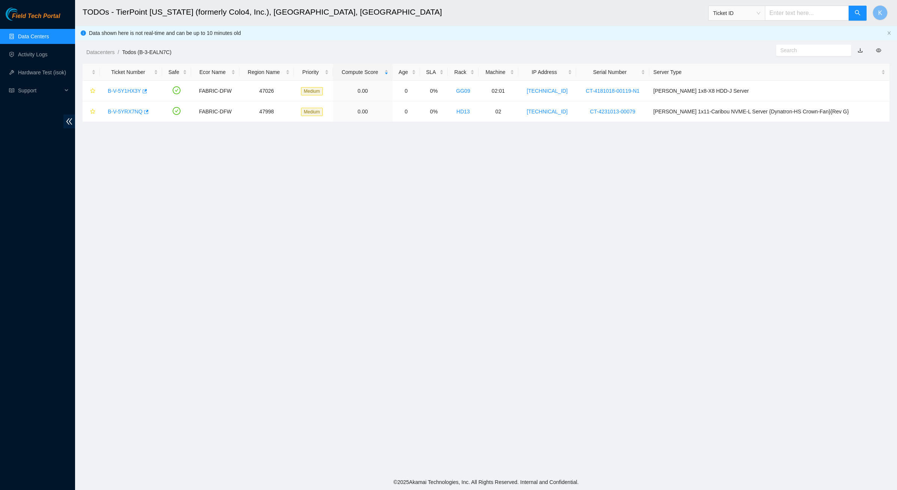
drag, startPoint x: 575, startPoint y: 150, endPoint x: 381, endPoint y: 36, distance: 224.8
click at [381, 36] on main "TODOs - TierPoint Texas (formerly Colo4, Inc.), Dallas, TX Ticket ID K Data sho…" at bounding box center [486, 237] width 822 height 474
click at [381, 36] on div "Datacenters / Todos (B-3-EALN7C) /" at bounding box center [383, 35] width 616 height 42
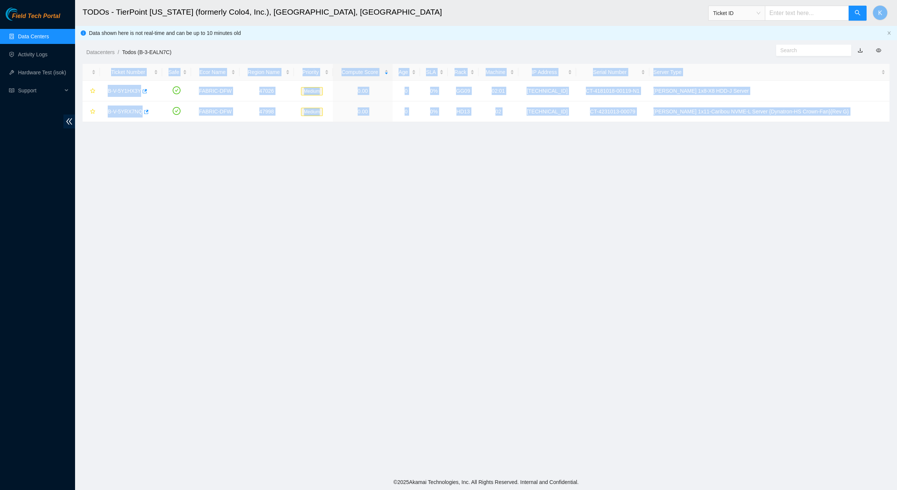
drag, startPoint x: 528, startPoint y: 148, endPoint x: 534, endPoint y: 153, distance: 7.5
click at [534, 153] on main "TODOs - TierPoint Texas (formerly Colo4, Inc.), Dallas, TX Ticket ID K Data sho…" at bounding box center [486, 237] width 822 height 474
drag, startPoint x: 534, startPoint y: 153, endPoint x: 250, endPoint y: 30, distance: 309.2
click at [250, 30] on main "TODOs - TierPoint Texas (formerly Colo4, Inc.), Dallas, TX Ticket ID K Data sho…" at bounding box center [486, 237] width 822 height 474
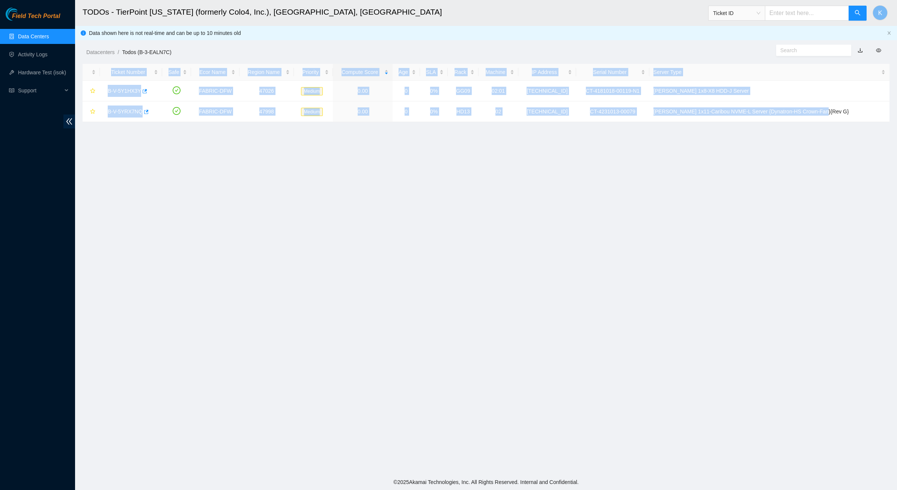
click at [231, 201] on main "TODOs - TierPoint Texas (formerly Colo4, Inc.), Dallas, TX Ticket ID K Data sho…" at bounding box center [486, 237] width 822 height 474
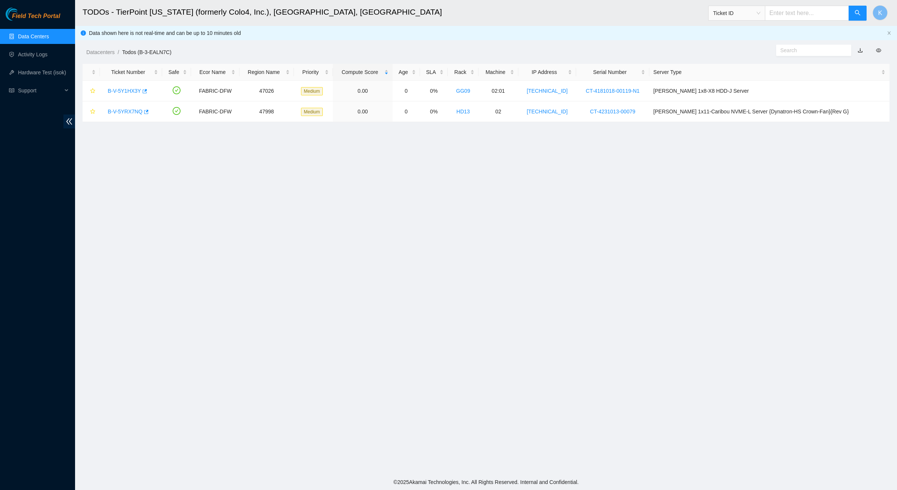
click at [36, 26] on div "Field Tech Portal Data Centers Activity Logs Hardware Test (isok) Support" at bounding box center [37, 249] width 75 height 482
click at [37, 33] on link "Data Centers" at bounding box center [33, 36] width 31 height 6
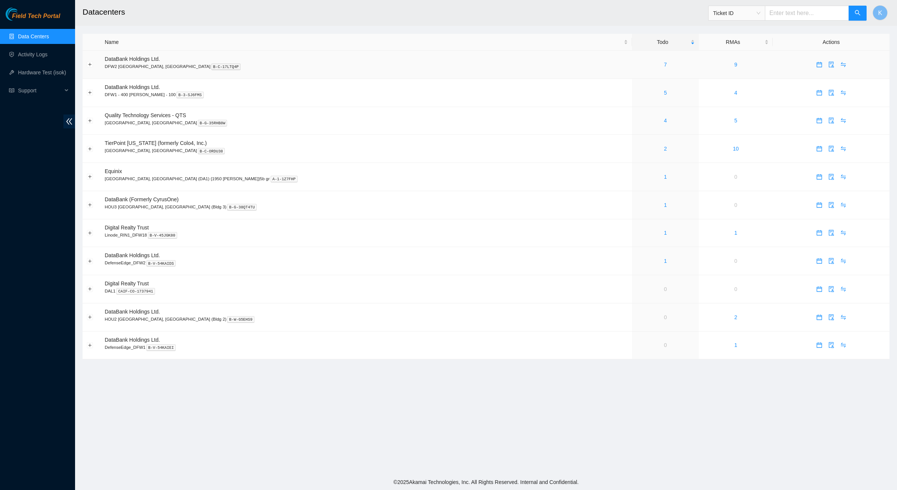
click at [636, 65] on div "7" at bounding box center [665, 64] width 58 height 8
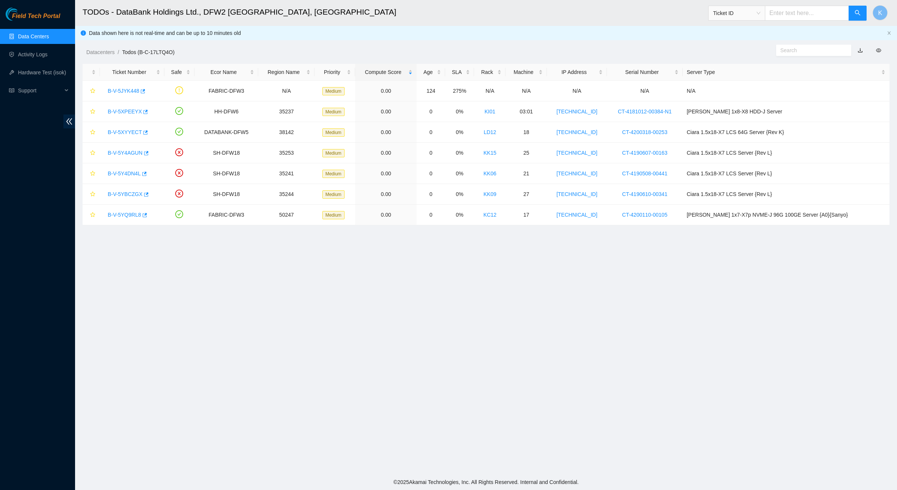
click at [473, 310] on main "TODOs - DataBank Holdings Ltd., DFW2 Richardson, TX Ticket ID K Data shown here…" at bounding box center [486, 237] width 822 height 474
click at [130, 89] on link "B-V-5JYK448" at bounding box center [124, 91] width 32 height 6
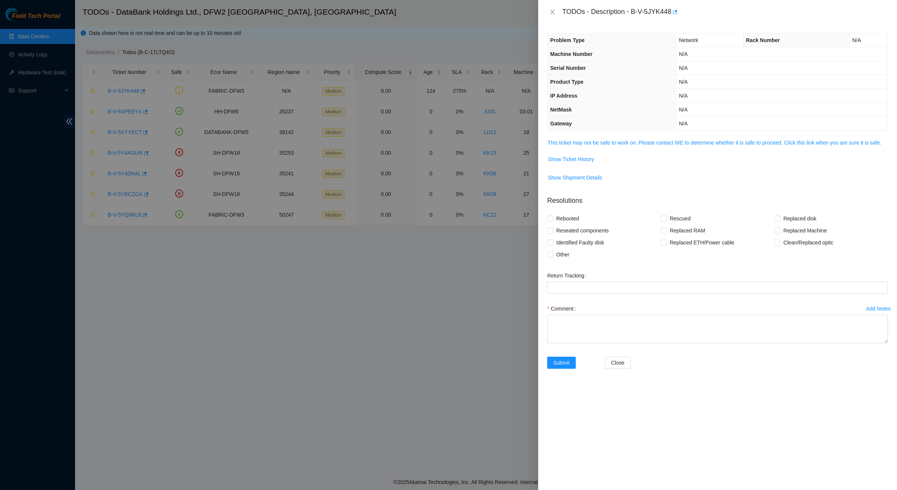
click at [626, 149] on td "This ticket may not be safe to work on. Please contact NIE to determine whether…" at bounding box center [717, 145] width 341 height 15
click at [626, 147] on span "This ticket may not be safe to work on. Please contact NIE to determine whether…" at bounding box center [717, 142] width 340 height 8
click at [624, 141] on link "This ticket may not be safe to work on. Please contact NIE to determine whether…" at bounding box center [714, 143] width 334 height 6
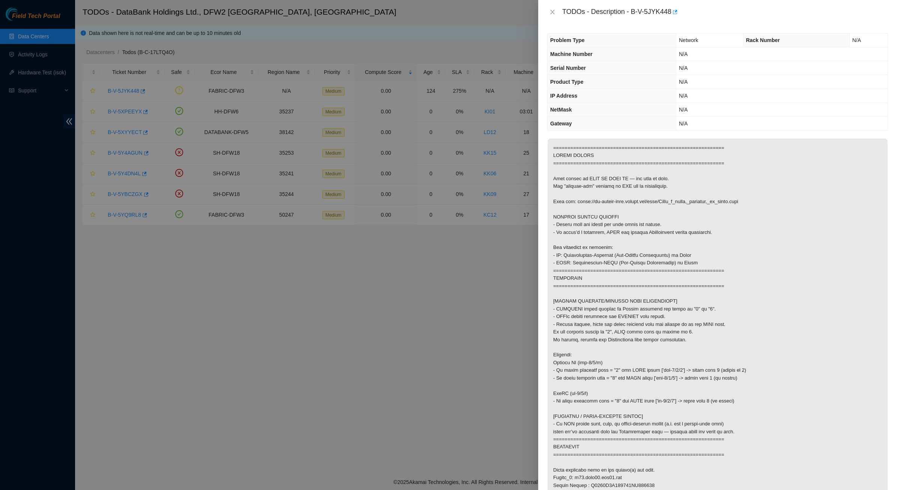
click at [559, 14] on div "TODOs - Description - B-V-5JYK448" at bounding box center [717, 12] width 341 height 12
click at [550, 10] on icon "close" at bounding box center [552, 12] width 6 height 6
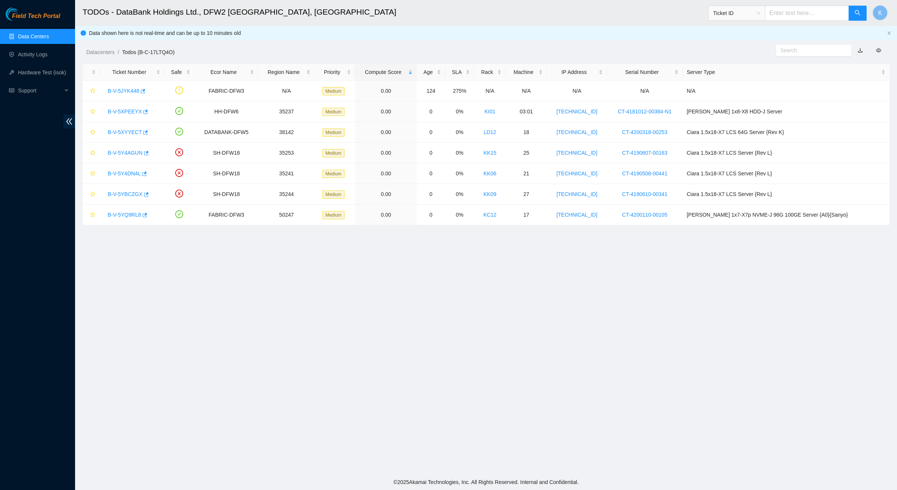
click at [274, 355] on main "TODOs - DataBank Holdings Ltd., DFW2 Richardson, TX Ticket ID K Data shown here…" at bounding box center [486, 237] width 822 height 474
click at [303, 291] on main "TODOs - DataBank Holdings Ltd., DFW2 Richardson, TX Ticket ID K Data shown here…" at bounding box center [486, 237] width 822 height 474
click at [500, 398] on main "TODOs - DataBank Holdings Ltd., DFW2 Richardson, TX Ticket ID K Data shown here…" at bounding box center [486, 237] width 822 height 474
click at [183, 152] on icon "close-circle" at bounding box center [179, 152] width 8 height 8
click at [639, 320] on main "TODOs - DataBank Holdings Ltd., DFW2 Richardson, TX Ticket ID K Data shown here…" at bounding box center [486, 237] width 822 height 474
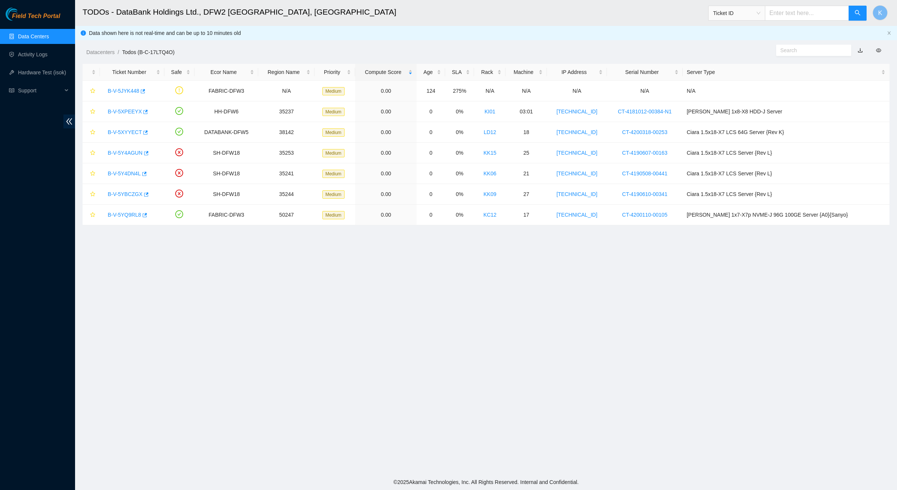
click at [510, 302] on main "TODOs - DataBank Holdings Ltd., DFW2 Richardson, TX Ticket ID K Data shown here…" at bounding box center [486, 237] width 822 height 474
click at [18, 35] on link "Data Centers" at bounding box center [33, 36] width 31 height 6
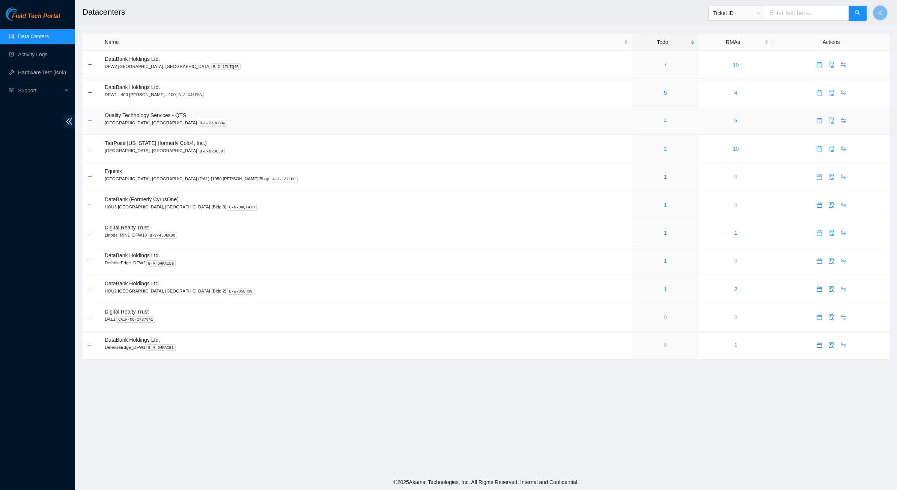
click at [664, 121] on link "4" at bounding box center [665, 120] width 3 height 6
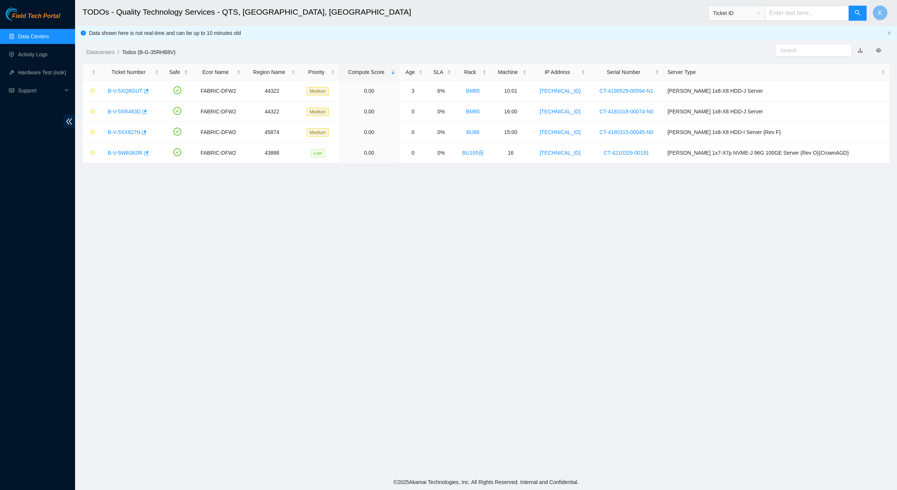
click at [48, 33] on link "Data Centers" at bounding box center [33, 36] width 31 height 6
click at [39, 33] on link "Data Centers" at bounding box center [33, 36] width 31 height 6
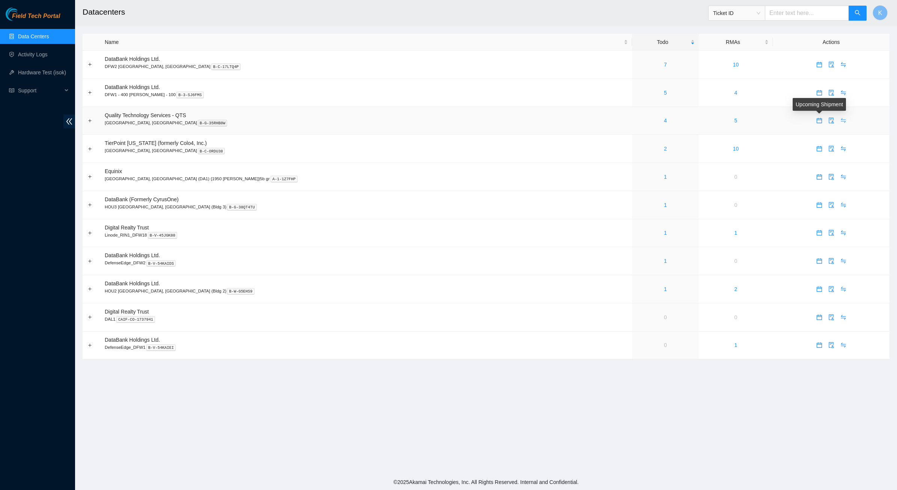
click at [837, 123] on span "swap" at bounding box center [842, 120] width 11 height 6
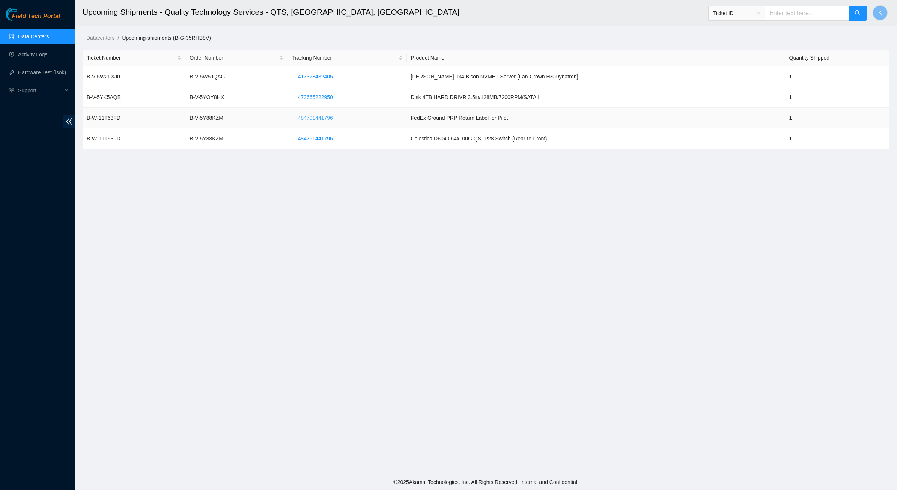
click at [327, 119] on span "484791441796" at bounding box center [315, 118] width 35 height 8
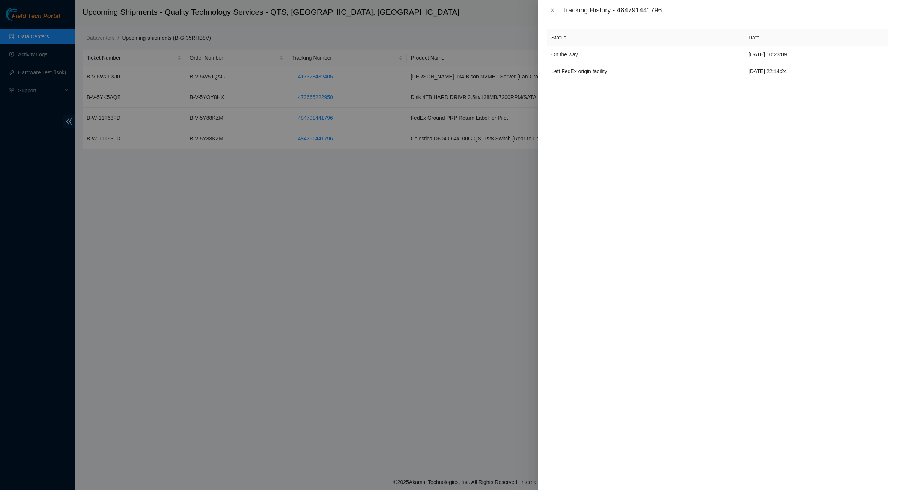
click at [552, 5] on div "Tracking History - 484791441796" at bounding box center [717, 10] width 359 height 20
click at [552, 8] on icon "close" at bounding box center [552, 10] width 6 height 6
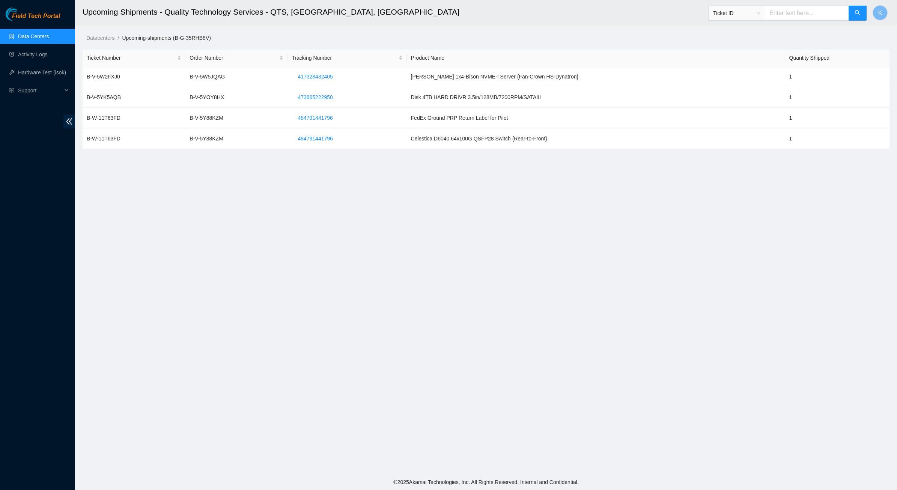
click at [438, 205] on main "Upcoming Shipments - Quality Technology Services - QTS, Irving, TX Ticket ID K …" at bounding box center [486, 237] width 822 height 474
click at [44, 38] on link "Data Centers" at bounding box center [33, 36] width 31 height 6
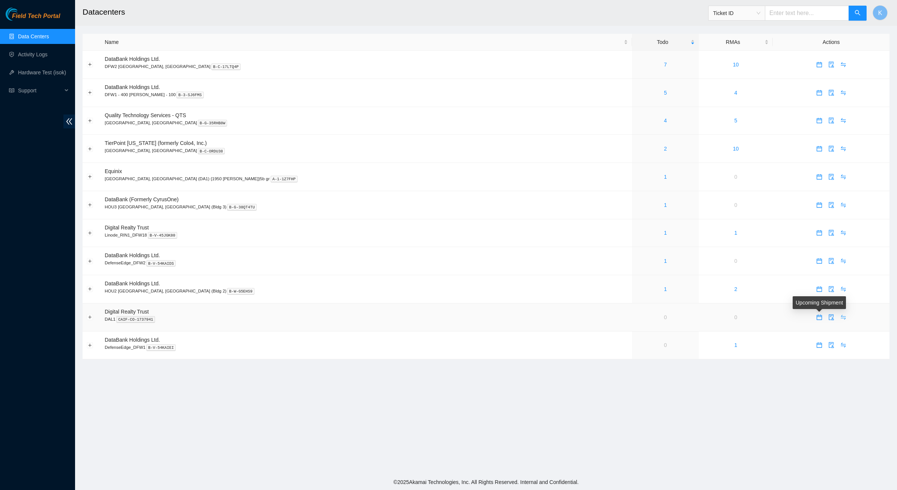
click at [840, 317] on icon "swap" at bounding box center [843, 317] width 6 height 6
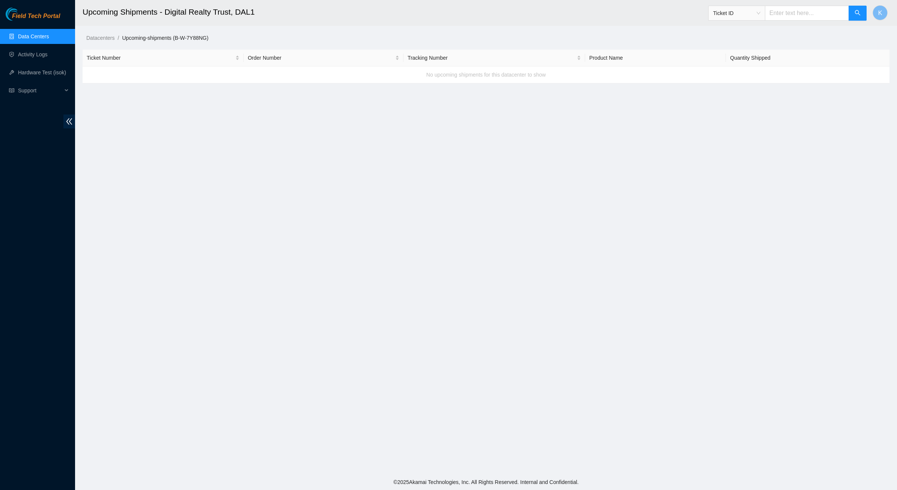
click at [38, 33] on link "Data Centers" at bounding box center [33, 36] width 31 height 6
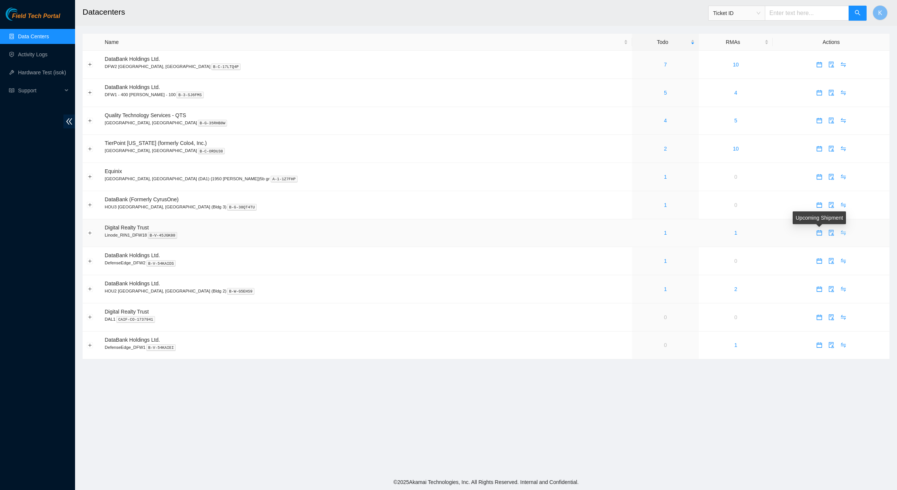
click at [840, 236] on icon "swap" at bounding box center [843, 233] width 6 height 6
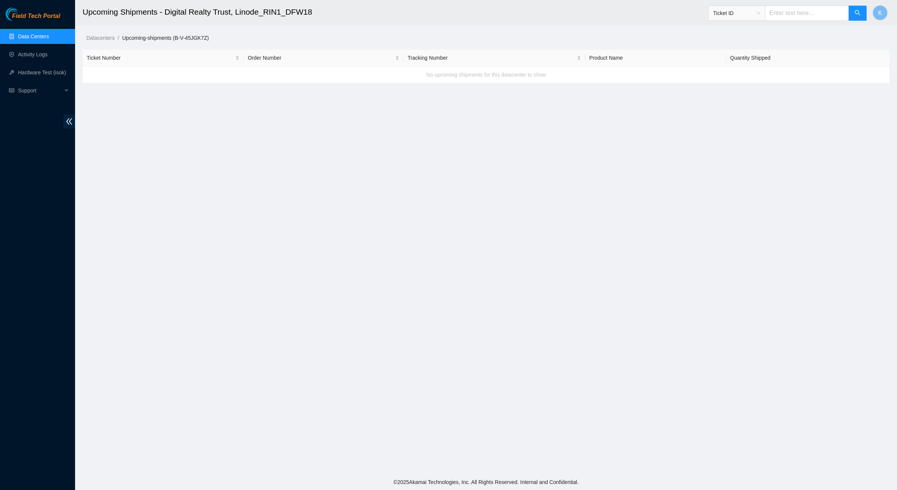
click at [26, 33] on link "Data Centers" at bounding box center [33, 36] width 31 height 6
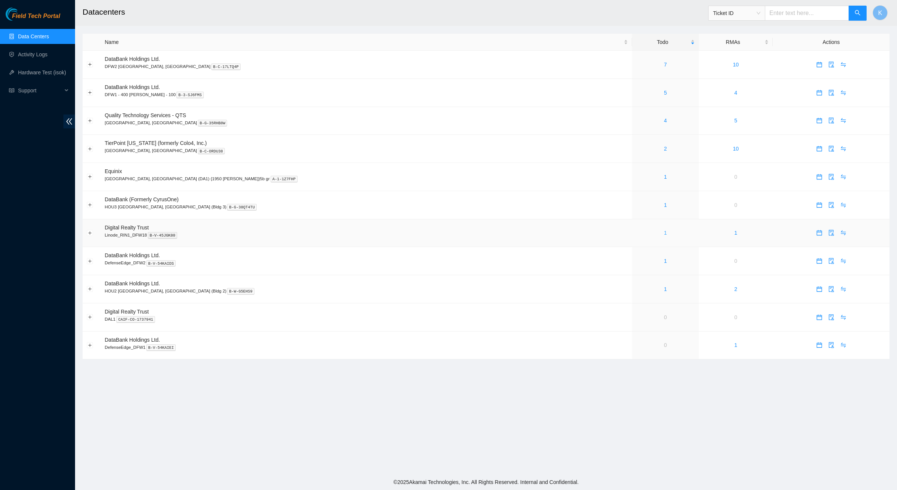
click at [664, 231] on link "1" at bounding box center [665, 233] width 3 height 6
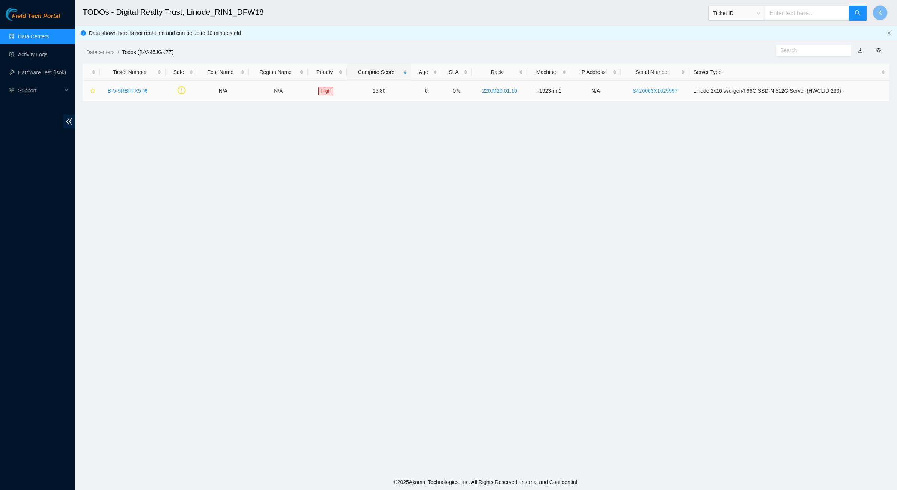
click at [126, 89] on link "B-V-5RBFFX5" at bounding box center [124, 91] width 33 height 6
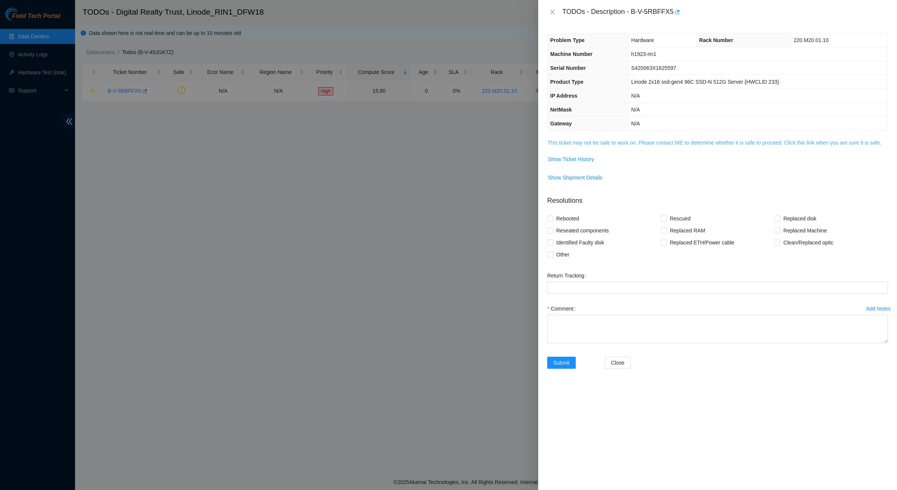
click at [604, 143] on link "This ticket may not be safe to work on. Please contact NIE to determine whether…" at bounding box center [714, 143] width 334 height 6
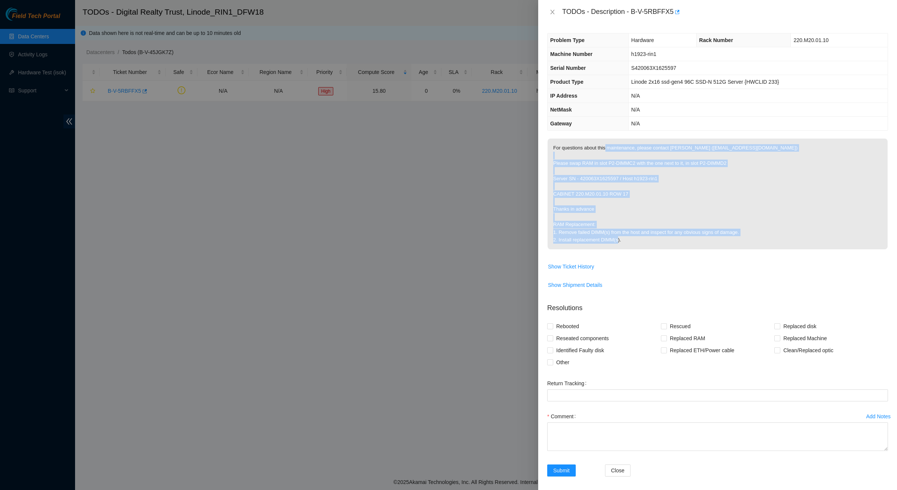
drag, startPoint x: 604, startPoint y: 147, endPoint x: 822, endPoint y: 240, distance: 236.9
click at [818, 238] on p "For questions about this maintenance, please contact Reyner Arce Elizondo (rarc…" at bounding box center [717, 193] width 340 height 111
click at [822, 240] on p "For questions about this maintenance, please contact Reyner Arce Elizondo (rarc…" at bounding box center [717, 193] width 340 height 111
drag, startPoint x: 645, startPoint y: 210, endPoint x: 549, endPoint y: 158, distance: 109.3
click at [549, 159] on p "For questions about this maintenance, please contact Reyner Arce Elizondo (rarc…" at bounding box center [717, 193] width 340 height 111
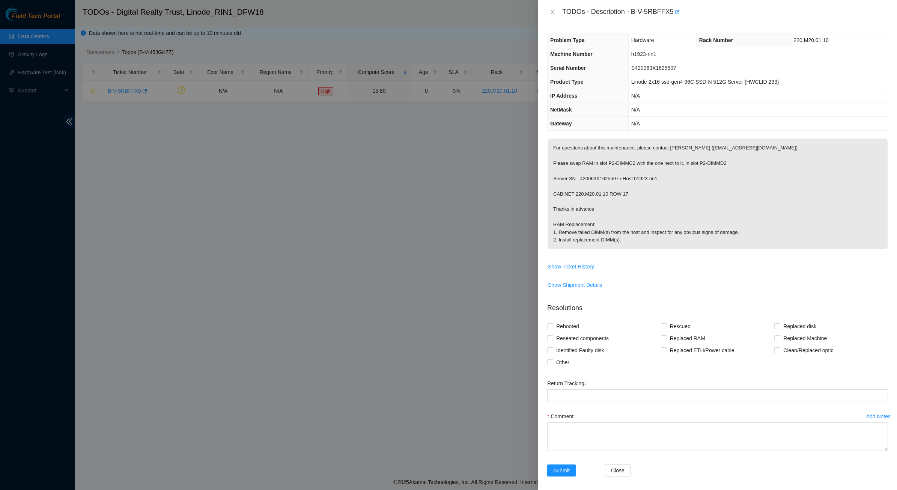
click at [549, 158] on p "For questions about this maintenance, please contact Reyner Arce Elizondo (rarc…" at bounding box center [717, 193] width 340 height 111
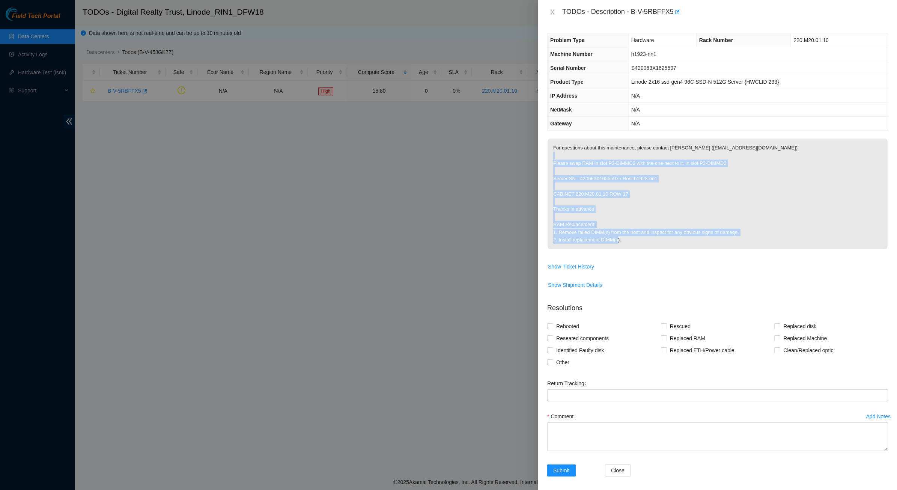
drag, startPoint x: 558, startPoint y: 155, endPoint x: 773, endPoint y: 237, distance: 230.2
click at [773, 237] on p "For questions about this maintenance, please contact Reyner Arce Elizondo (rarc…" at bounding box center [717, 193] width 340 height 111
drag, startPoint x: 773, startPoint y: 237, endPoint x: 555, endPoint y: 192, distance: 222.2
click at [555, 192] on p "For questions about this maintenance, please contact Reyner Arce Elizondo (rarc…" at bounding box center [717, 193] width 340 height 111
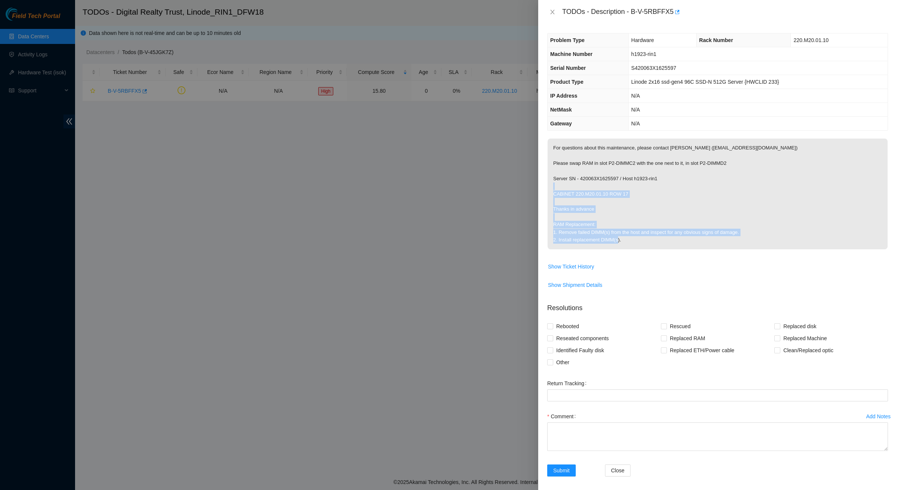
click at [555, 192] on p "For questions about this maintenance, please contact Reyner Arce Elizondo (rarc…" at bounding box center [717, 193] width 340 height 111
click at [600, 198] on p "For questions about this maintenance, please contact Reyner Arce Elizondo (rarc…" at bounding box center [717, 193] width 340 height 111
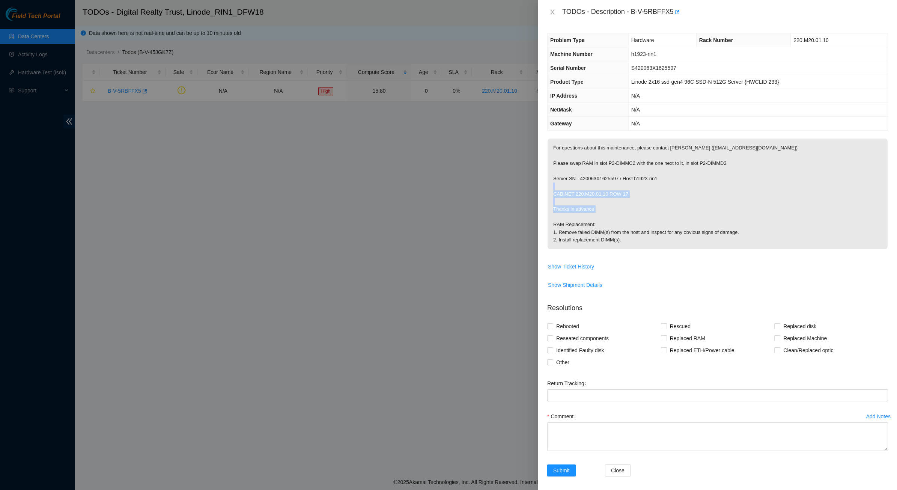
drag, startPoint x: 600, startPoint y: 198, endPoint x: 608, endPoint y: 212, distance: 17.0
click at [608, 212] on p "For questions about this maintenance, please contact Reyner Arce Elizondo (rarc…" at bounding box center [717, 193] width 340 height 111
drag, startPoint x: 608, startPoint y: 212, endPoint x: 630, endPoint y: 235, distance: 31.3
click at [630, 235] on p "For questions about this maintenance, please contact Reyner Arce Elizondo (rarc…" at bounding box center [717, 193] width 340 height 111
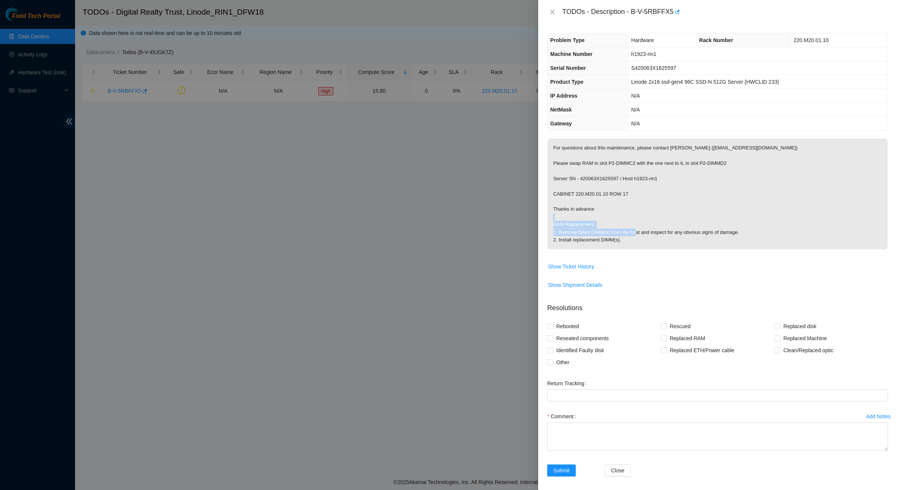
click at [631, 236] on p "For questions about this maintenance, please contact Reyner Arce Elizondo (rarc…" at bounding box center [717, 193] width 340 height 111
drag, startPoint x: 631, startPoint y: 236, endPoint x: 635, endPoint y: 240, distance: 6.4
click at [635, 240] on p "For questions about this maintenance, please contact Reyner Arce Elizondo (rarc…" at bounding box center [717, 193] width 340 height 111
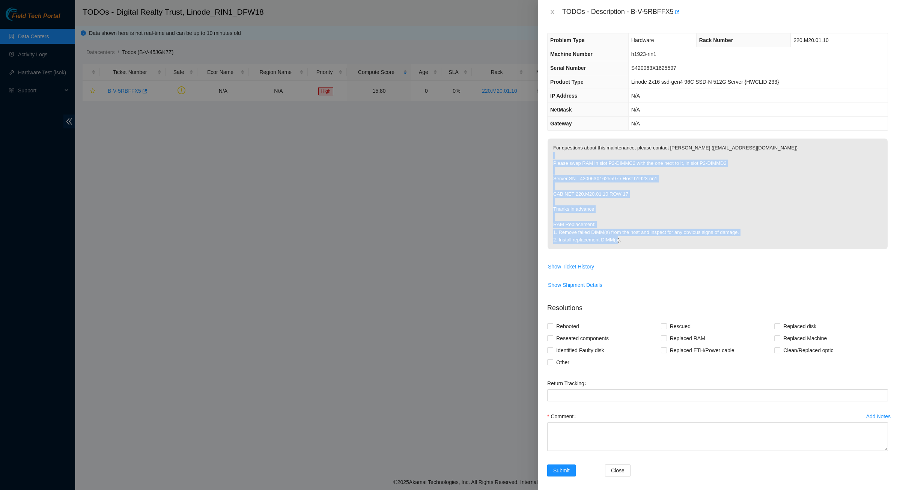
drag, startPoint x: 631, startPoint y: 237, endPoint x: 568, endPoint y: 153, distance: 104.9
click at [568, 153] on p "For questions about this maintenance, please contact Reyner Arce Elizondo (rarc…" at bounding box center [717, 193] width 340 height 111
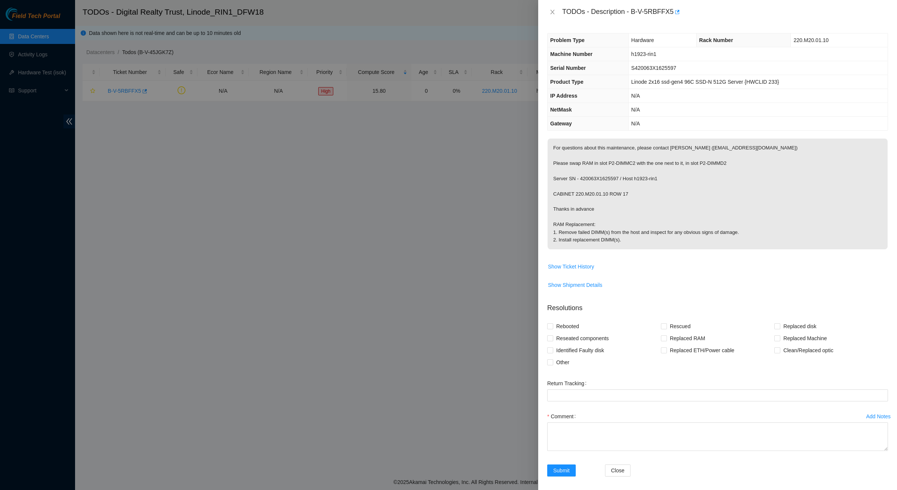
click at [568, 153] on p "For questions about this maintenance, please contact Reyner Arce Elizondo (rarc…" at bounding box center [717, 193] width 340 height 111
click at [641, 195] on p "For questions about this maintenance, please contact Reyner Arce Elizondo (rarc…" at bounding box center [717, 193] width 340 height 111
click at [621, 190] on p "For questions about this maintenance, please contact Reyner Arce Elizondo (rarc…" at bounding box center [717, 193] width 340 height 111
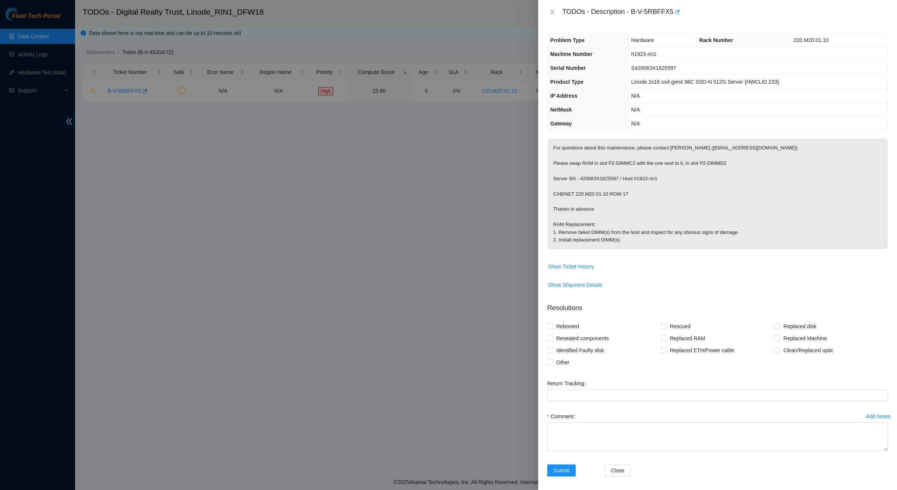
click at [619, 180] on p "For questions about this maintenance, please contact Reyner Arce Elizondo (rarc…" at bounding box center [717, 193] width 340 height 111
click at [592, 156] on p "For questions about this maintenance, please contact Reyner Arce Elizondo (rarc…" at bounding box center [717, 193] width 340 height 111
click at [590, 153] on p "For questions about this maintenance, please contact Reyner Arce Elizondo (rarc…" at bounding box center [717, 193] width 340 height 111
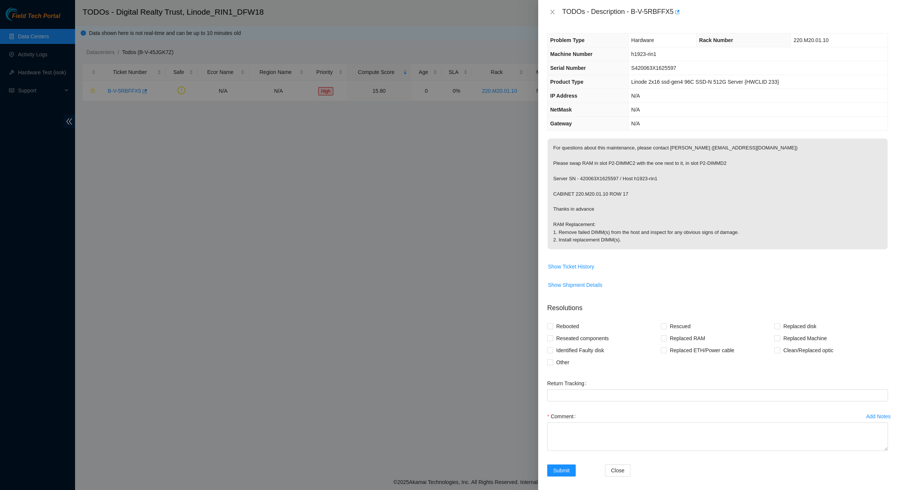
click at [589, 150] on p "For questions about this maintenance, please contact Reyner Arce Elizondo (rarc…" at bounding box center [717, 193] width 340 height 111
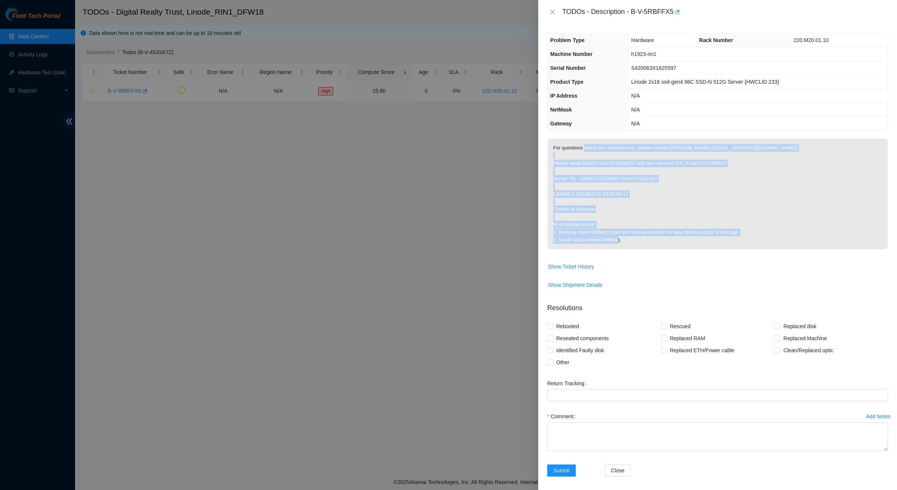
drag, startPoint x: 589, startPoint y: 150, endPoint x: 711, endPoint y: 257, distance: 162.2
click at [711, 257] on td "For questions about this maintenance, please contact Reyner Arce Elizondo (rarc…" at bounding box center [717, 199] width 341 height 122
click at [688, 244] on p "For questions about this maintenance, please contact Reyner Arce Elizondo (rarc…" at bounding box center [717, 193] width 340 height 111
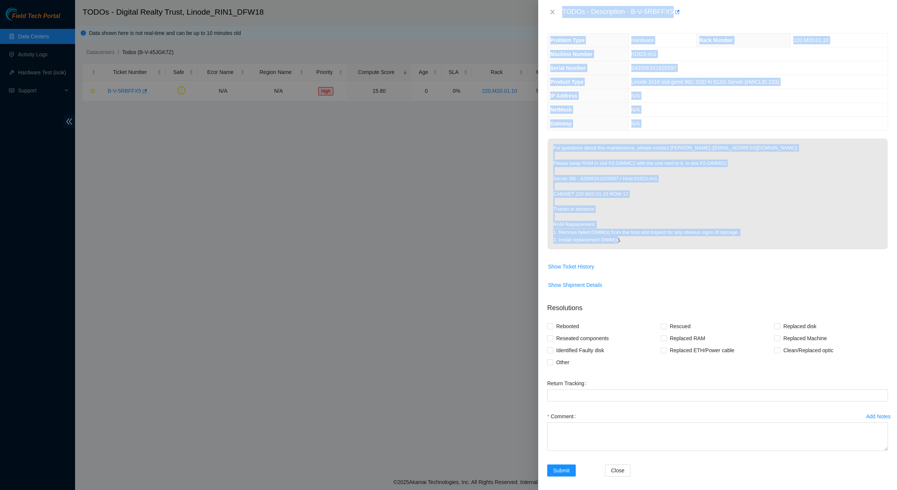
drag, startPoint x: 518, startPoint y: 159, endPoint x: 505, endPoint y: 149, distance: 16.8
click at [505, 149] on div "TODOs - Description - B-V-5RBFFX5 Problem Type Hardware Rack Number 220.M20.01.…" at bounding box center [448, 245] width 897 height 490
click at [589, 149] on p "For questions about this maintenance, please contact Reyner Arce Elizondo (rarc…" at bounding box center [717, 193] width 340 height 111
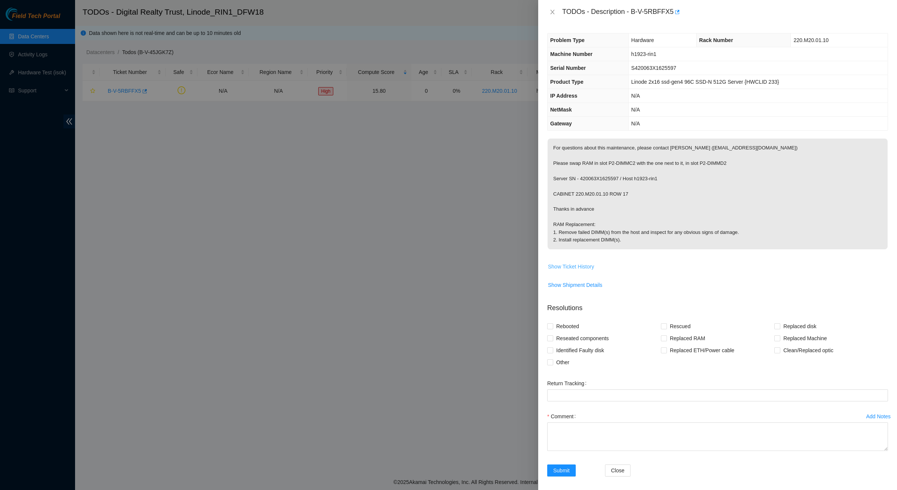
click at [571, 265] on span "Show Ticket History" at bounding box center [571, 266] width 46 height 8
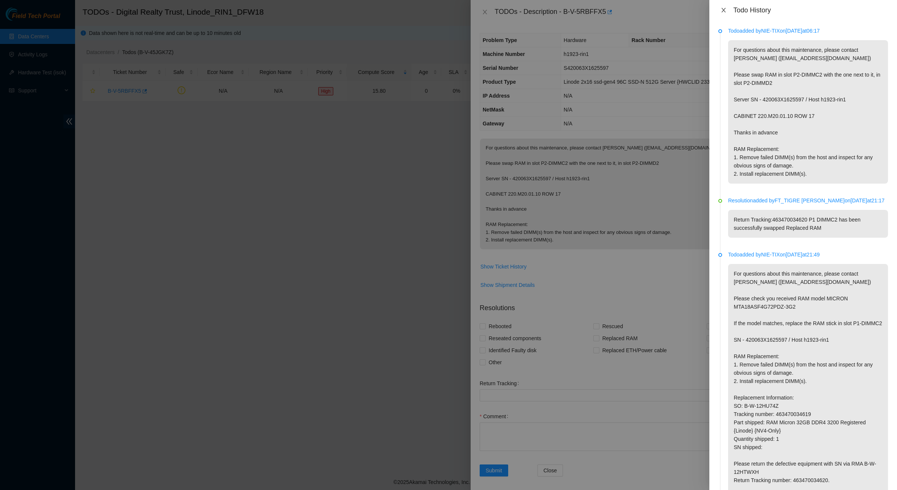
click at [722, 12] on icon "close" at bounding box center [723, 10] width 6 height 6
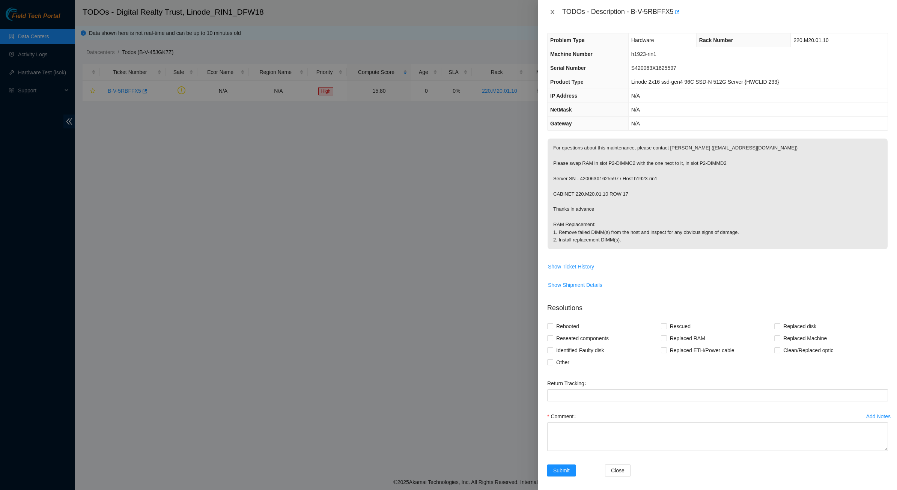
click at [551, 9] on div "TODOs - Description - B-V-5RBFFX5" at bounding box center [717, 12] width 341 height 12
click at [553, 12] on icon "close" at bounding box center [552, 12] width 6 height 6
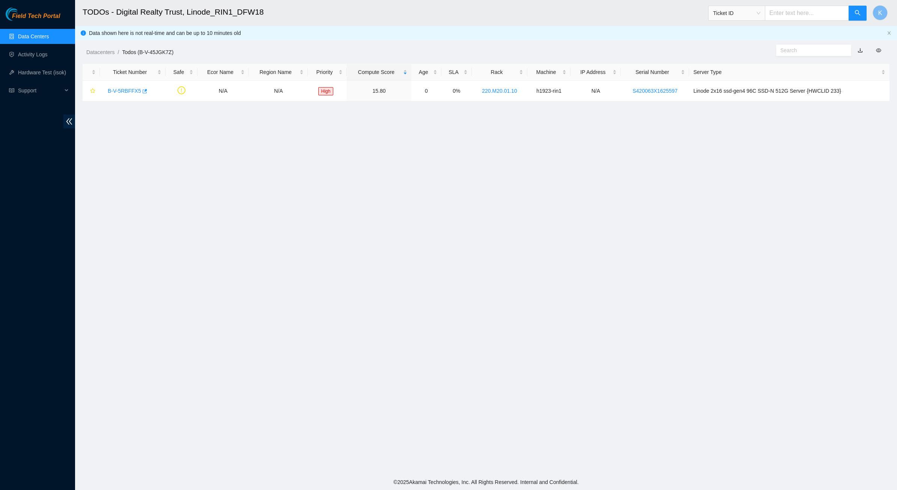
click at [517, 29] on div "Datacenters / Todos (B-V-45JGK7Z) /" at bounding box center [383, 35] width 616 height 42
click at [265, 180] on main "TODOs - Digital Realty Trust, Linode_RIN1_DFW18 Ticket ID K Data shown here is …" at bounding box center [486, 237] width 822 height 474
click at [26, 34] on link "Data Centers" at bounding box center [33, 36] width 31 height 6
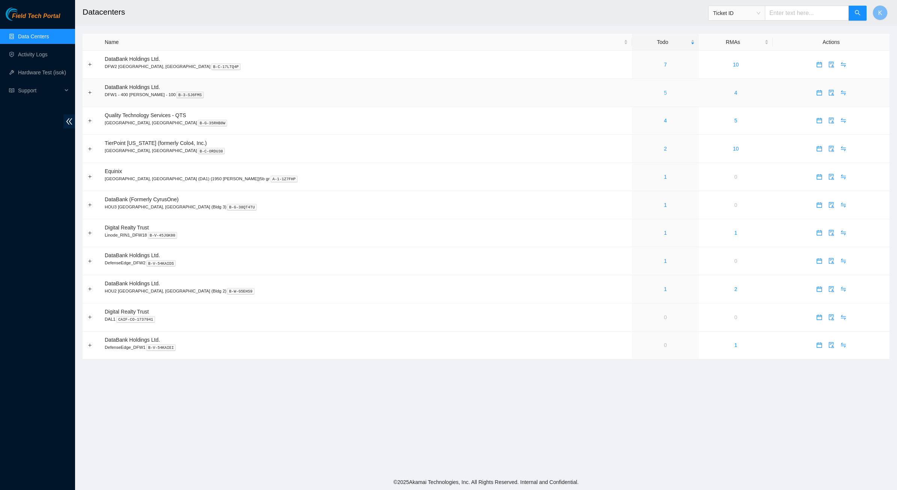
click at [664, 94] on link "5" at bounding box center [665, 93] width 3 height 6
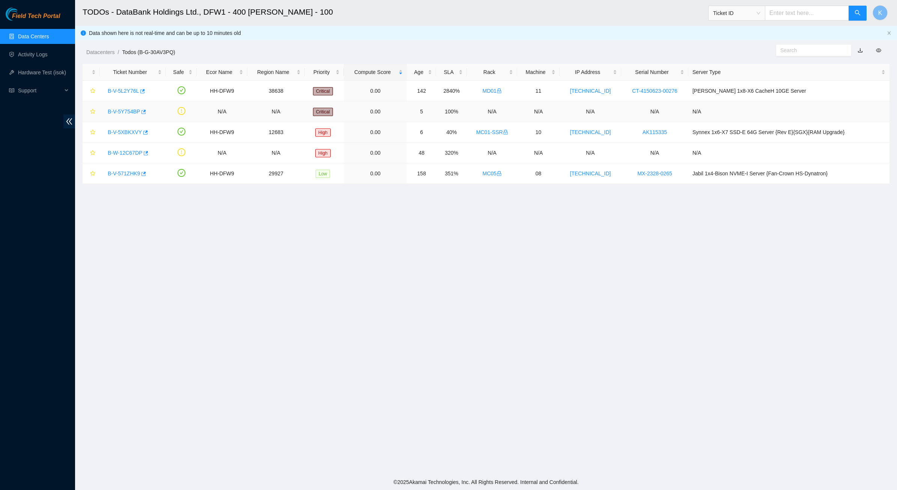
click at [128, 109] on link "B-V-5Y754BP" at bounding box center [124, 111] width 32 height 6
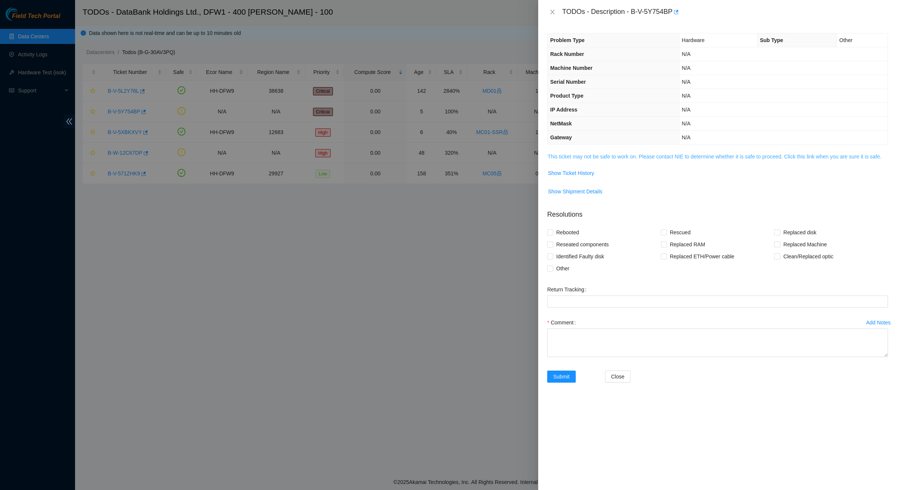
click at [678, 161] on span "This ticket may not be safe to work on. Please contact NIE to determine whether…" at bounding box center [717, 156] width 340 height 8
click at [676, 158] on link "This ticket may not be safe to work on. Please contact NIE to determine whether…" at bounding box center [714, 156] width 334 height 6
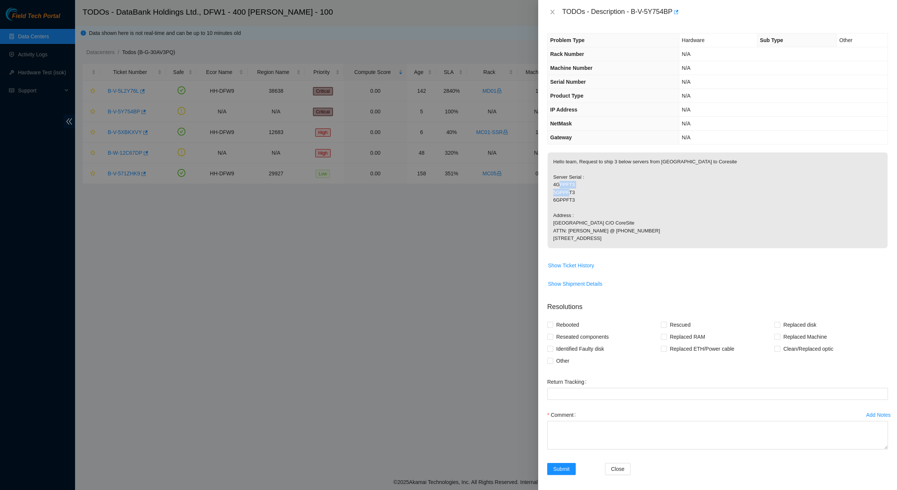
drag, startPoint x: 568, startPoint y: 194, endPoint x: 582, endPoint y: 201, distance: 15.6
click at [582, 201] on p "Hello team, Request to ship 3 below servers from [GEOGRAPHIC_DATA] to Coresite …" at bounding box center [717, 200] width 340 height 96
drag, startPoint x: 582, startPoint y: 201, endPoint x: 565, endPoint y: 164, distance: 40.8
click at [565, 166] on p "Hello team, Request to ship 3 below servers from [GEOGRAPHIC_DATA] to Coresite …" at bounding box center [717, 200] width 340 height 96
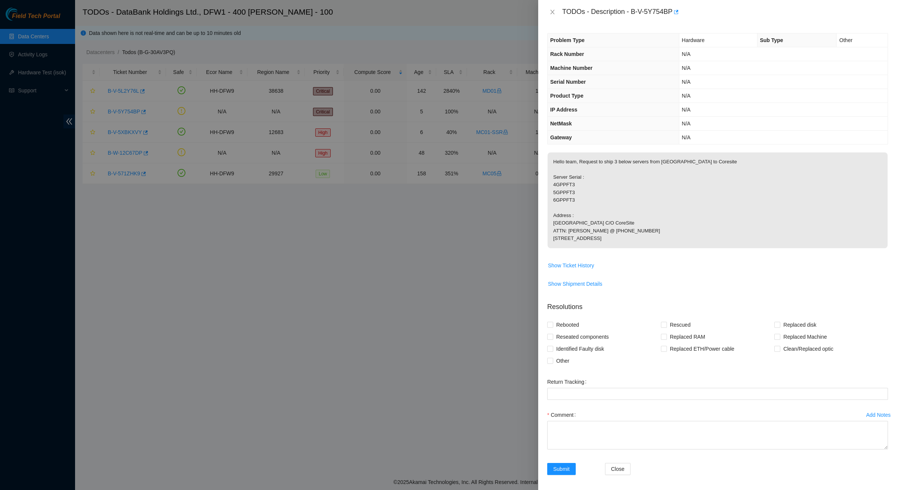
click at [564, 164] on p "Hello team, Request to ship 3 below servers from [GEOGRAPHIC_DATA] to Coresite …" at bounding box center [717, 200] width 340 height 96
drag, startPoint x: 564, startPoint y: 164, endPoint x: 595, endPoint y: 214, distance: 59.1
click at [595, 214] on p "Hello team, Request to ship 3 below servers from [GEOGRAPHIC_DATA] to Coresite …" at bounding box center [717, 200] width 340 height 96
drag, startPoint x: 595, startPoint y: 214, endPoint x: 560, endPoint y: 161, distance: 63.5
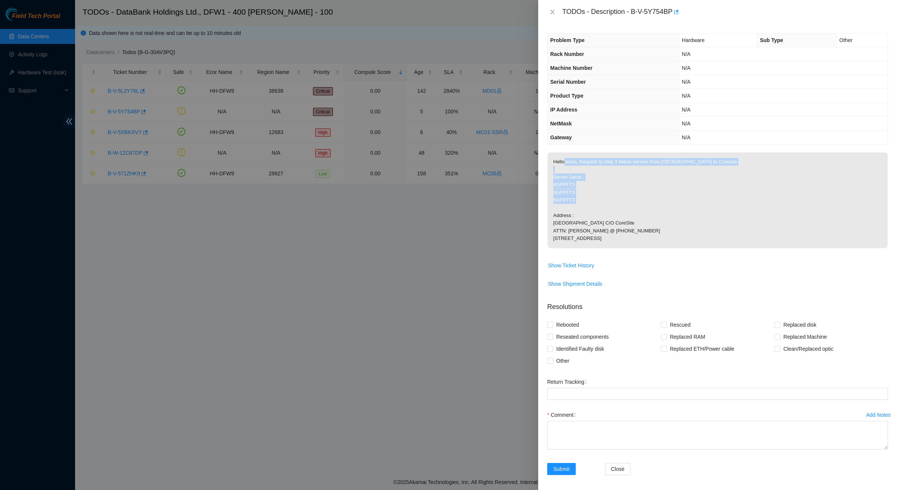
click at [563, 161] on p "Hello team, Request to ship 3 below servers from [GEOGRAPHIC_DATA] to Coresite …" at bounding box center [717, 200] width 340 height 96
click at [560, 161] on p "Hello team, Request to ship 3 below servers from [GEOGRAPHIC_DATA] to Coresite …" at bounding box center [717, 200] width 340 height 96
drag, startPoint x: 560, startPoint y: 161, endPoint x: 629, endPoint y: 251, distance: 113.2
click at [628, 248] on p "Hello team, Request to ship 3 below servers from [GEOGRAPHIC_DATA] to Coresite …" at bounding box center [717, 200] width 340 height 96
click at [629, 248] on p "Hello team, Request to ship 3 below servers from [GEOGRAPHIC_DATA] to Coresite …" at bounding box center [717, 200] width 340 height 96
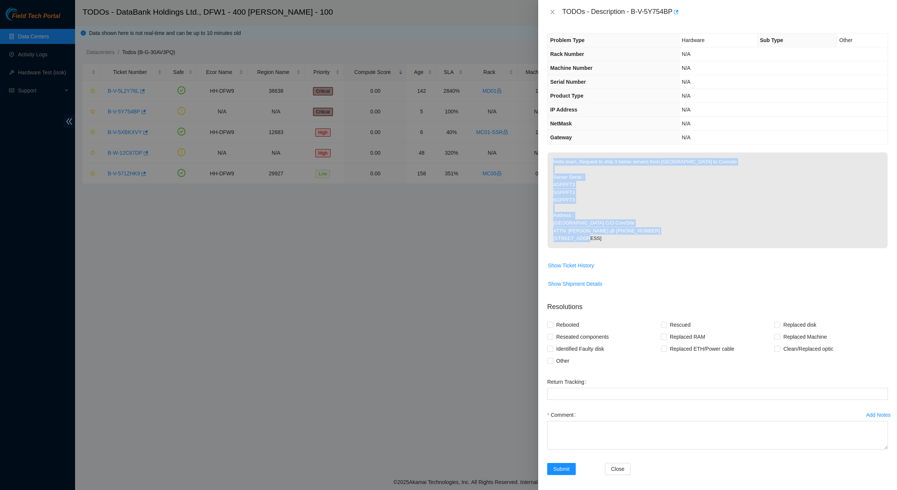
drag, startPoint x: 629, startPoint y: 254, endPoint x: 610, endPoint y: 239, distance: 25.1
click at [610, 239] on p "Hello team, Request to ship 3 below servers from [GEOGRAPHIC_DATA] to Coresite …" at bounding box center [717, 200] width 340 height 96
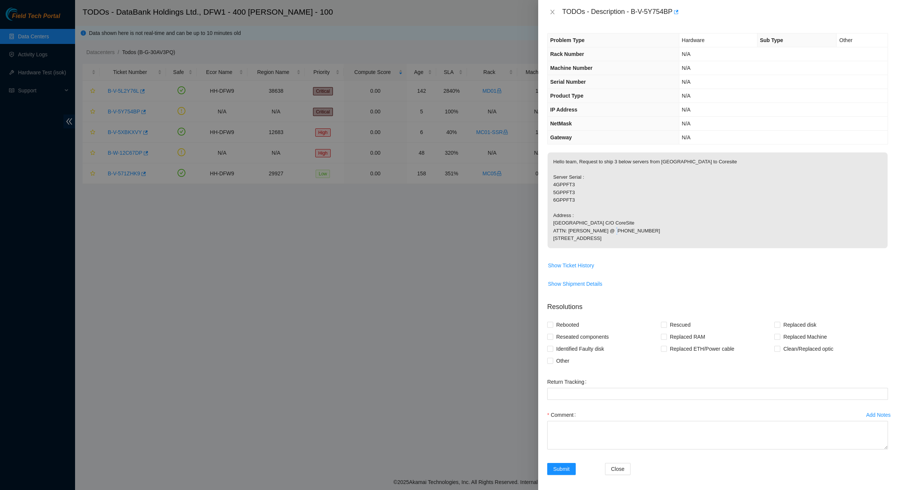
click at [610, 239] on p "Hello team, Request to ship 3 below servers from [GEOGRAPHIC_DATA] to Coresite …" at bounding box center [717, 200] width 340 height 96
click at [627, 259] on td "Hello team, Request to ship 3 below servers from [GEOGRAPHIC_DATA] to Coresite …" at bounding box center [717, 205] width 341 height 107
drag, startPoint x: 625, startPoint y: 263, endPoint x: 580, endPoint y: 210, distance: 69.5
click at [581, 211] on p "Hello team, Request to ship 3 below servers from [GEOGRAPHIC_DATA] to Coresite …" at bounding box center [717, 200] width 340 height 96
click at [580, 209] on p "Hello team, Request to ship 3 below servers from [GEOGRAPHIC_DATA] to Coresite …" at bounding box center [717, 200] width 340 height 96
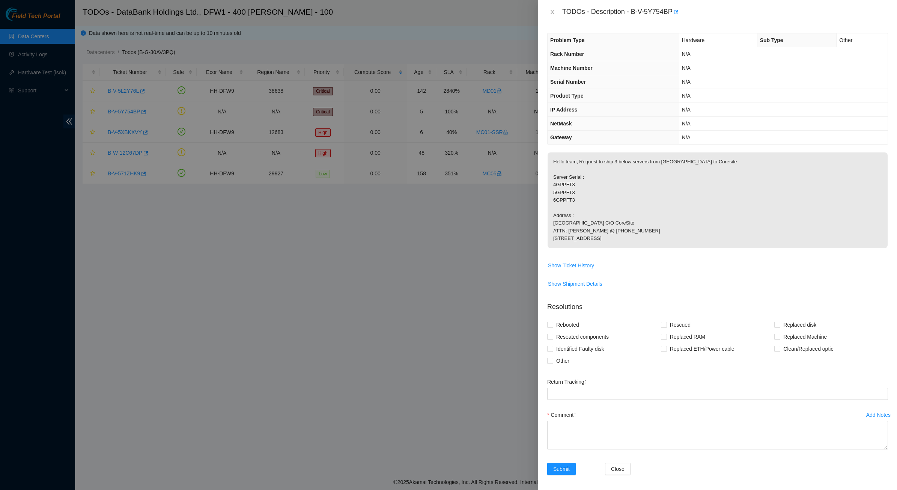
drag, startPoint x: 580, startPoint y: 209, endPoint x: 610, endPoint y: 259, distance: 58.4
click at [610, 248] on p "Hello team, Request to ship 3 below servers from [GEOGRAPHIC_DATA] to Coresite …" at bounding box center [717, 200] width 340 height 96
drag, startPoint x: 610, startPoint y: 259, endPoint x: 574, endPoint y: 200, distance: 69.4
click at [579, 202] on p "Hello team, Request to ship 3 below servers from [GEOGRAPHIC_DATA] to Coresite …" at bounding box center [717, 200] width 340 height 96
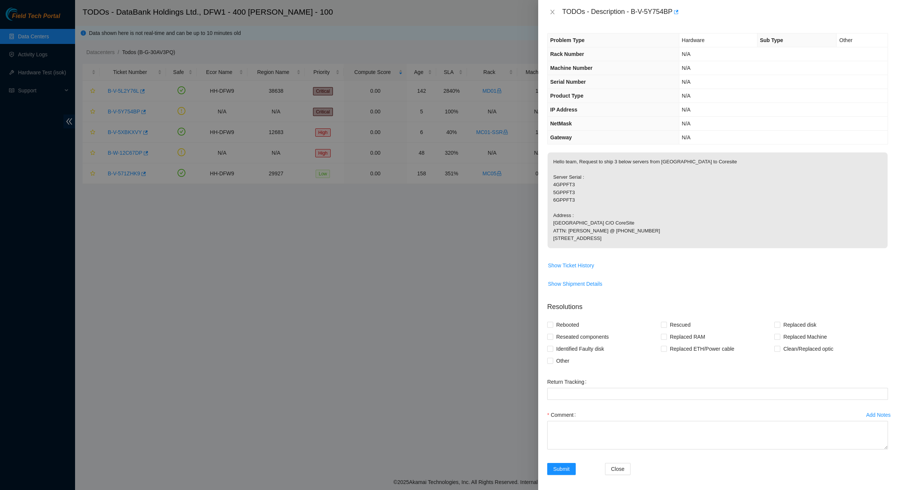
click at [574, 200] on p "Hello team, Request to ship 3 below servers from [GEOGRAPHIC_DATA] to Coresite …" at bounding box center [717, 200] width 340 height 96
click at [581, 269] on span "Show Ticket History" at bounding box center [571, 265] width 46 height 8
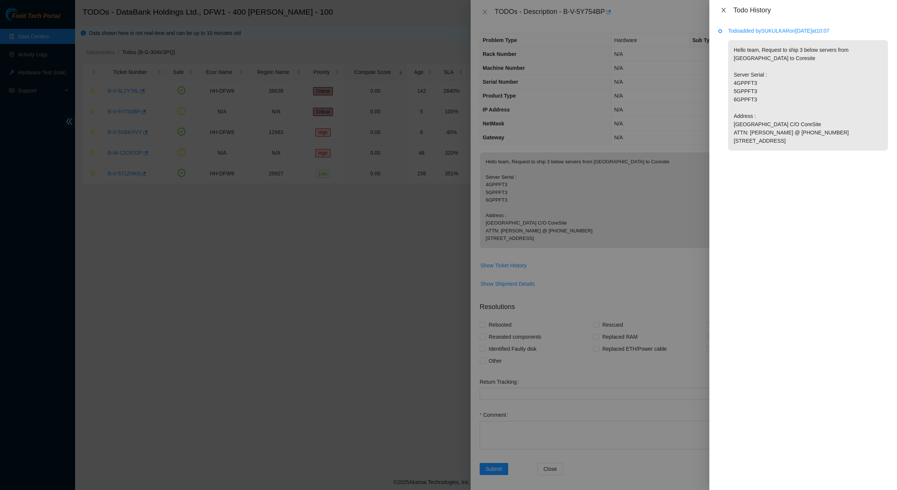
click at [722, 10] on icon "close" at bounding box center [723, 10] width 6 height 6
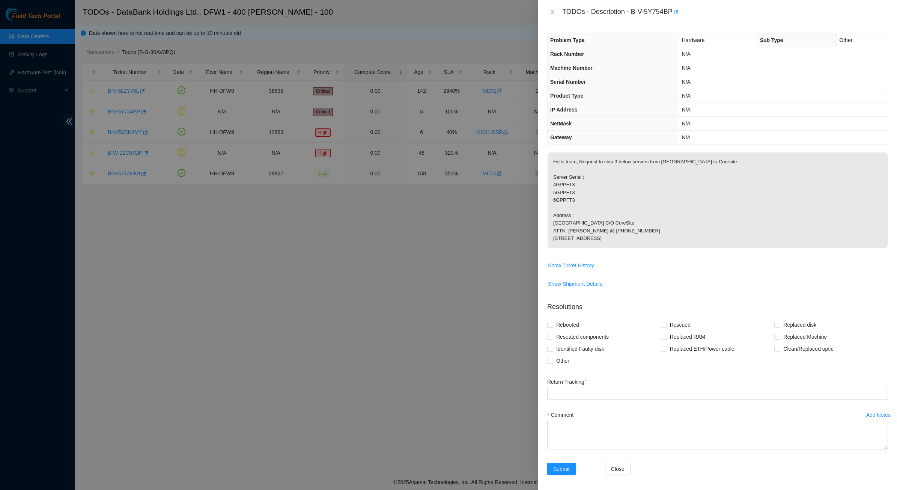
click at [616, 240] on p "Hello team, Request to ship 3 below servers from [GEOGRAPHIC_DATA] to Coresite …" at bounding box center [717, 200] width 340 height 96
drag, startPoint x: 633, startPoint y: 11, endPoint x: 670, endPoint y: 16, distance: 38.3
click at [670, 13] on div "TODOs - Description - B-V-5Y754BP" at bounding box center [725, 12] width 326 height 12
click at [645, 11] on div "TODOs - Description - B-V-5Y754BP" at bounding box center [725, 12] width 326 height 12
drag, startPoint x: 635, startPoint y: 11, endPoint x: 693, endPoint y: 14, distance: 57.8
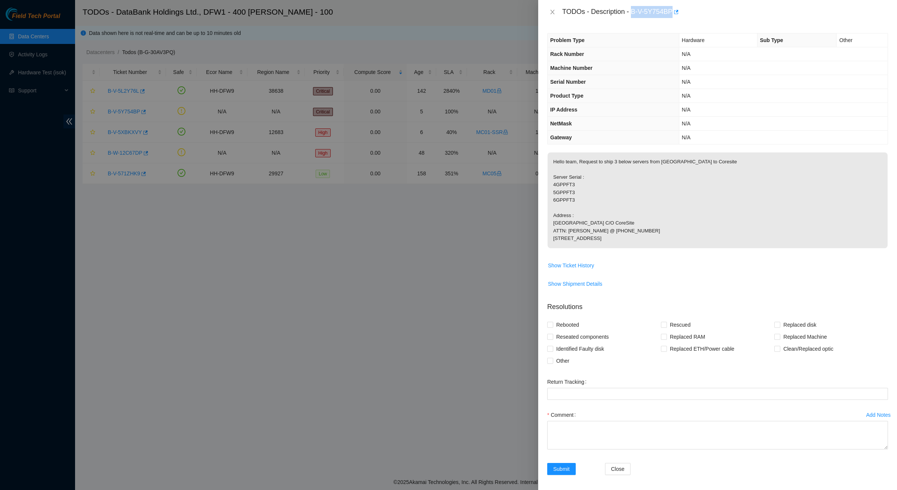
click at [693, 12] on div "TODOs - Description - B-V-5Y754BP" at bounding box center [725, 12] width 326 height 12
copy div "B-V-5Y754BP"
click at [688, 137] on span "N/A" at bounding box center [686, 137] width 9 height 6
click at [652, 212] on p "Hello team, Request to ship 3 below servers from [GEOGRAPHIC_DATA] to Coresite …" at bounding box center [717, 200] width 340 height 96
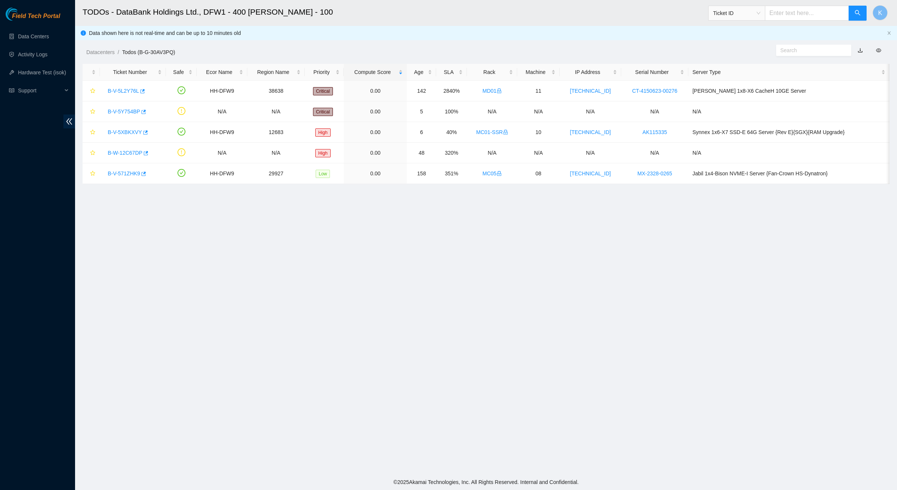
click at [195, 280] on main "TODOs - DataBank Holdings Ltd., DFW1 - 400 [PERSON_NAME] - 100 Ticket ID K Data…" at bounding box center [486, 237] width 822 height 474
click at [50, 272] on div "Field Tech Portal Data Centers Activity Logs Hardware Test (isok) Support" at bounding box center [37, 249] width 75 height 482
click at [134, 154] on link "B-W-12C67DP" at bounding box center [125, 153] width 35 height 6
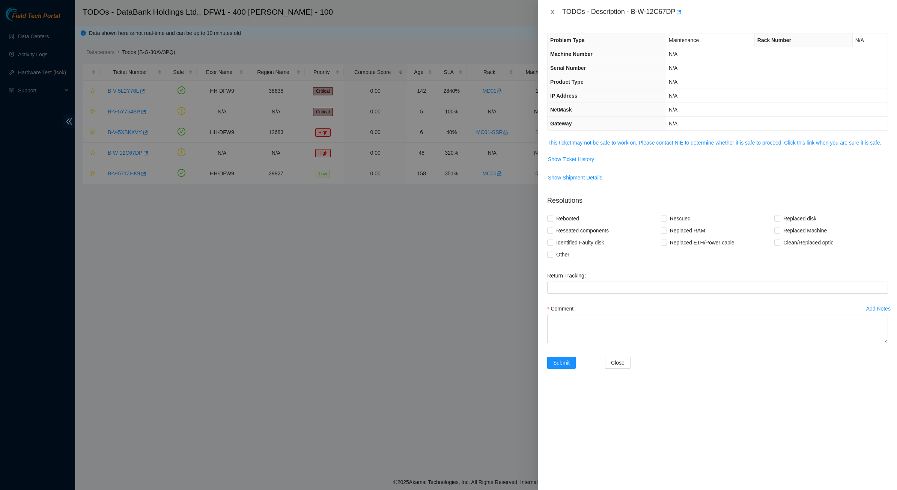
click at [550, 9] on icon "close" at bounding box center [552, 12] width 6 height 6
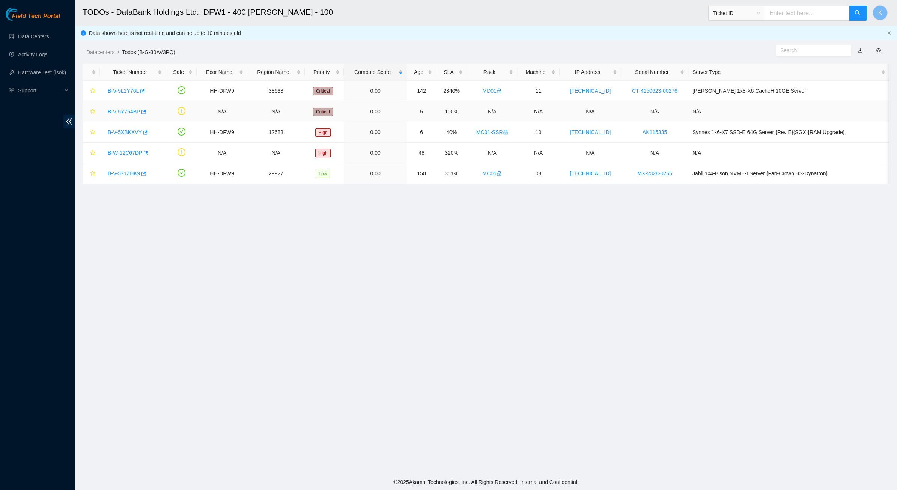
click at [128, 111] on link "B-V-5Y754BP" at bounding box center [124, 111] width 32 height 6
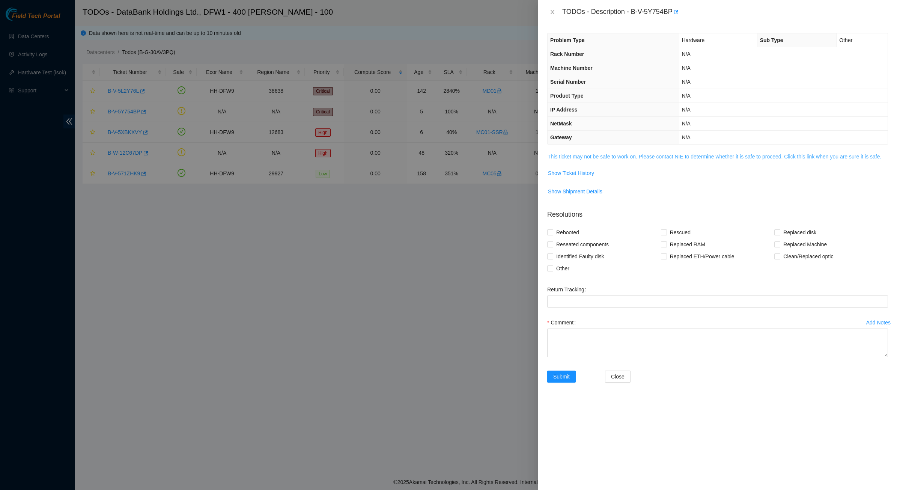
click at [586, 159] on link "This ticket may not be safe to work on. Please contact NIE to determine whether…" at bounding box center [714, 156] width 334 height 6
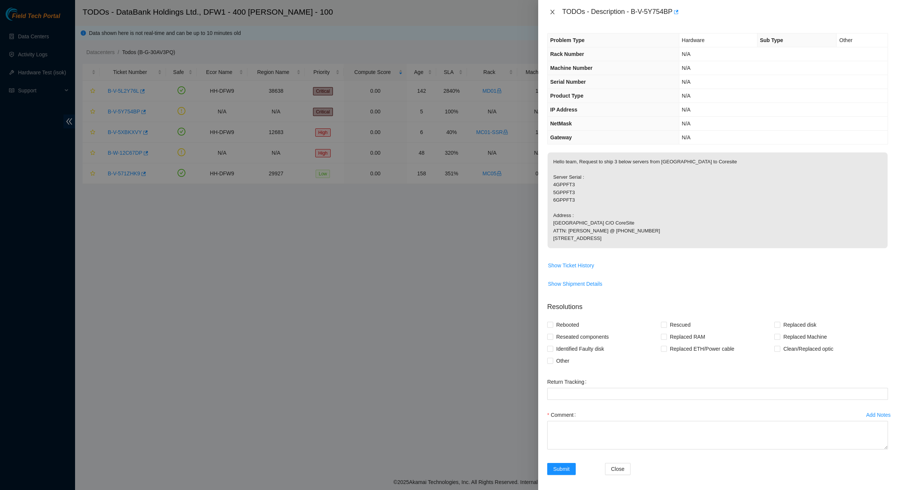
click at [552, 12] on icon "close" at bounding box center [552, 12] width 6 height 6
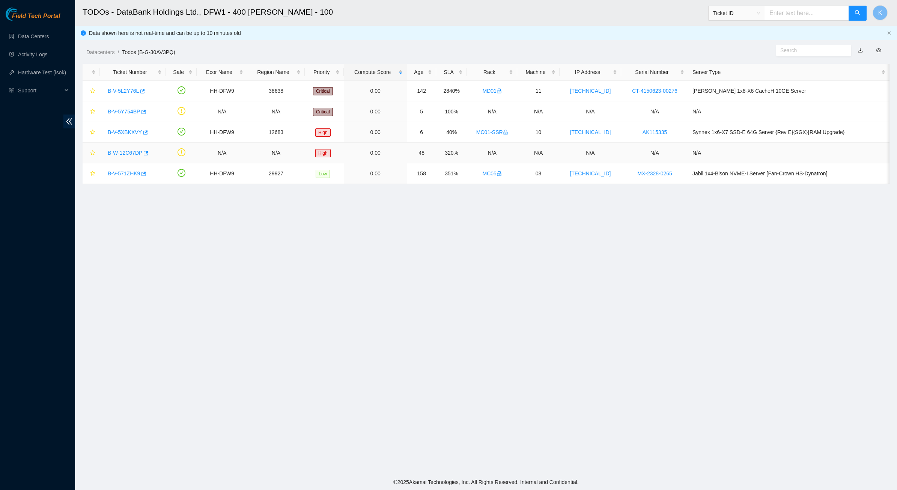
click at [126, 153] on link "B-W-12C67DP" at bounding box center [125, 153] width 35 height 6
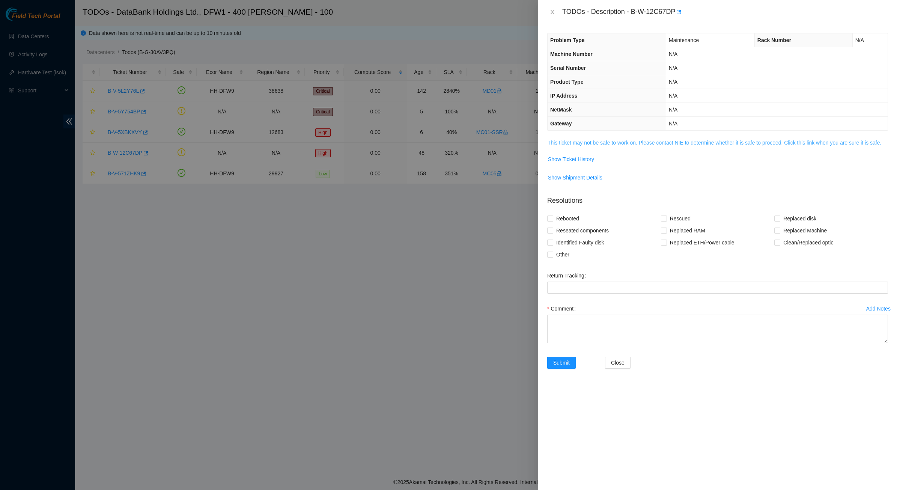
click at [573, 141] on link "This ticket may not be safe to work on. Please contact NIE to determine whether…" at bounding box center [714, 143] width 334 height 6
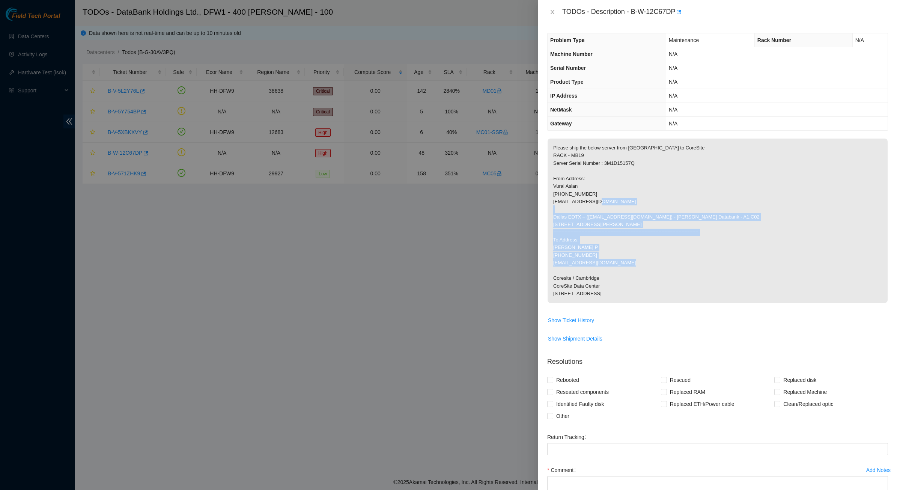
drag, startPoint x: 576, startPoint y: 229, endPoint x: 573, endPoint y: 221, distance: 8.1
click at [573, 221] on p "Please ship the below server from [GEOGRAPHIC_DATA] to CoreSite RACK - MB19 Ser…" at bounding box center [717, 220] width 340 height 164
drag, startPoint x: 574, startPoint y: 206, endPoint x: 606, endPoint y: 270, distance: 71.3
click at [606, 270] on p "Please ship the below server from [GEOGRAPHIC_DATA] to CoreSite RACK - MB19 Ser…" at bounding box center [717, 220] width 340 height 164
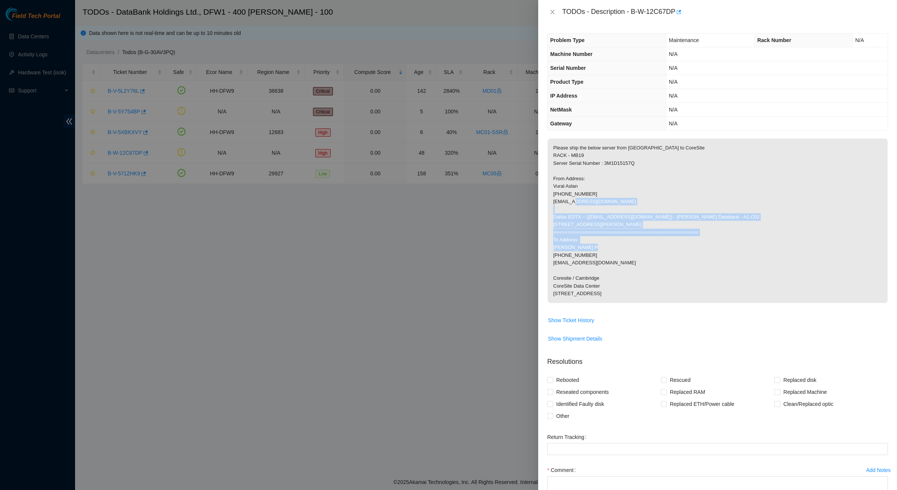
click at [606, 271] on p "Please ship the below server from [GEOGRAPHIC_DATA] to CoreSite RACK - MB19 Ser…" at bounding box center [717, 220] width 340 height 164
drag, startPoint x: 606, startPoint y: 271, endPoint x: 592, endPoint y: 217, distance: 55.5
click at [592, 217] on p "Please ship the below server from [GEOGRAPHIC_DATA] to CoreSite RACK - MB19 Ser…" at bounding box center [717, 220] width 340 height 164
click at [591, 217] on p "Please ship the below server from [GEOGRAPHIC_DATA] to CoreSite RACK - MB19 Ser…" at bounding box center [717, 220] width 340 height 164
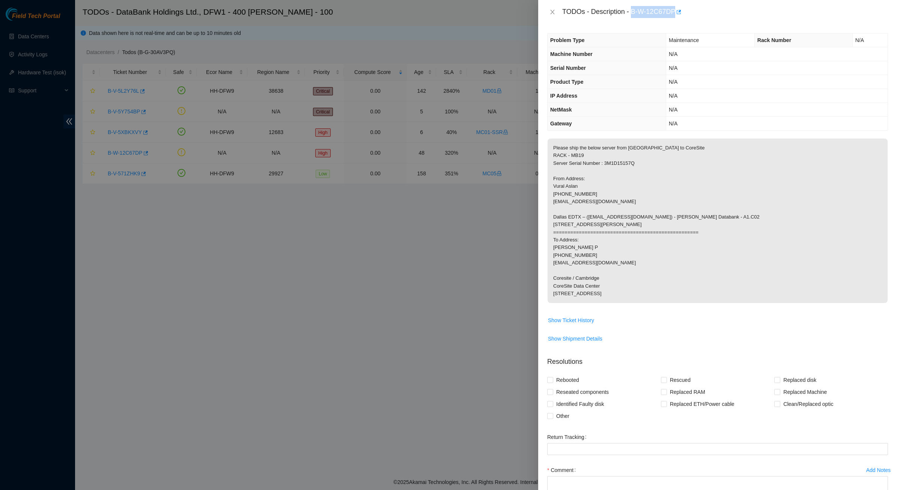
drag, startPoint x: 631, startPoint y: 13, endPoint x: 674, endPoint y: 13, distance: 42.4
click at [674, 13] on div "TODOs - Description - B-W-12C67DP" at bounding box center [725, 12] width 326 height 12
copy div "B-W-12C67DP"
click at [586, 134] on div "Problem Type Maintenance Rack Number N/A Machine Number N/A Serial Number N/A P…" at bounding box center [717, 257] width 359 height 466
click at [554, 10] on icon "close" at bounding box center [552, 12] width 6 height 6
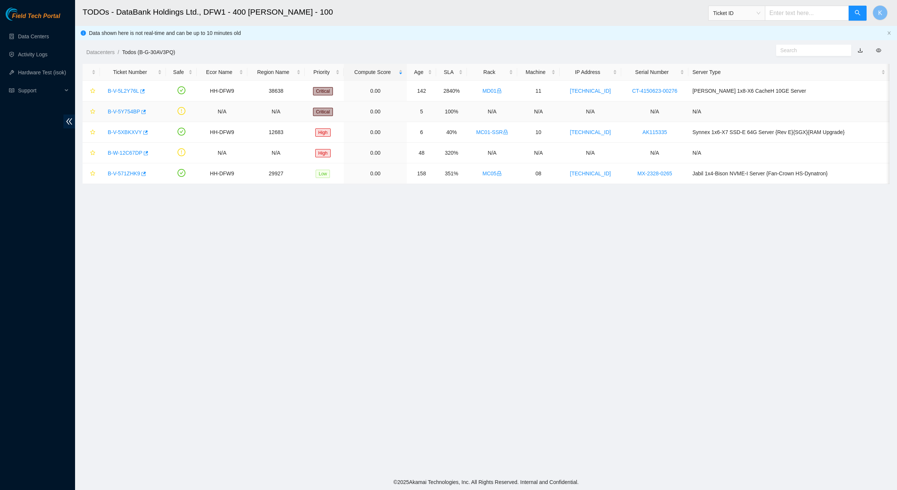
click at [135, 110] on link "B-V-5Y754BP" at bounding box center [124, 111] width 32 height 6
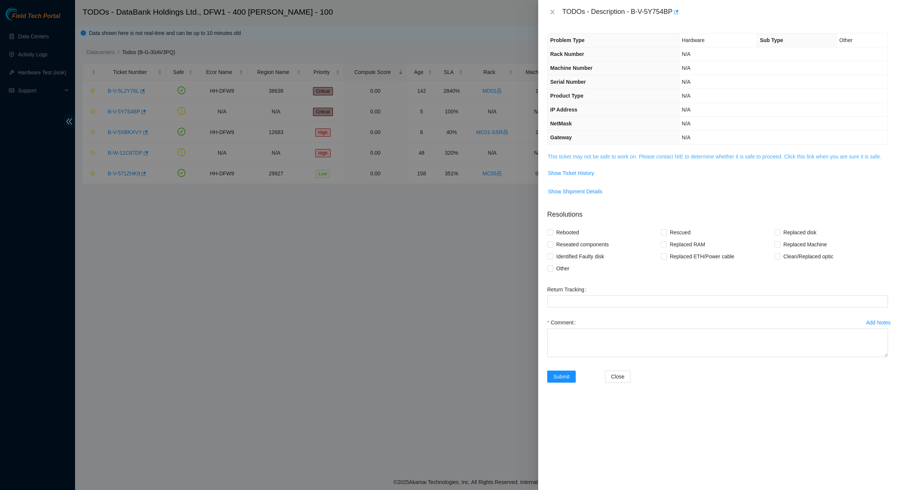
click at [603, 155] on link "This ticket may not be safe to work on. Please contact NIE to determine whether…" at bounding box center [714, 156] width 334 height 6
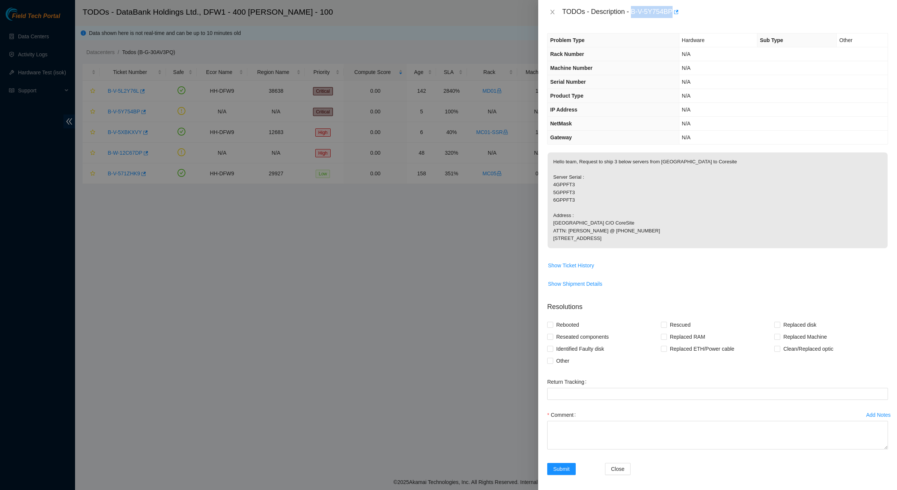
drag, startPoint x: 666, startPoint y: 12, endPoint x: 684, endPoint y: 12, distance: 18.0
click at [684, 12] on div "TODOs - Description - B-V-5Y754BP" at bounding box center [725, 12] width 326 height 12
copy div "B-V-5Y754BP"
click at [549, 15] on button "Close" at bounding box center [552, 12] width 11 height 7
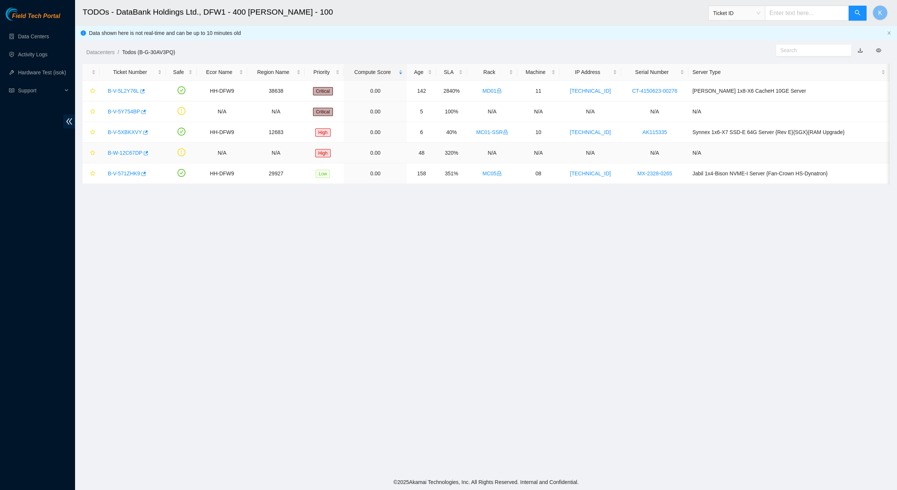
click at [130, 153] on link "B-W-12C67DP" at bounding box center [125, 153] width 35 height 6
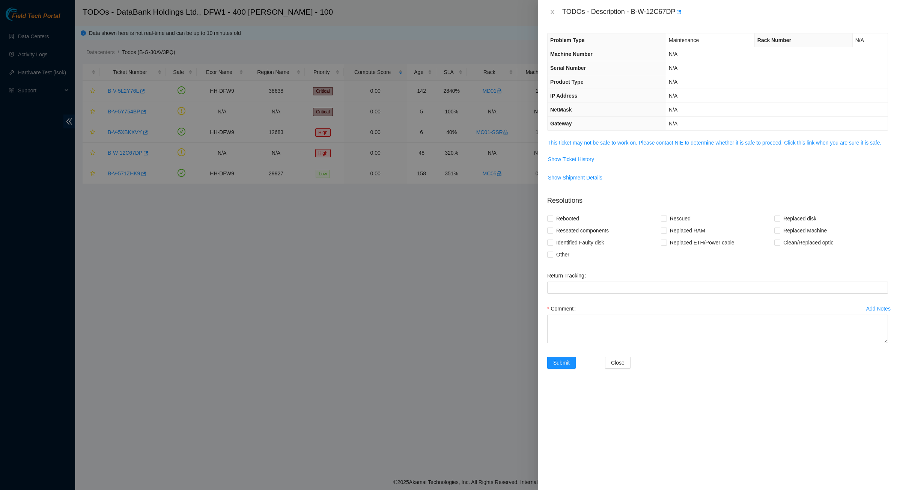
click at [588, 138] on td "This ticket may not be safe to work on. Please contact NIE to determine whether…" at bounding box center [717, 145] width 341 height 15
click at [588, 144] on link "This ticket may not be safe to work on. Please contact NIE to determine whether…" at bounding box center [714, 143] width 334 height 6
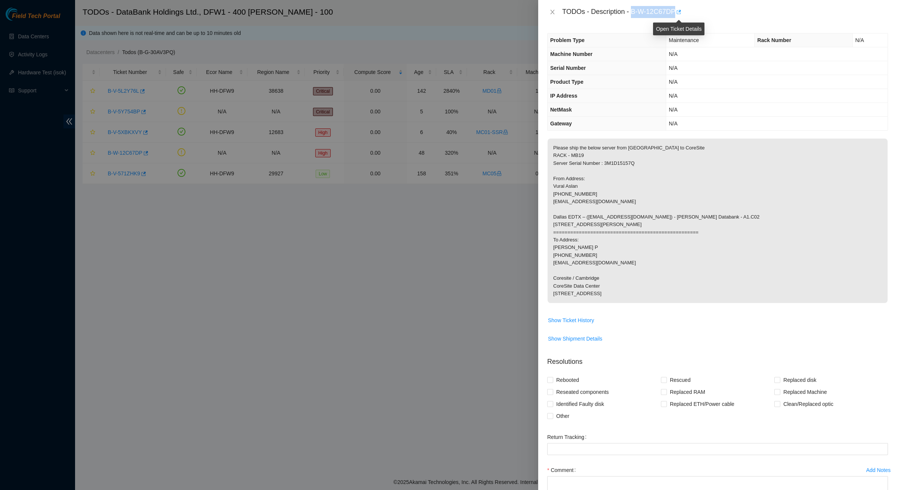
drag, startPoint x: 633, startPoint y: 14, endPoint x: 681, endPoint y: 14, distance: 48.4
click at [681, 14] on div "TODOs - Description - B-W-12C67DP" at bounding box center [725, 12] width 326 height 12
copy div "B-W-12C67DP"
click at [585, 252] on p "Please ship the below server from [GEOGRAPHIC_DATA] to CoreSite RACK - MB19 Ser…" at bounding box center [717, 220] width 340 height 164
click at [582, 224] on p "Please ship the below server from [GEOGRAPHIC_DATA] to CoreSite RACK - MB19 Ser…" at bounding box center [717, 220] width 340 height 164
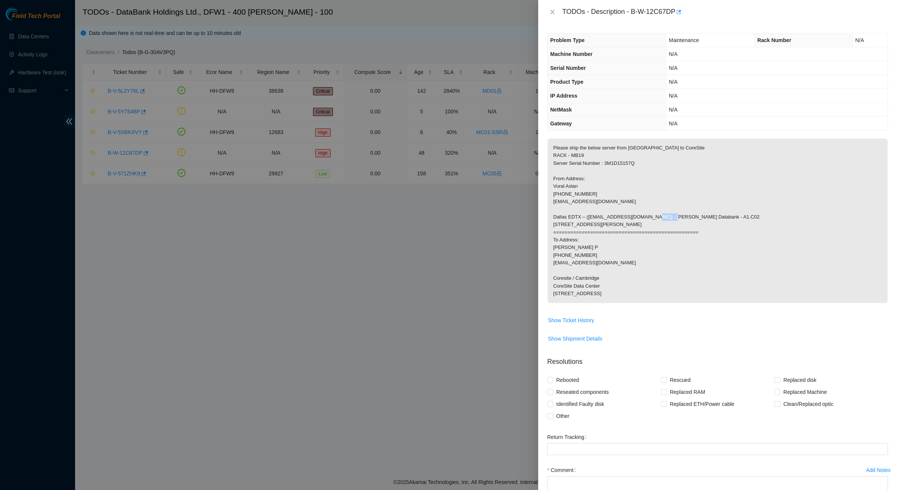
click at [582, 224] on p "Please ship the below server from [GEOGRAPHIC_DATA] to CoreSite RACK - MB19 Ser…" at bounding box center [717, 220] width 340 height 164
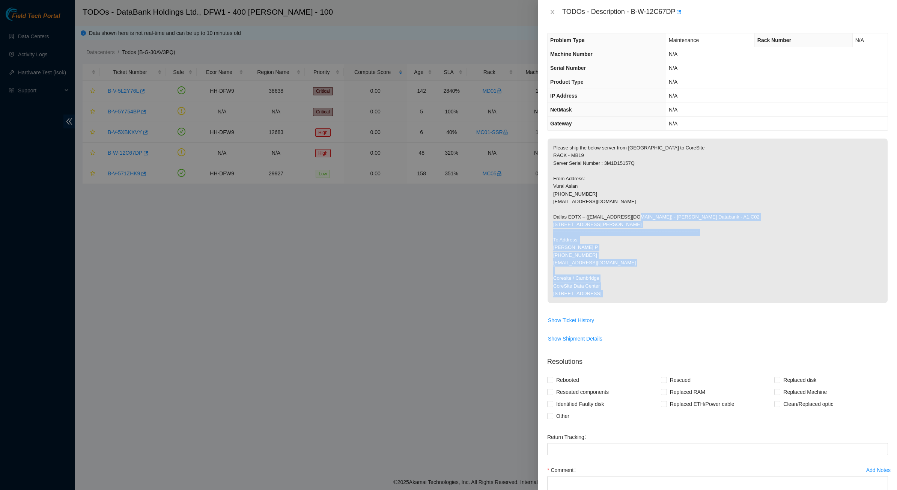
drag, startPoint x: 582, startPoint y: 224, endPoint x: 609, endPoint y: 329, distance: 108.2
click at [609, 308] on span "Please ship the below server from [GEOGRAPHIC_DATA] to CoreSite RACK - MB19 Ser…" at bounding box center [717, 222] width 340 height 169
click at [609, 303] on p "Please ship the below server from [GEOGRAPHIC_DATA] to CoreSite RACK - MB19 Ser…" at bounding box center [717, 220] width 340 height 164
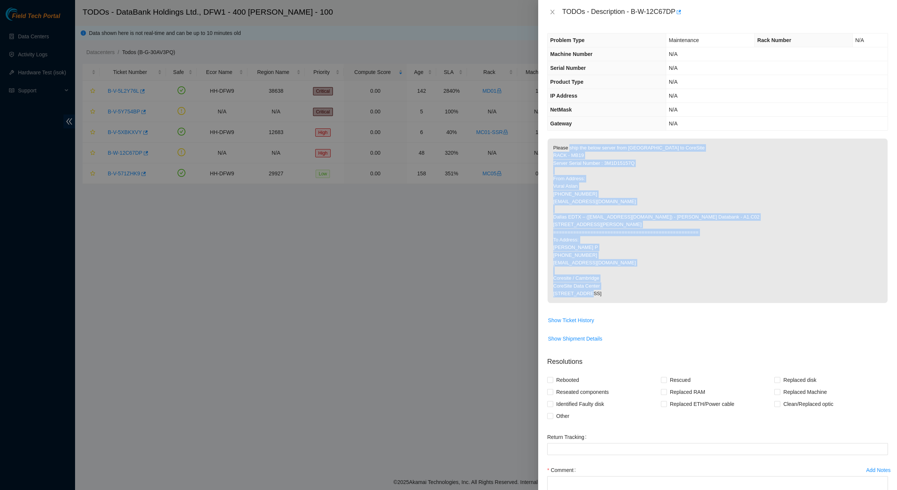
drag, startPoint x: 609, startPoint y: 322, endPoint x: 573, endPoint y: 143, distance: 181.8
click at [573, 143] on p "Please ship the below server from [GEOGRAPHIC_DATA] to CoreSite RACK - MB19 Ser…" at bounding box center [717, 220] width 340 height 164
drag, startPoint x: 573, startPoint y: 143, endPoint x: 648, endPoint y: 317, distance: 189.7
click at [648, 303] on p "Please ship the below server from [GEOGRAPHIC_DATA] to CoreSite RACK - MB19 Ser…" at bounding box center [717, 220] width 340 height 164
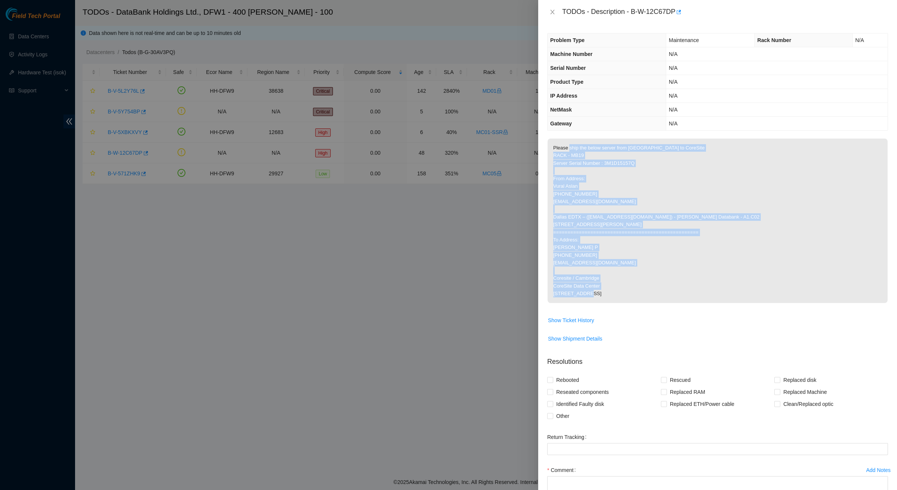
click at [648, 303] on p "Please ship the below server from [GEOGRAPHIC_DATA] to CoreSite RACK - MB19 Ser…" at bounding box center [717, 220] width 340 height 164
drag, startPoint x: 648, startPoint y: 317, endPoint x: 567, endPoint y: 149, distance: 186.8
click at [569, 150] on p "Please ship the below server from [GEOGRAPHIC_DATA] to CoreSite RACK - MB19 Ser…" at bounding box center [717, 220] width 340 height 164
click at [567, 149] on p "Please ship the below server from [GEOGRAPHIC_DATA] to CoreSite RACK - MB19 Ser…" at bounding box center [717, 220] width 340 height 164
drag, startPoint x: 575, startPoint y: 188, endPoint x: 613, endPoint y: 320, distance: 137.3
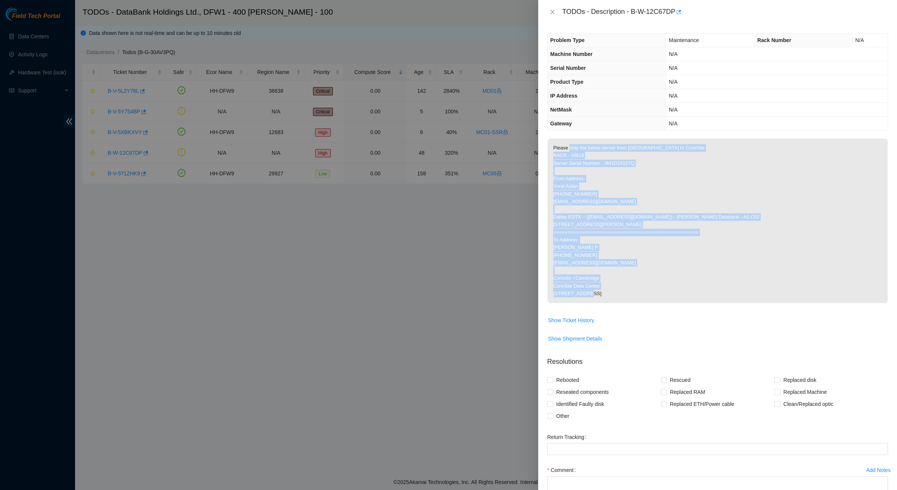
click at [613, 303] on p "Please ship the below server from [GEOGRAPHIC_DATA] to CoreSite RACK - MB19 Ser…" at bounding box center [717, 220] width 340 height 164
drag, startPoint x: 613, startPoint y: 320, endPoint x: 559, endPoint y: 131, distance: 196.5
click at [559, 131] on div "Problem Type Maintenance Rack Number N/A Machine Number N/A Serial Number N/A P…" at bounding box center [717, 257] width 359 height 466
click at [559, 131] on div "Problem Type Maintenance Rack Number N/A Machine Number N/A Serial Number N/A P…" at bounding box center [717, 82] width 341 height 98
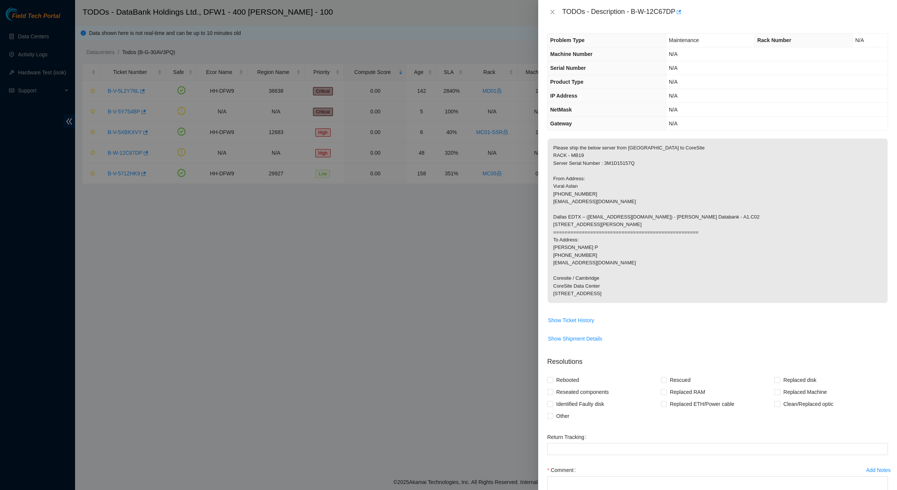
click at [570, 172] on p "Please ship the below server from [GEOGRAPHIC_DATA] to CoreSite RACK - MB19 Ser…" at bounding box center [717, 220] width 340 height 164
drag, startPoint x: 555, startPoint y: 296, endPoint x: 612, endPoint y: 323, distance: 62.1
click at [612, 303] on p "Please ship the below server from [GEOGRAPHIC_DATA] to CoreSite RACK - MB19 Ser…" at bounding box center [717, 220] width 340 height 164
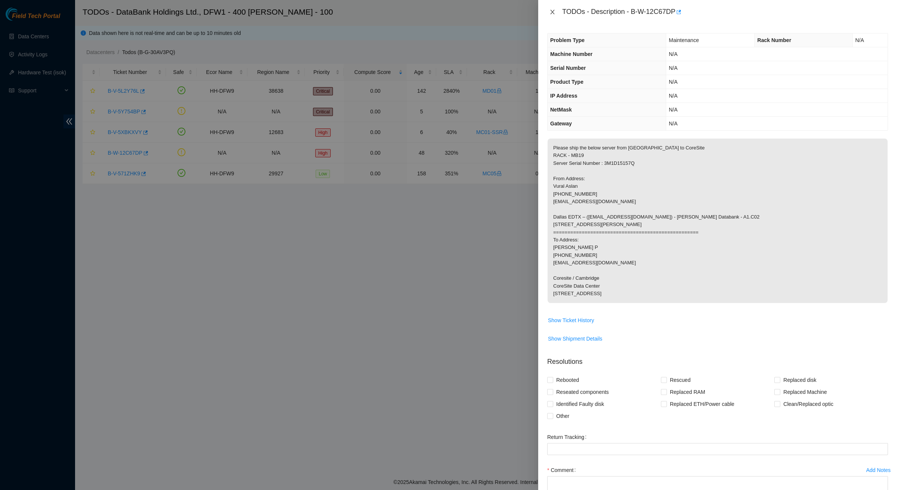
click at [553, 9] on icon "close" at bounding box center [552, 12] width 6 height 6
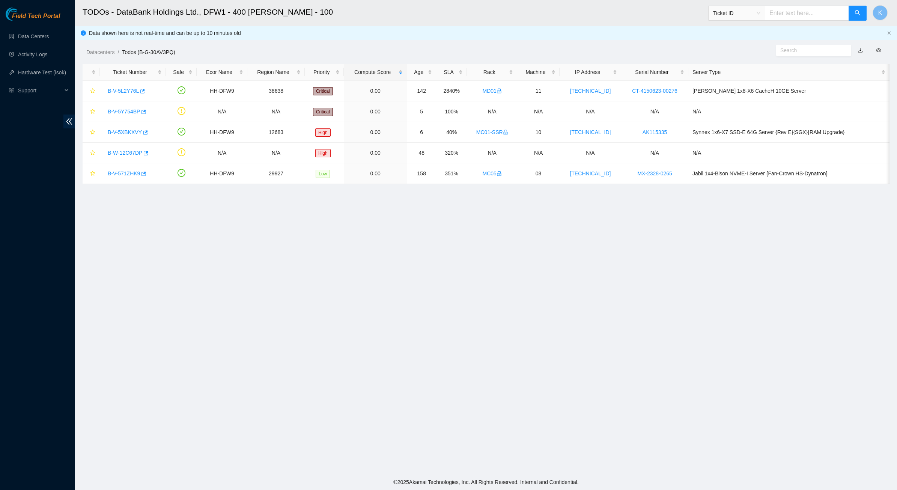
click at [176, 400] on main "TODOs - DataBank Holdings Ltd., DFW1 - 400 [PERSON_NAME] - 100 Ticket ID K Data…" at bounding box center [486, 237] width 822 height 474
click at [32, 39] on link "Data Centers" at bounding box center [33, 36] width 31 height 6
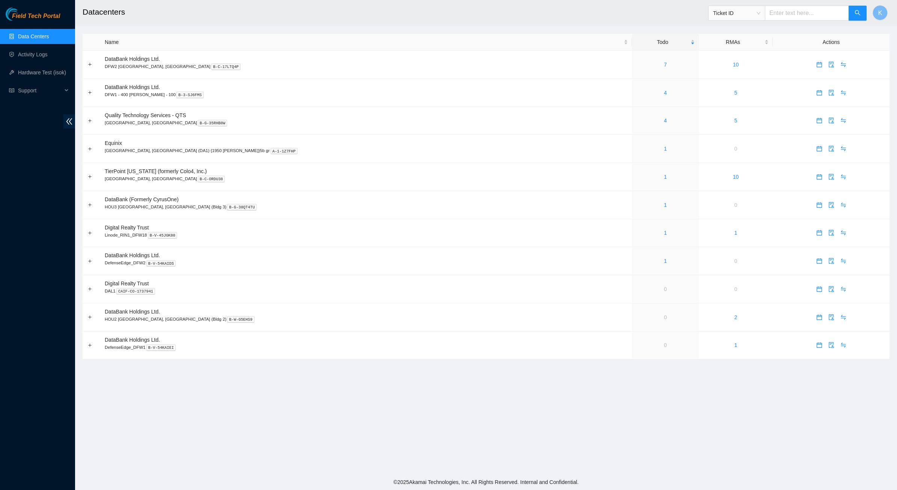
click at [216, 383] on main "Datacenters Ticket ID K Name Todo RMAs Actions DataBank Holdings Ltd. DFW2 [GEO…" at bounding box center [486, 237] width 822 height 474
click at [391, 402] on main "Datacenters Ticket ID K Name Todo RMAs Actions DataBank Holdings Ltd. DFW2 [GEO…" at bounding box center [486, 237] width 822 height 474
click at [182, 375] on main "Datacenters Ticket ID K Name Todo RMAs Actions DataBank Holdings Ltd. DFW2 [GEO…" at bounding box center [486, 237] width 822 height 474
